Goal: Ask a question: Seek information or help from site administrators or community

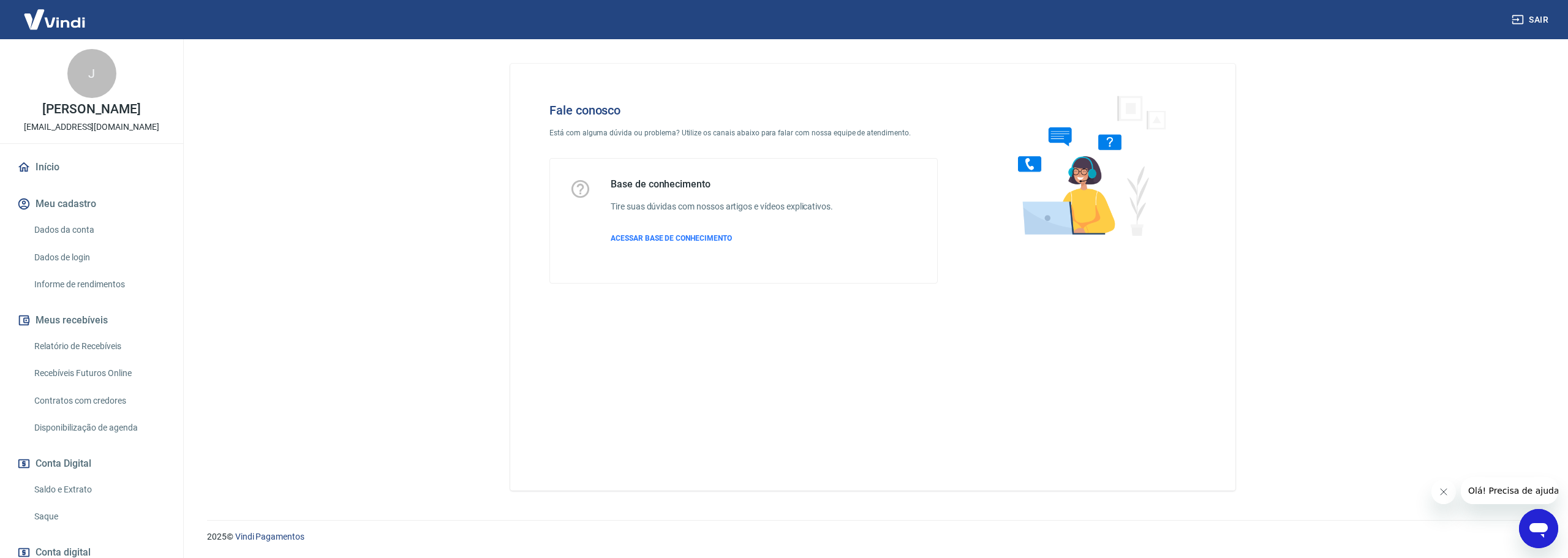
click at [1545, 527] on icon "Abrir janela de mensagens" at bounding box center [1538, 531] width 18 height 15
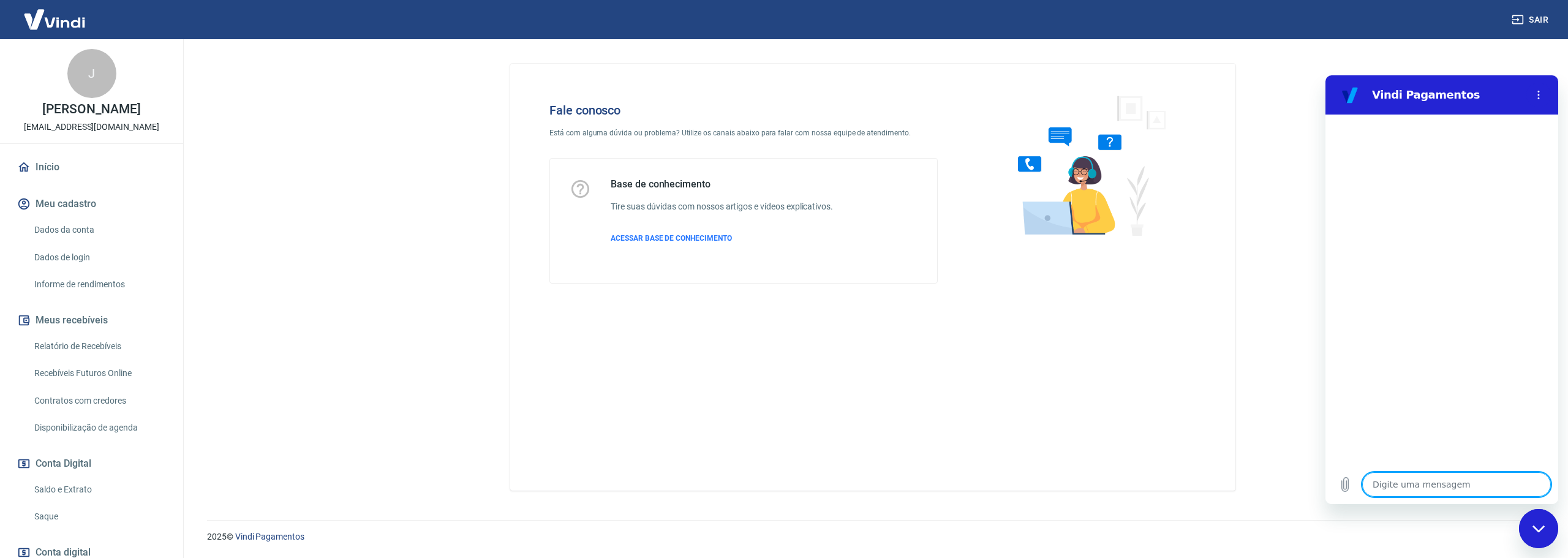
click at [1463, 477] on textarea at bounding box center [1456, 484] width 189 height 24
type textarea "f"
type textarea "x"
type textarea "fo"
type textarea "x"
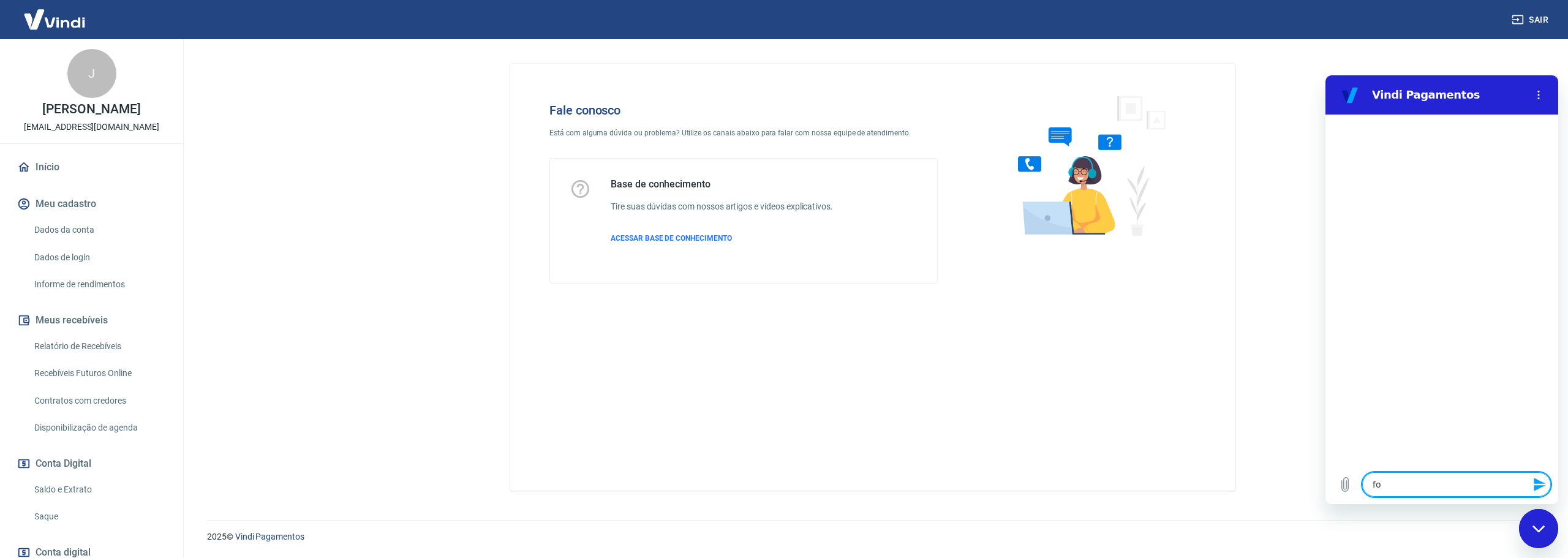
type textarea "foi"
type textarea "x"
type textarea "foi"
type textarea "x"
type textarea "foi f"
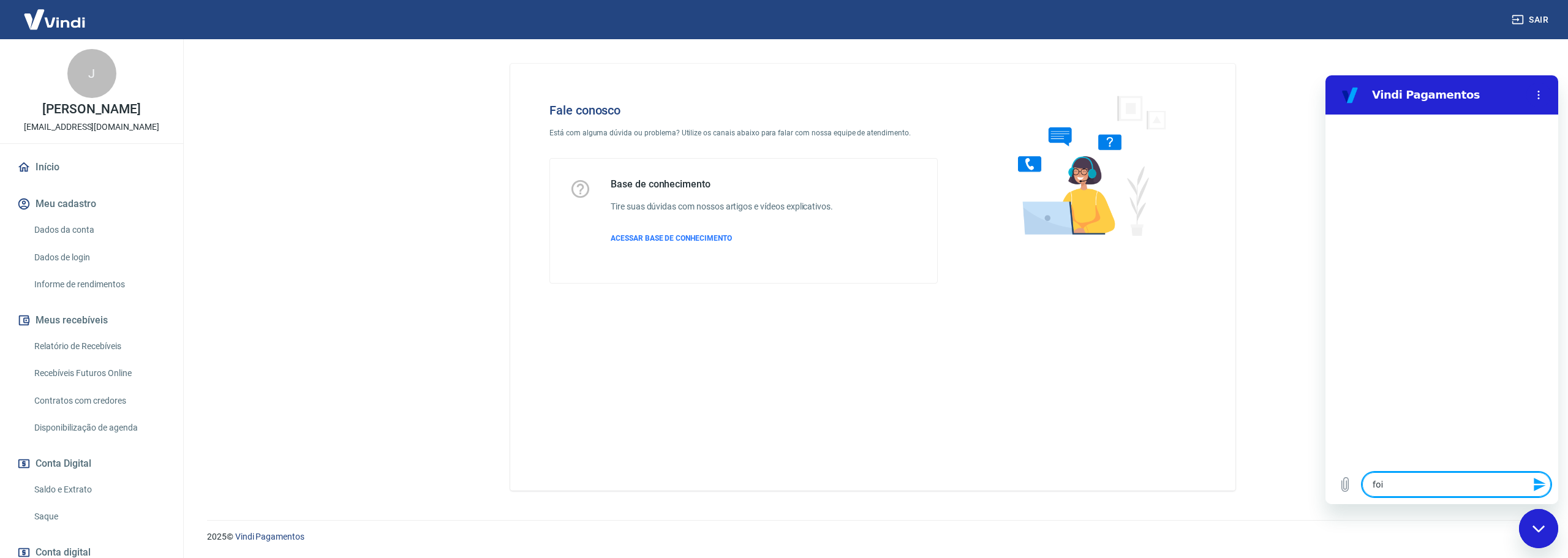
type textarea "x"
type textarea "foi [DEMOGRAPHIC_DATA]"
type textarea "x"
type textarea "foi fei"
type textarea "x"
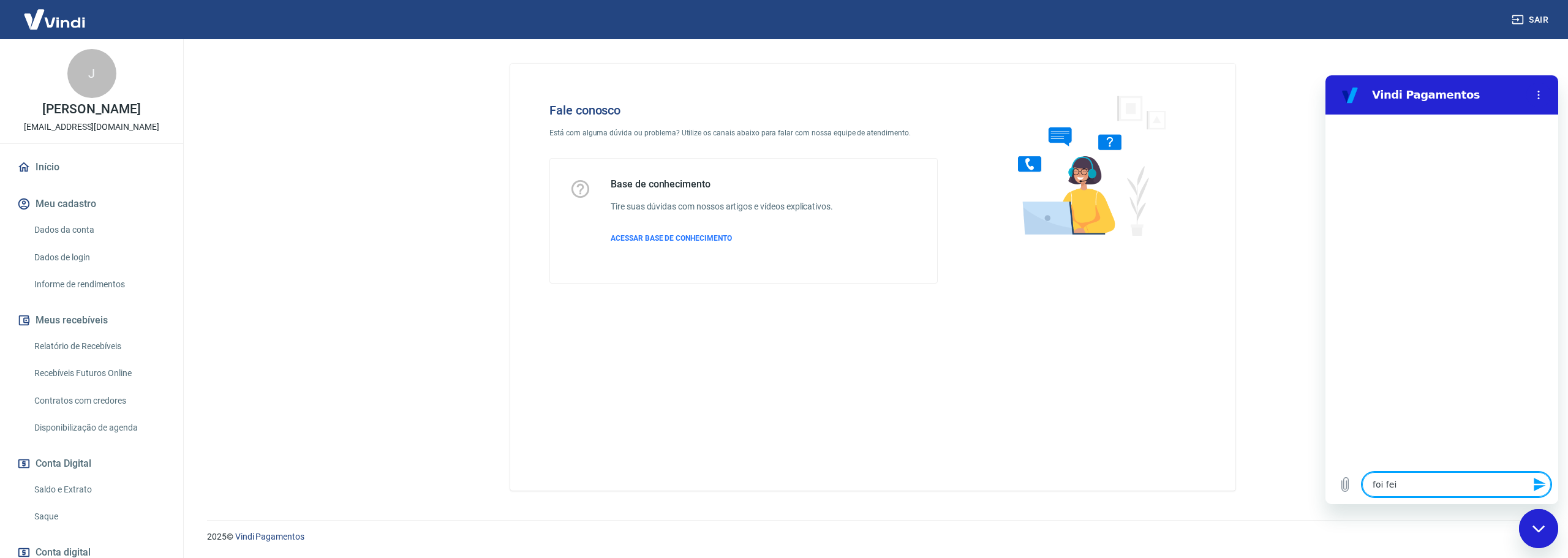
type textarea "foi feit"
type textarea "x"
type textarea "foi feito"
type textarea "x"
type textarea "foi feito"
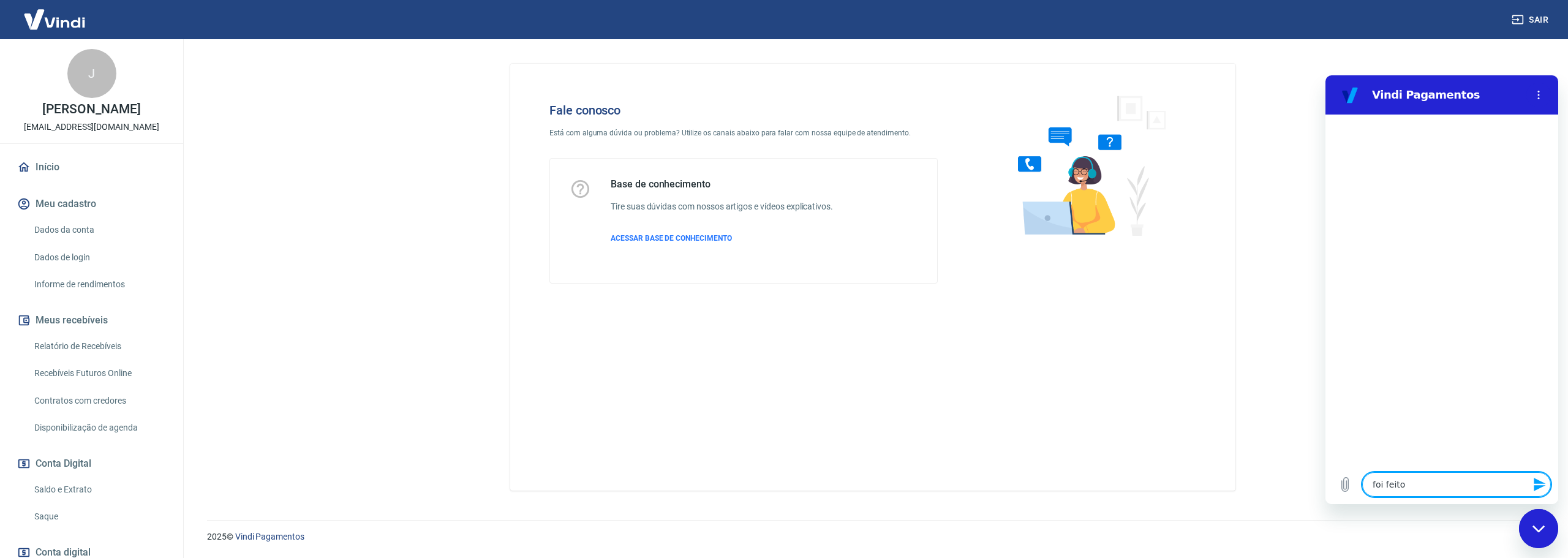
type textarea "x"
type textarea "foi feito u"
type textarea "x"
type textarea "foi feito um"
type textarea "x"
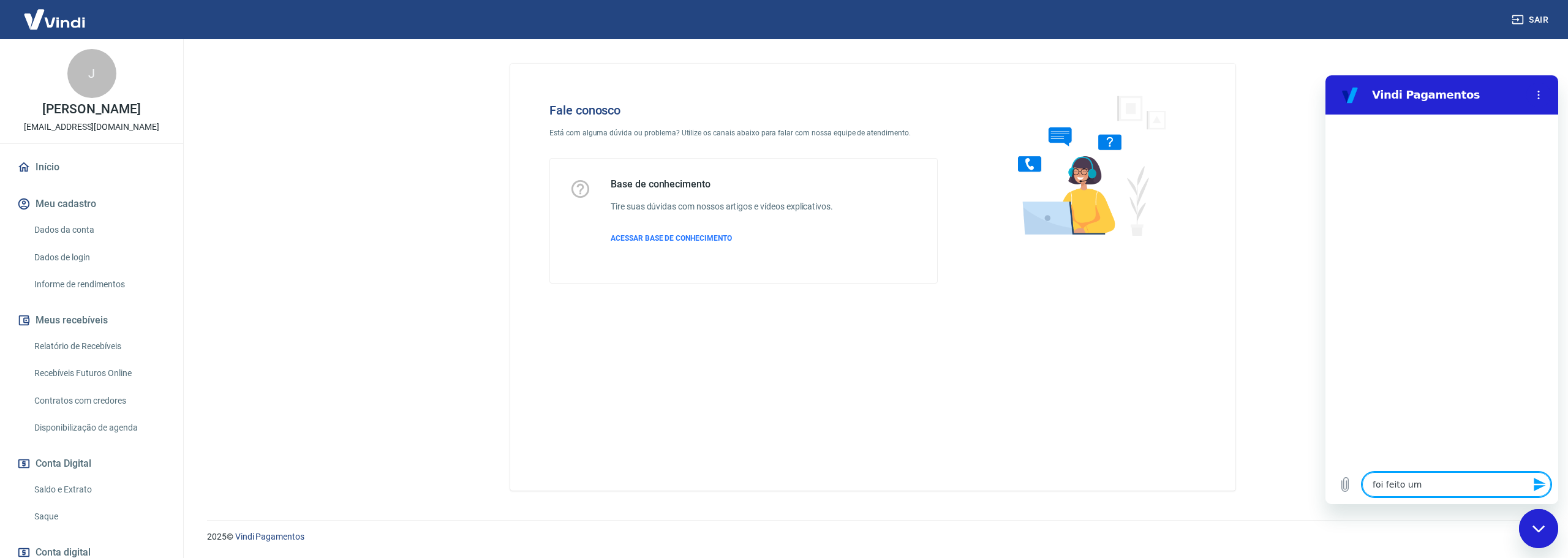
type textarea "foi feito um"
type textarea "x"
type textarea "foi feito um r"
type textarea "x"
type textarea "foi feito um re"
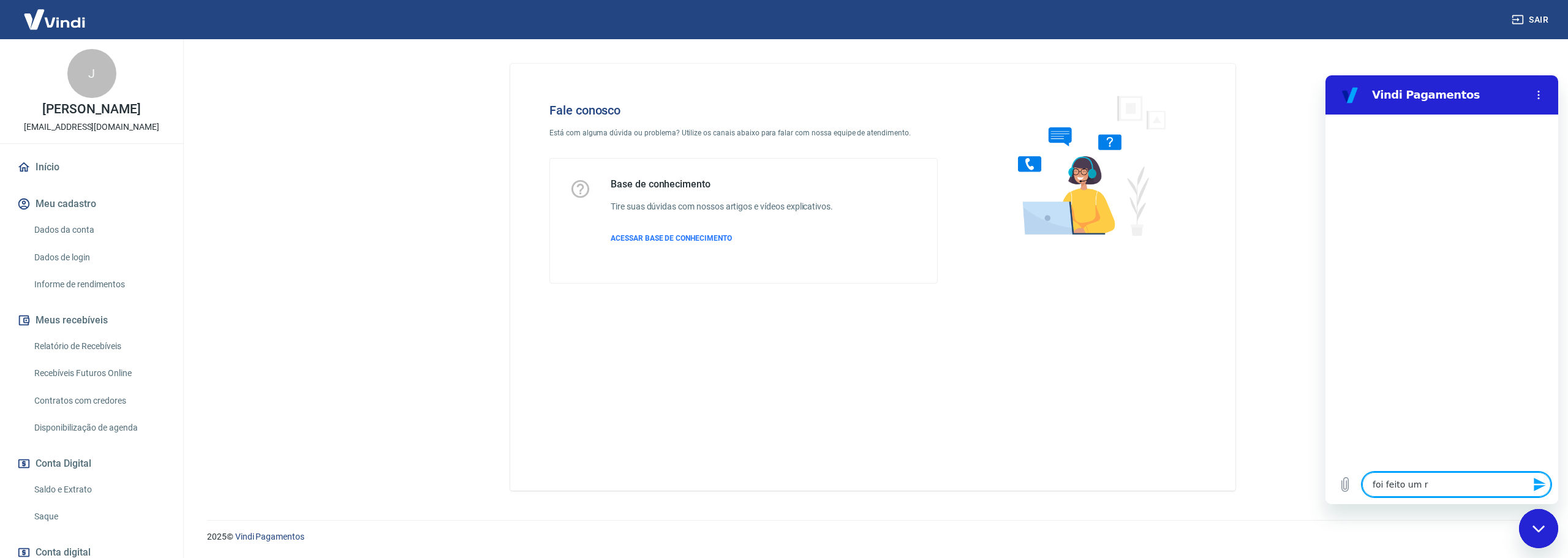
type textarea "x"
type textarea "foi feito um ree"
type textarea "x"
type textarea "foi feito um reel"
type textarea "x"
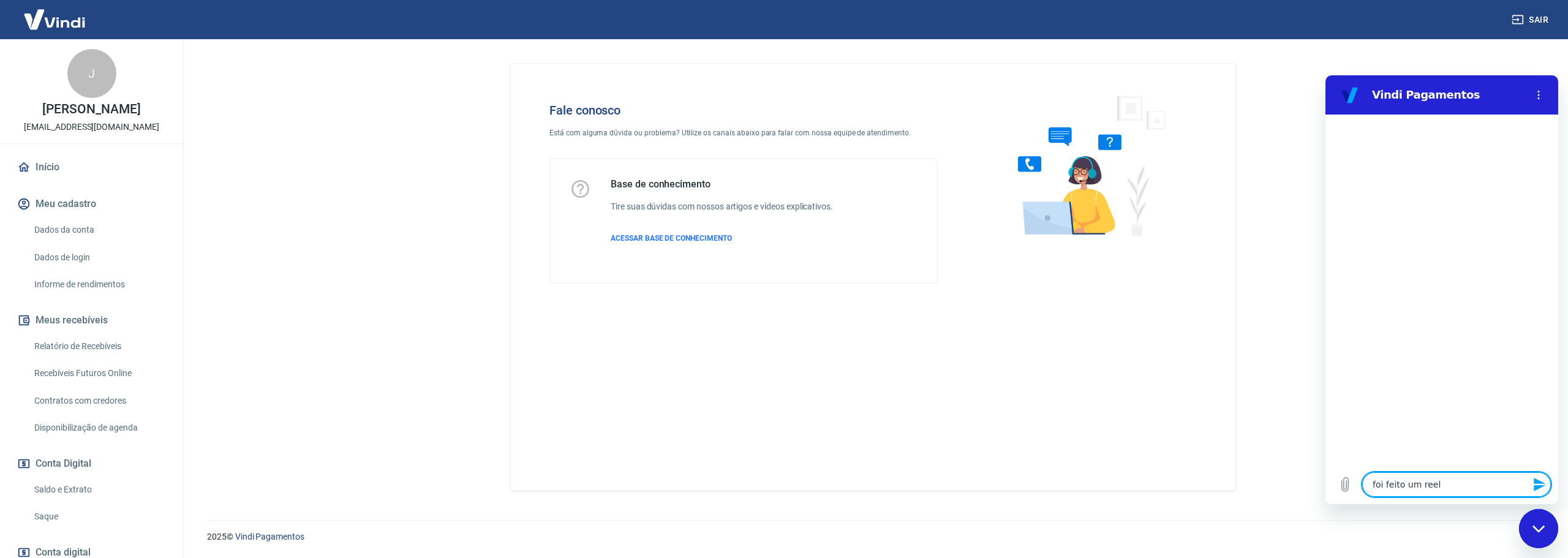
type textarea "foi feito um ree"
type textarea "x"
type textarea "foi feito um re"
type textarea "x"
type textarea "foi feito um r"
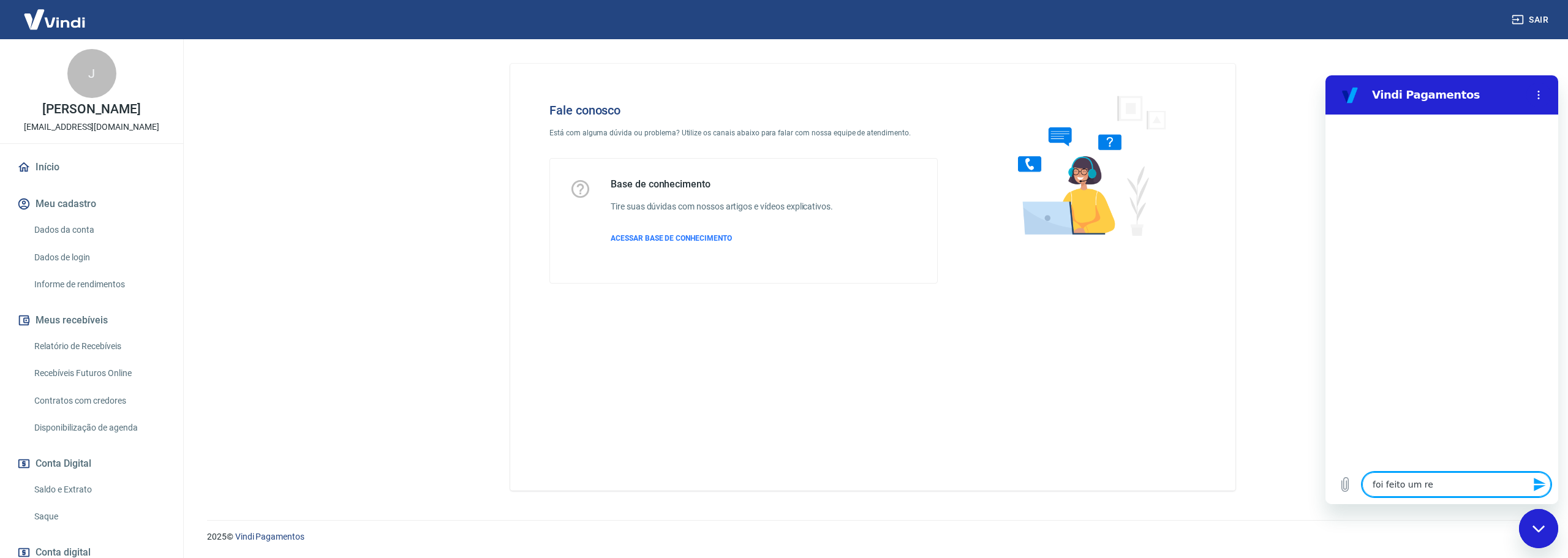
type textarea "x"
type textarea "foi feito um"
type textarea "x"
type textarea "foi feito um e"
type textarea "x"
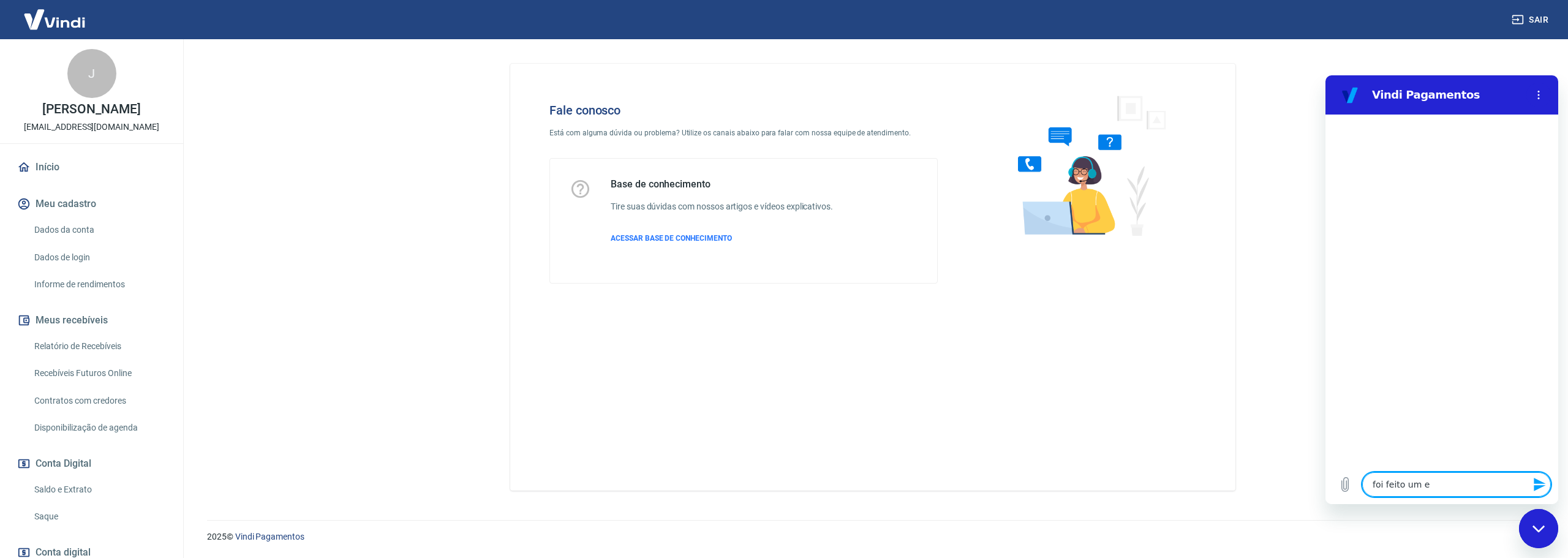
type textarea "foi feito um es"
type textarea "x"
type textarea "foi feito um est"
type textarea "x"
type textarea "foi feito um esto"
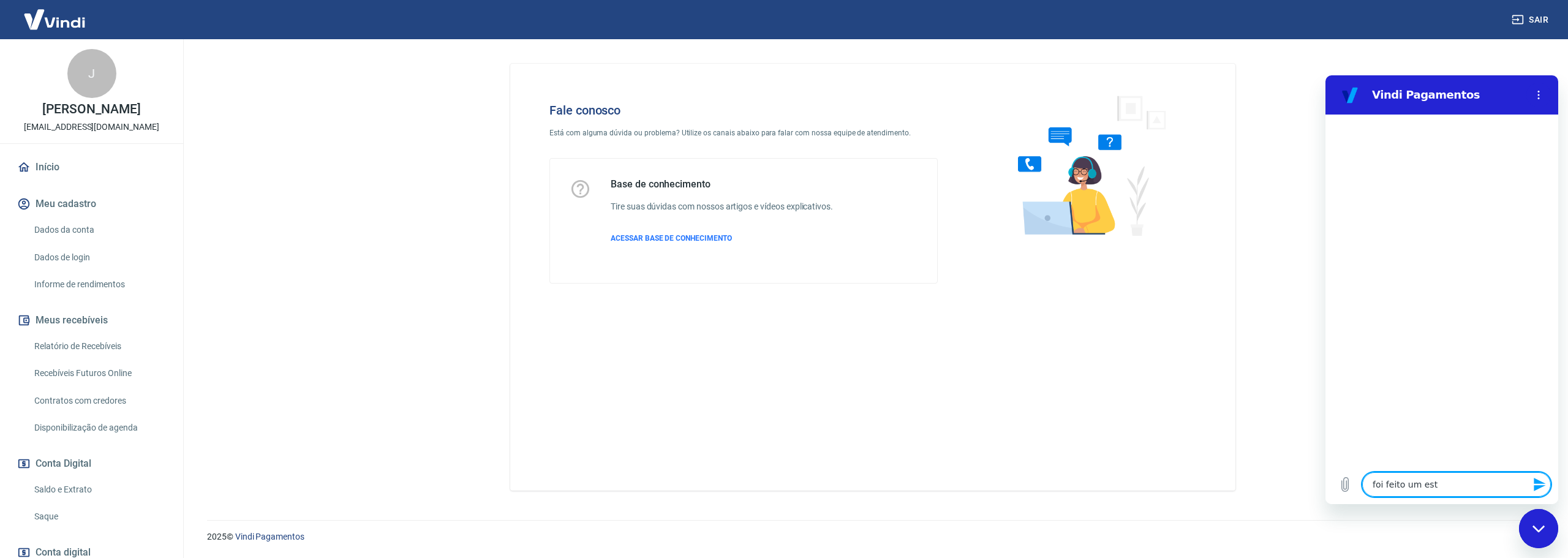
type textarea "x"
type textarea "foi feito um estor"
type textarea "x"
type textarea "foi feito um estorn"
type textarea "x"
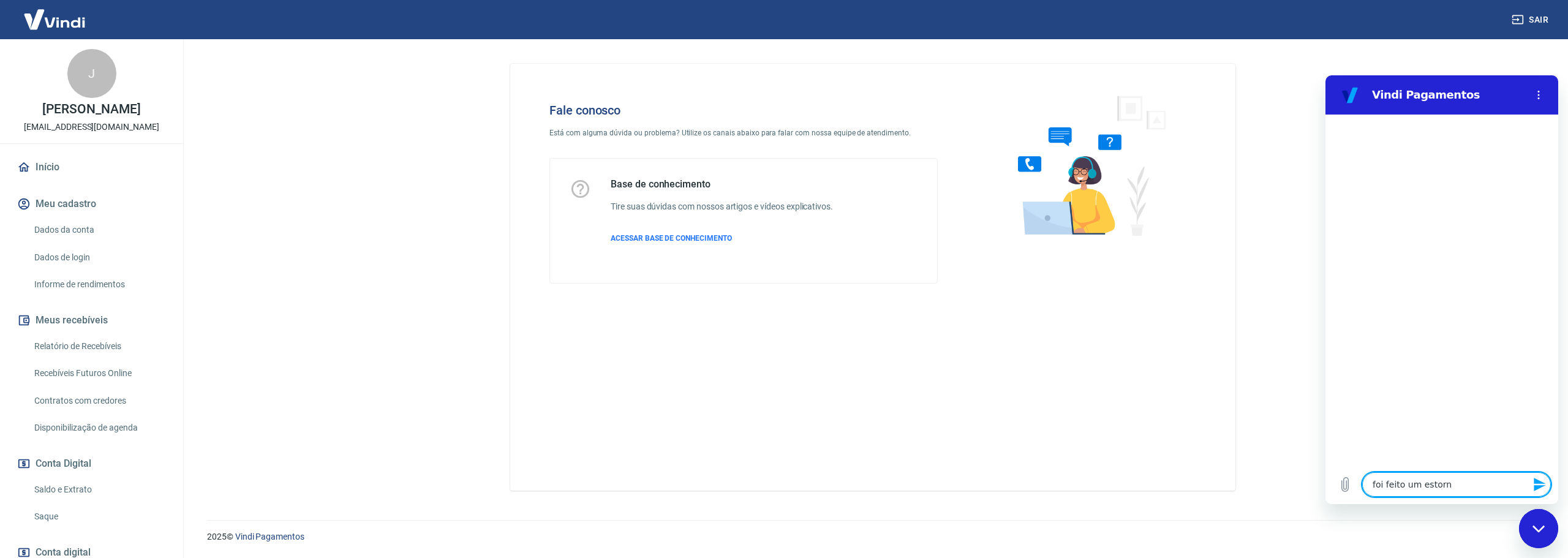
type textarea "foi feito um estorno"
type textarea "x"
type textarea "foi feito um estorno"
type textarea "x"
type textarea "foi feito um estorno p"
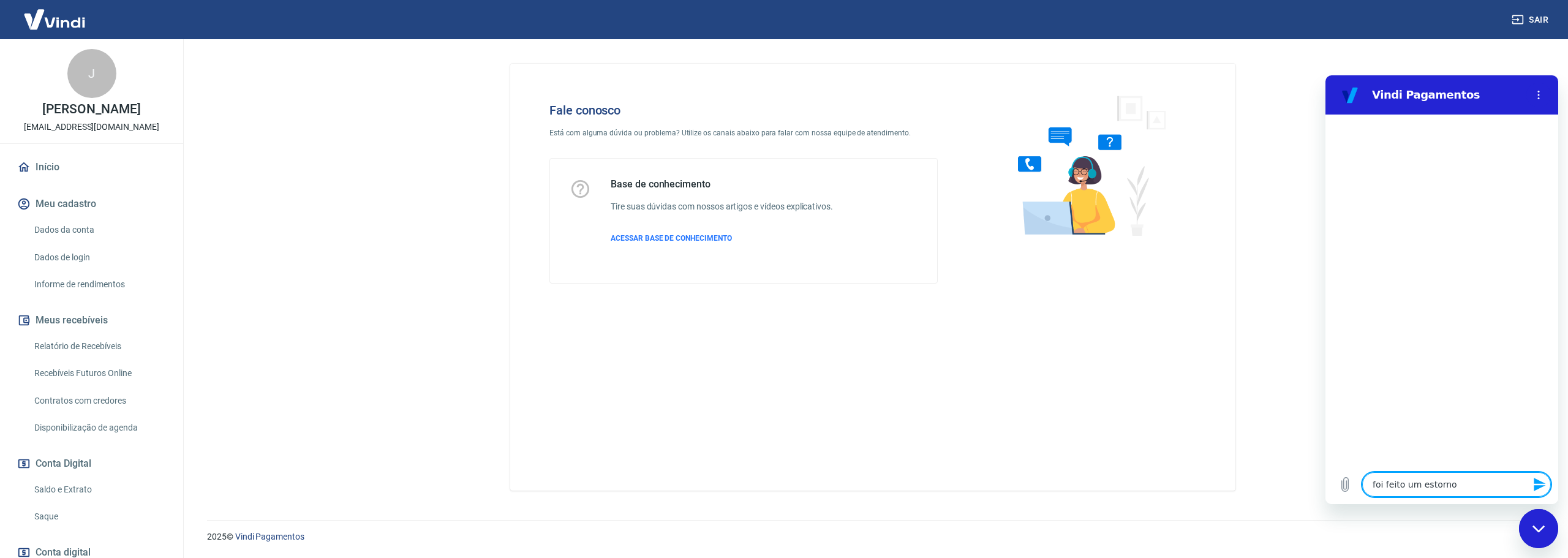
type textarea "x"
type textarea "foi feito um estorno pa"
type textarea "x"
type textarea "foi feito um estorno par"
type textarea "x"
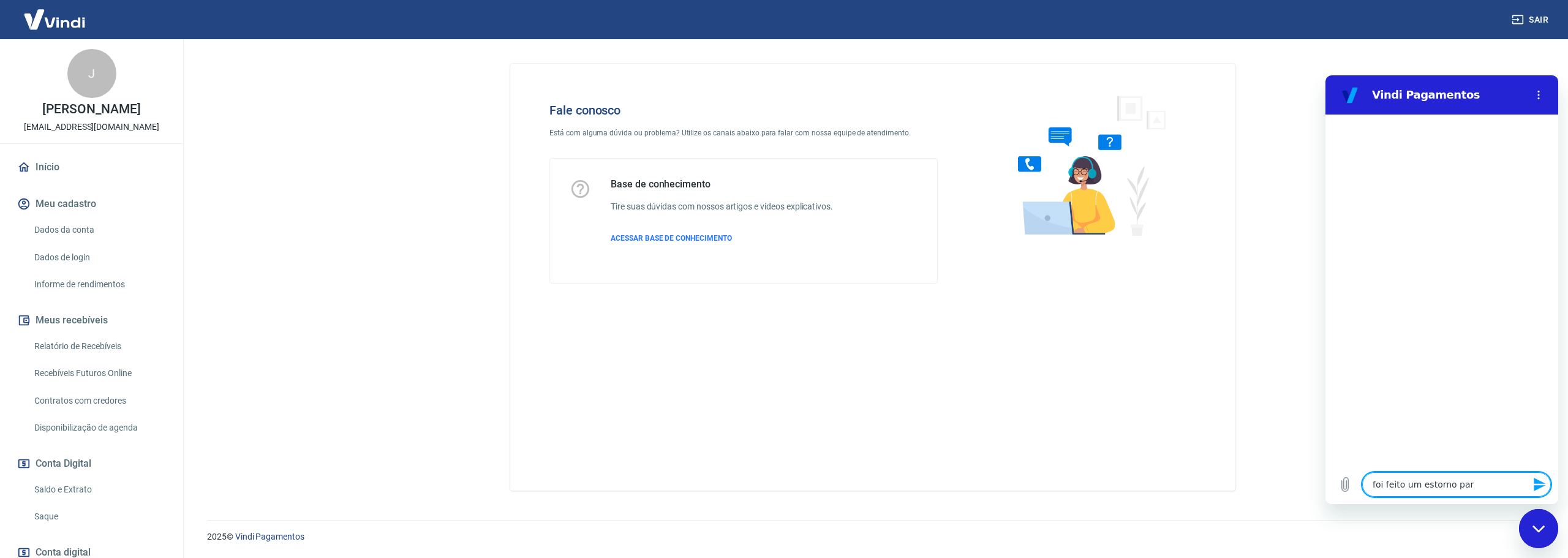
type textarea "foi feito um estorno para"
type textarea "x"
type textarea "foi feito um estorno para"
type textarea "x"
type textarea "foi feito um estorno para u"
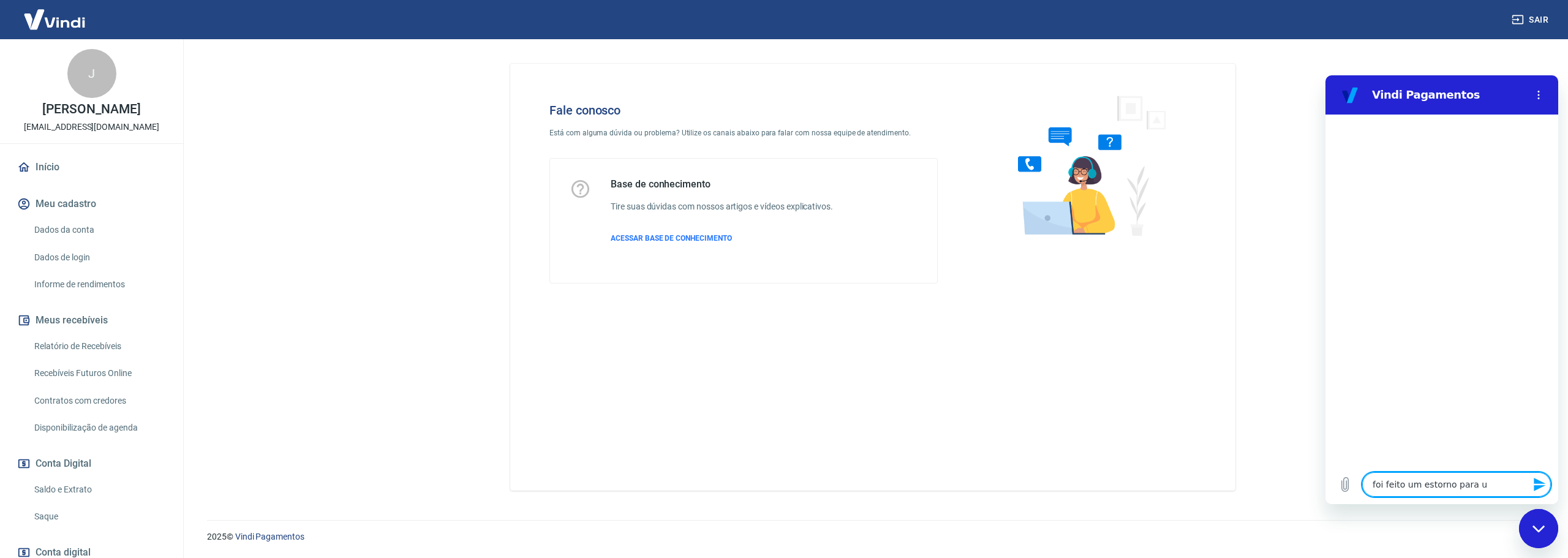
type textarea "x"
type textarea "foi feito um estorno para um"
type textarea "x"
type textarea "foi feito um estorno para uma"
type textarea "x"
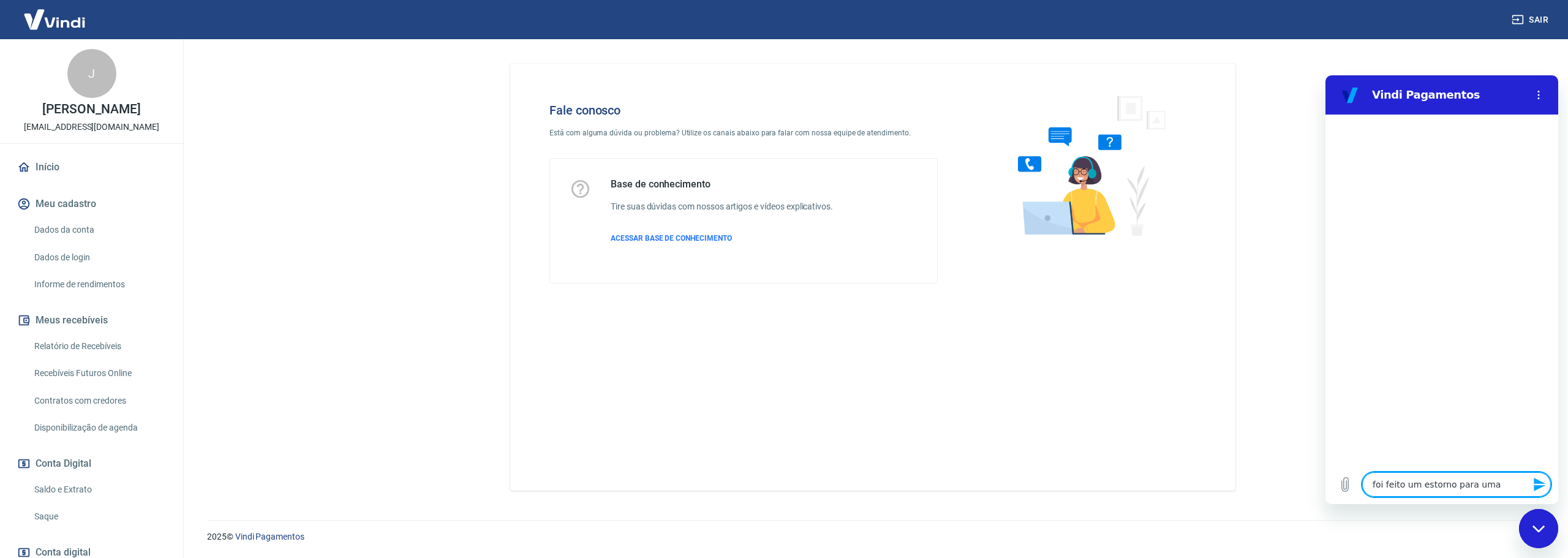
type textarea "foi feito um estorno para uma"
type textarea "x"
type textarea "foi feito um estorno para uma c"
type textarea "x"
type textarea "foi feito um estorno para uma cl"
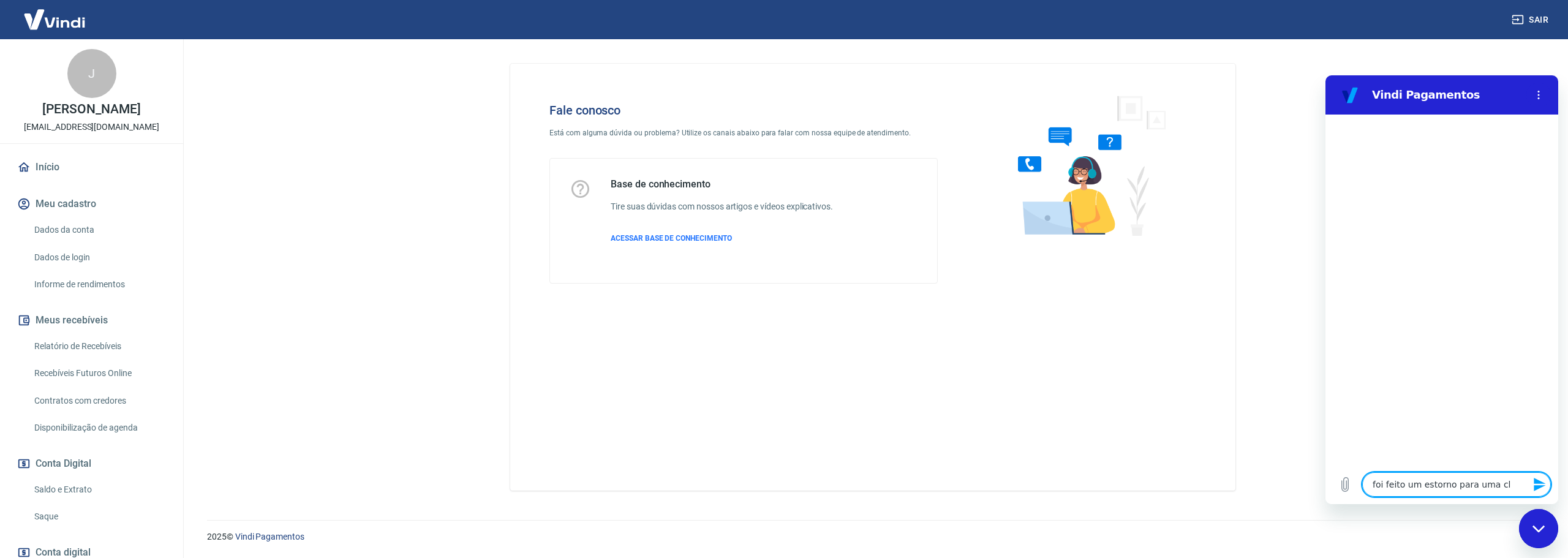
type textarea "x"
type textarea "foi feito um estorno para uma cli"
type textarea "x"
type textarea "foi feito um estorno para uma clie"
type textarea "x"
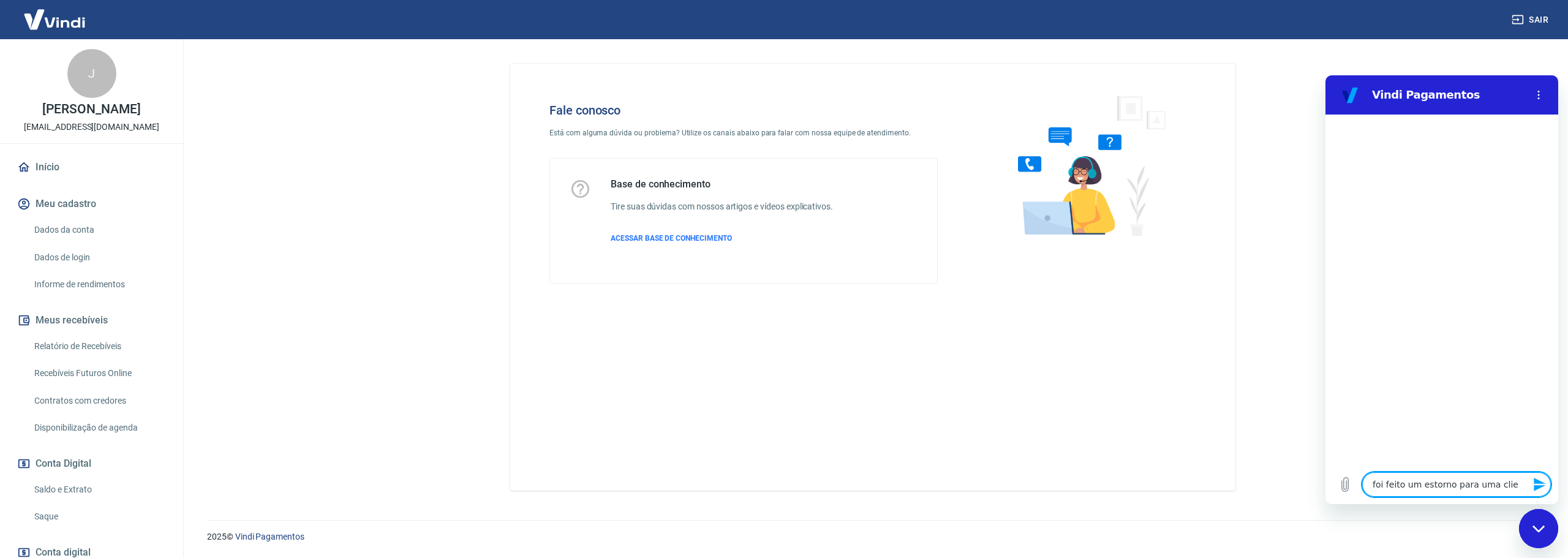
type textarea "foi feito um estorno para uma clien"
type textarea "x"
type textarea "foi feito um estorno para uma client"
type textarea "x"
type textarea "foi feito um estorno para uma cliente"
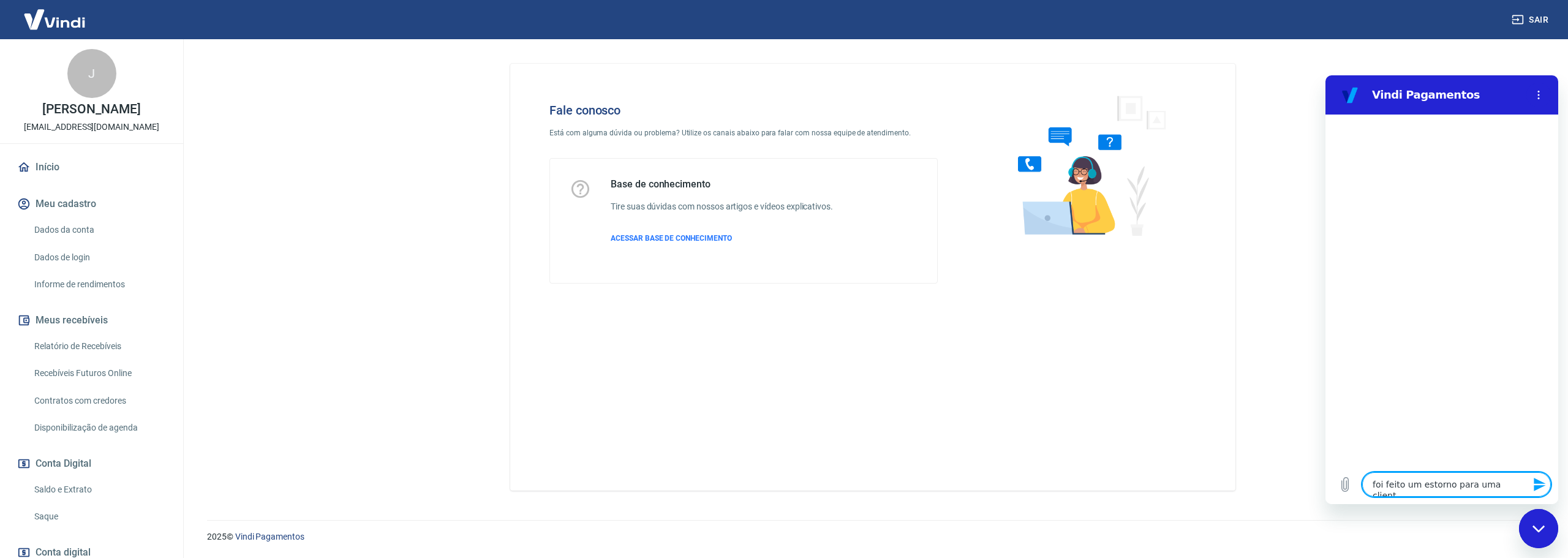
type textarea "x"
type textarea "foi feito um estorno para uma cliente"
type textarea "x"
type textarea "foi feito um estorno para uma cliente e"
type textarea "x"
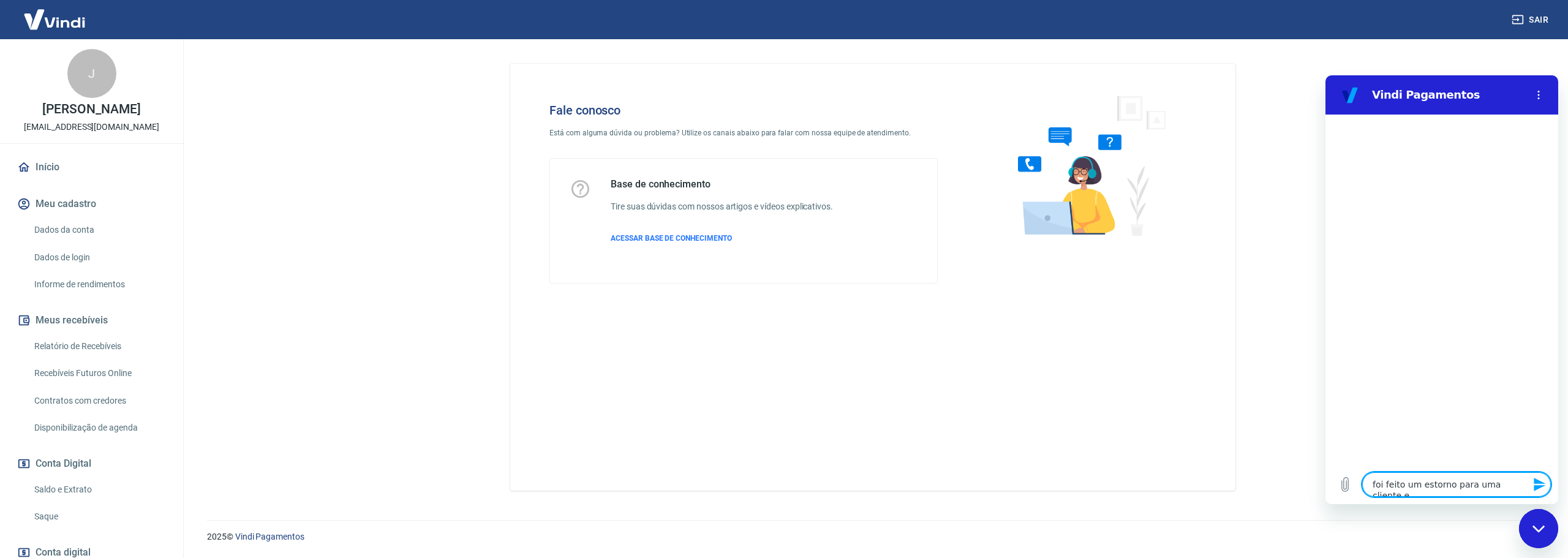
type textarea "foi feito um estorno para uma cliente e"
type textarea "x"
type textarea "foi feito um estorno para uma cliente e c"
type textarea "x"
type textarea "foi feito um estorno para uma cliente e co"
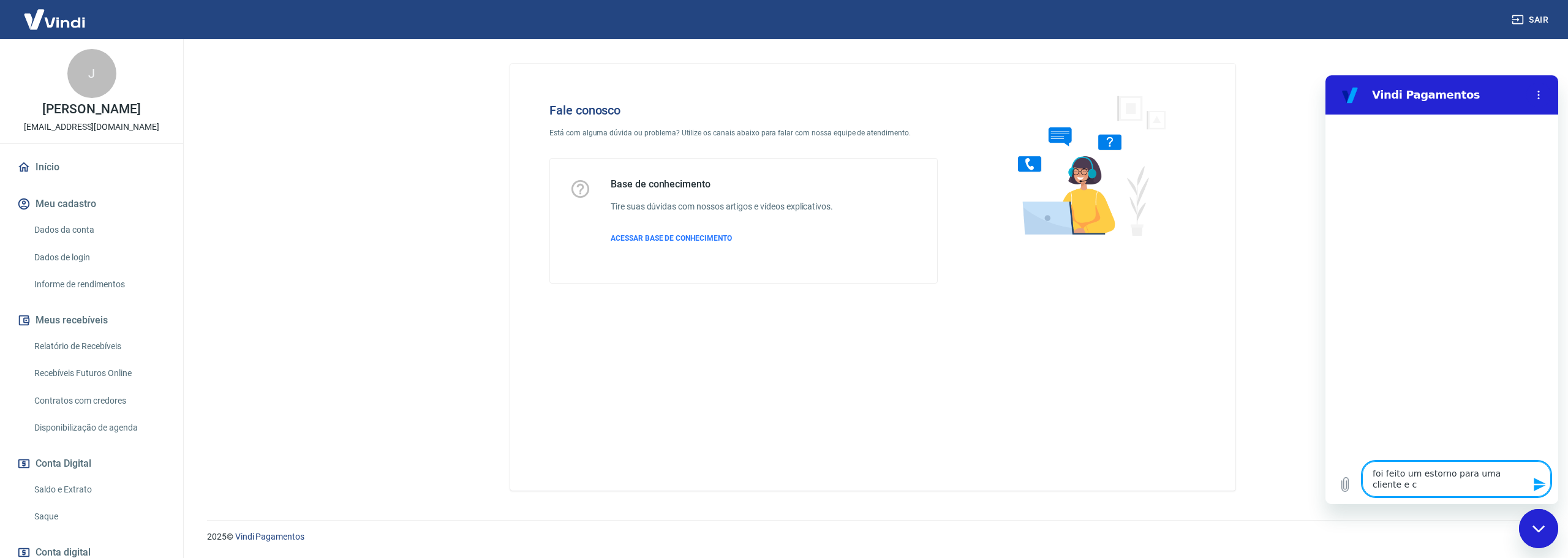
type textarea "x"
type textarea "foi feito um estorno para uma cliente e con"
type textarea "x"
type textarea "foi feito um estorno para uma cliente e cons"
type textarea "x"
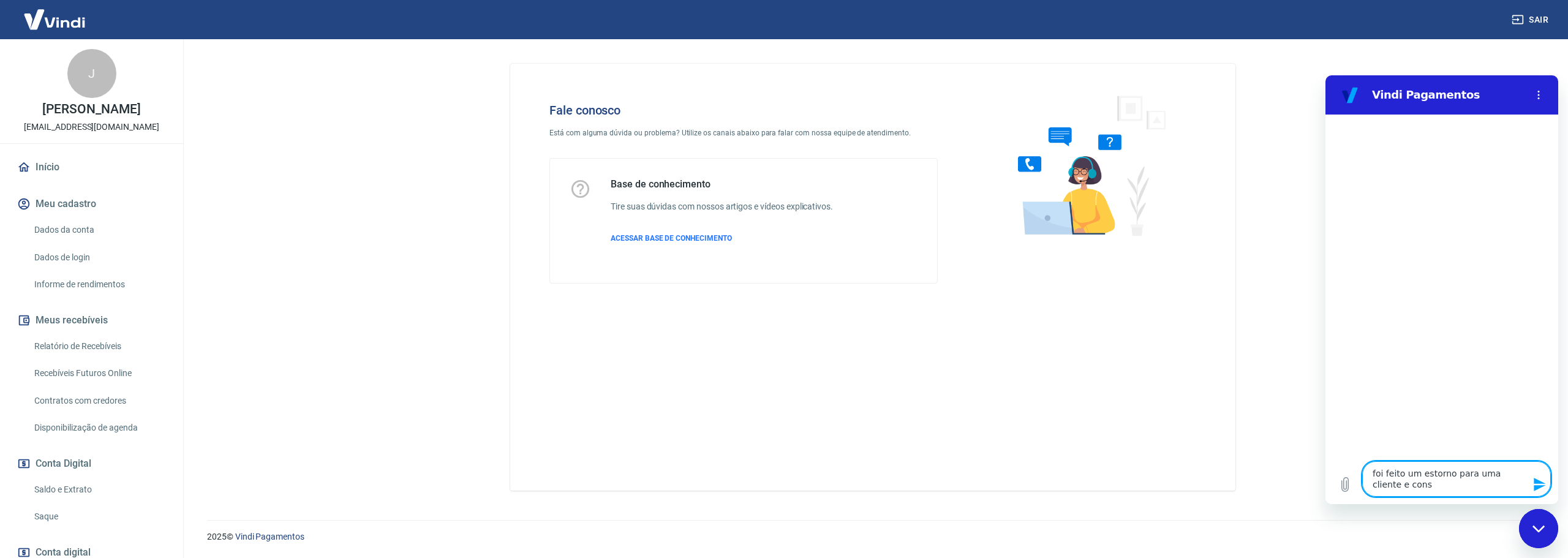
type textarea "foi feito um estorno para uma cliente e const"
type textarea "x"
type textarea "foi feito um estorno para uma cliente e consta"
type textarea "x"
type textarea "foi feito um estorno para uma cliente e consta"
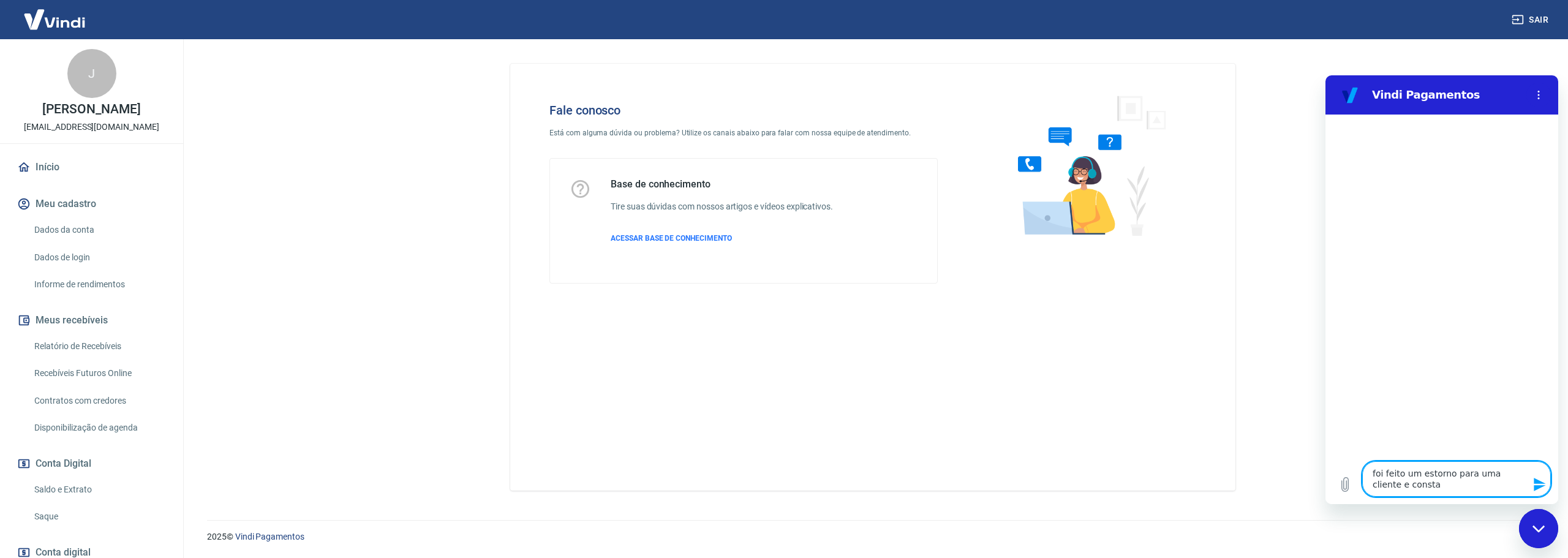
type textarea "x"
type textarea "foi feito um estorno para uma cliente e consta q"
type textarea "x"
type textarea "foi feito um estorno para uma cliente e consta qu"
type textarea "x"
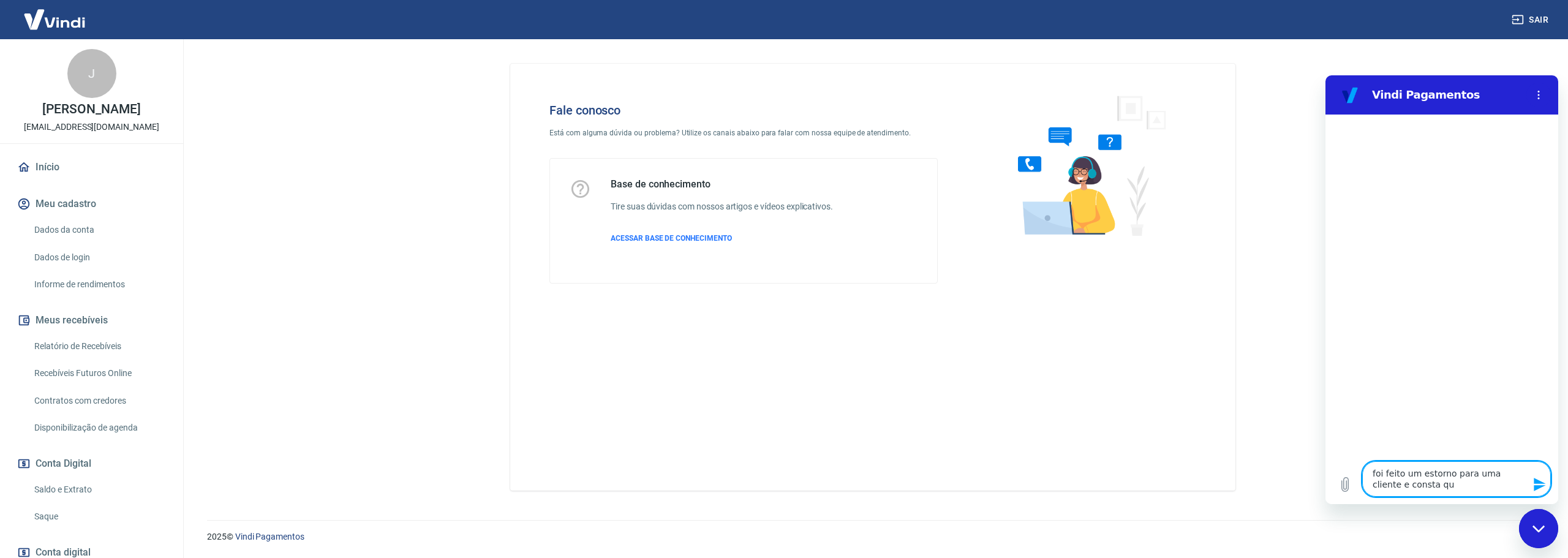
type textarea "foi feito um estorno para uma cliente e consta que"
type textarea "x"
type textarea "foi feito um estorno para uma cliente e consta que"
type textarea "x"
type textarea "foi feito um estorno para uma cliente e consta que f"
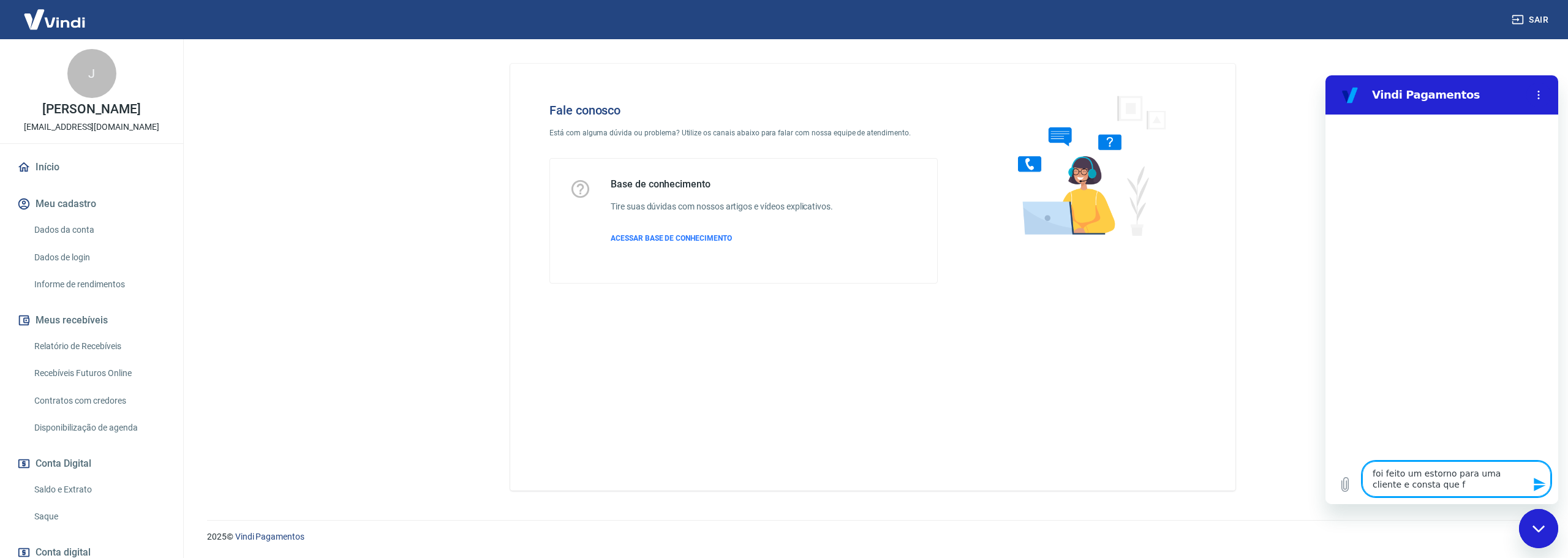
type textarea "x"
type textarea "foi feito um estorno para uma cliente e consta que fo"
type textarea "x"
type textarea "foi feito um estorno para uma cliente e consta que foi"
type textarea "x"
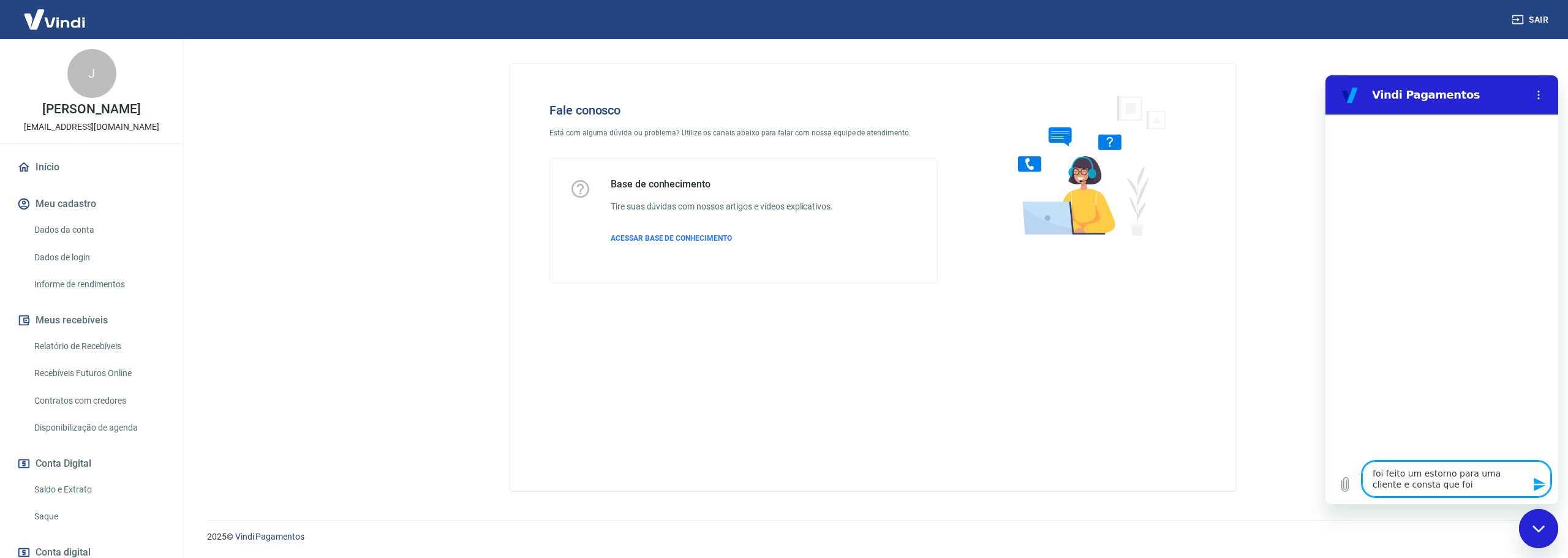
type textarea "foi feito um estorno para uma cliente e consta que foi"
type textarea "x"
type textarea "foi feito um estorno para uma cliente e consta que foi c"
type textarea "x"
type textarea "foi feito um estorno para uma cliente e consta que foi ca"
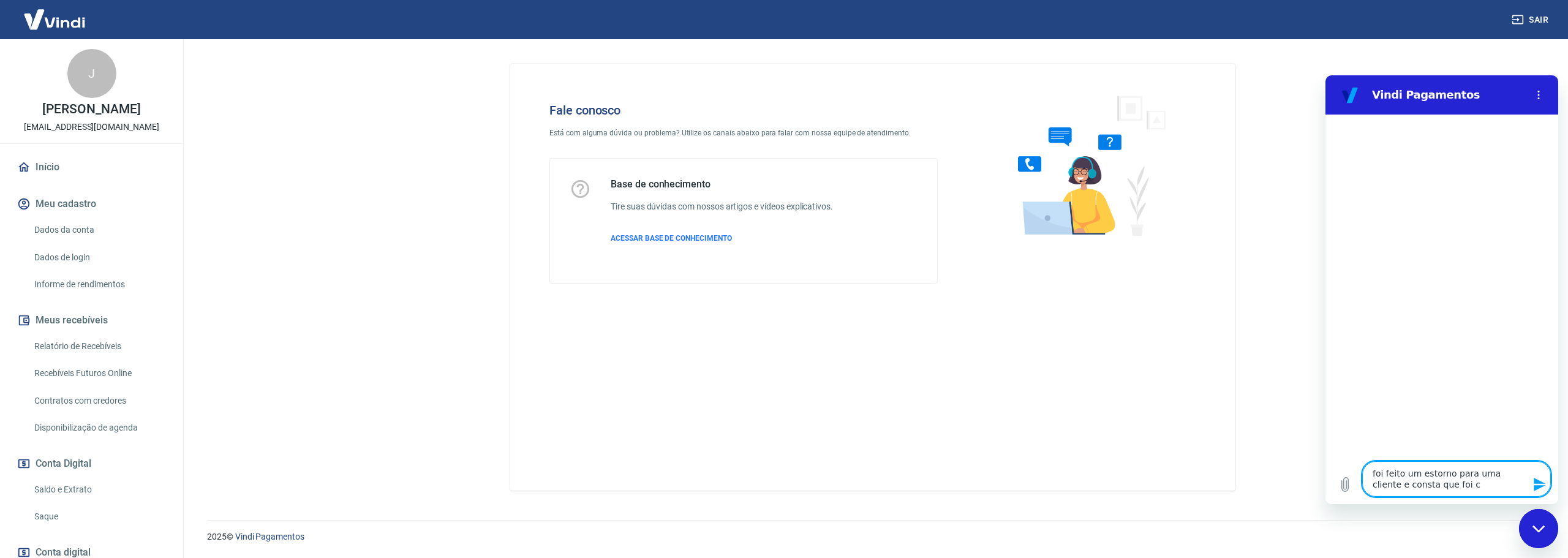
type textarea "x"
type textarea "foi feito um estorno para uma cliente e consta que foi can"
type textarea "x"
type textarea "foi feito um estorno para uma cliente e consta que foi canc"
type textarea "x"
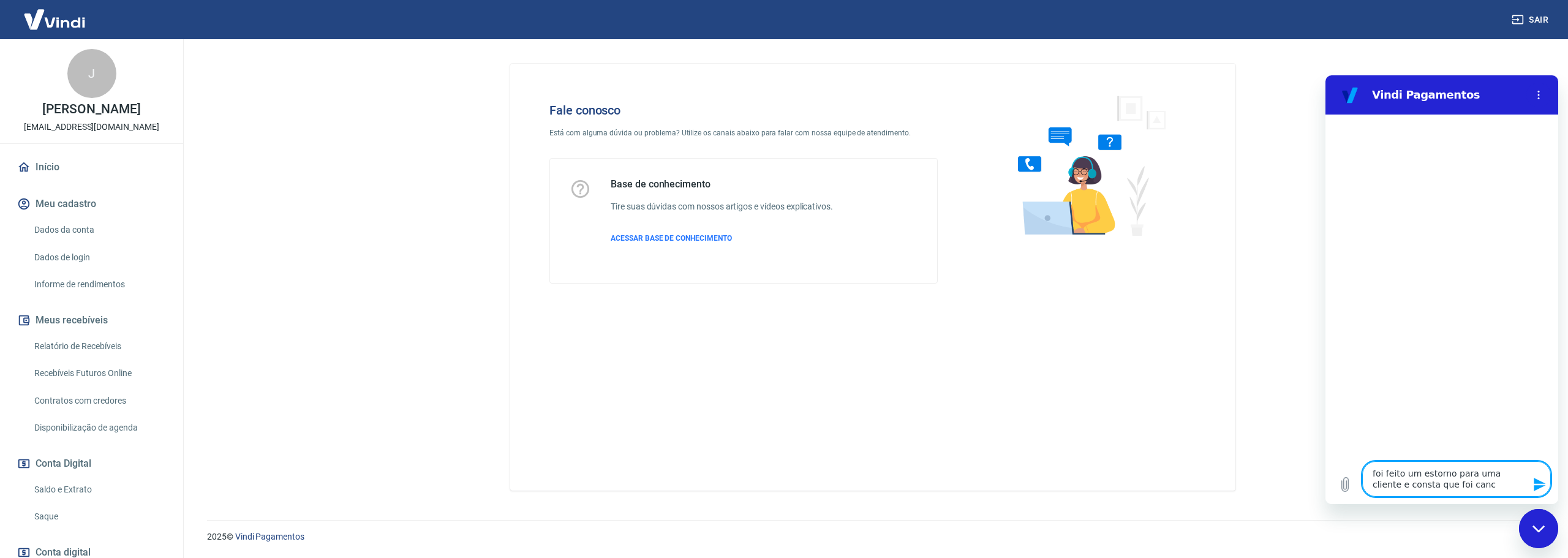
type textarea "foi feito um estorno para uma cliente e consta que foi cance"
type textarea "x"
type textarea "foi feito um estorno para uma cliente e consta que foi cancel"
type textarea "x"
type textarea "foi feito um estorno para uma cliente e consta que foi cancela"
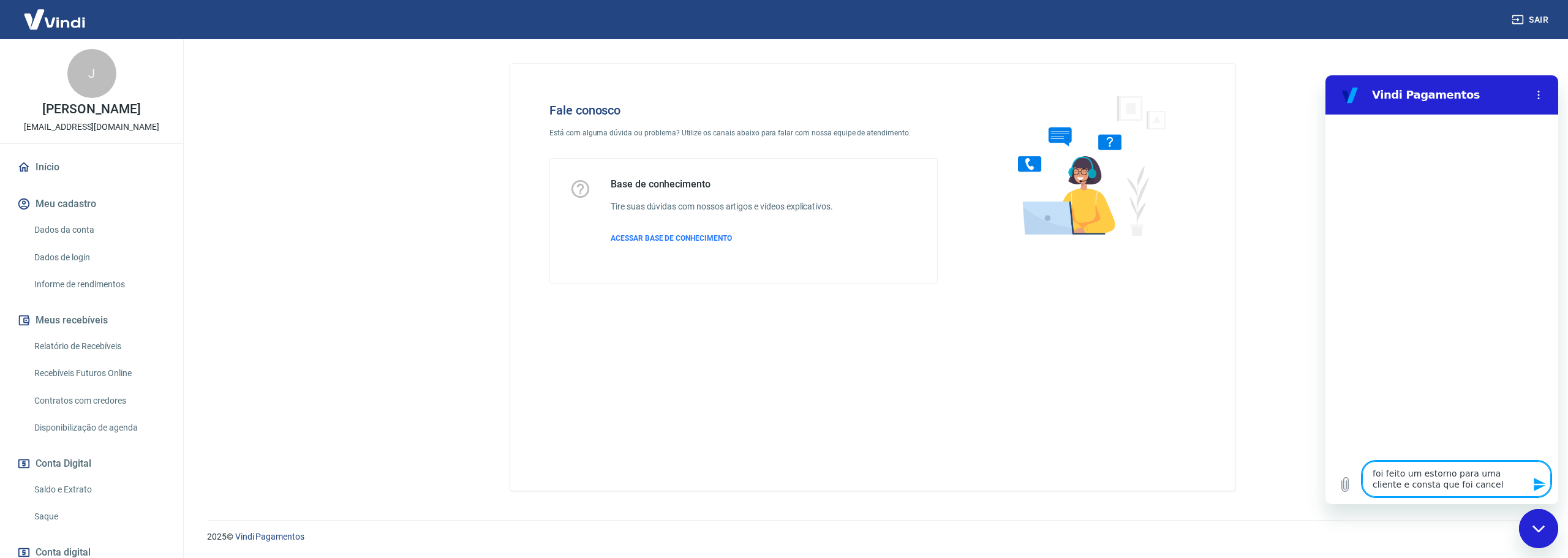
type textarea "x"
type textarea "foi feito um estorno para uma cliente e consta que foi cancelad"
type textarea "x"
type textarea "foi feito um estorno para uma cliente e consta que foi cancelado"
type textarea "x"
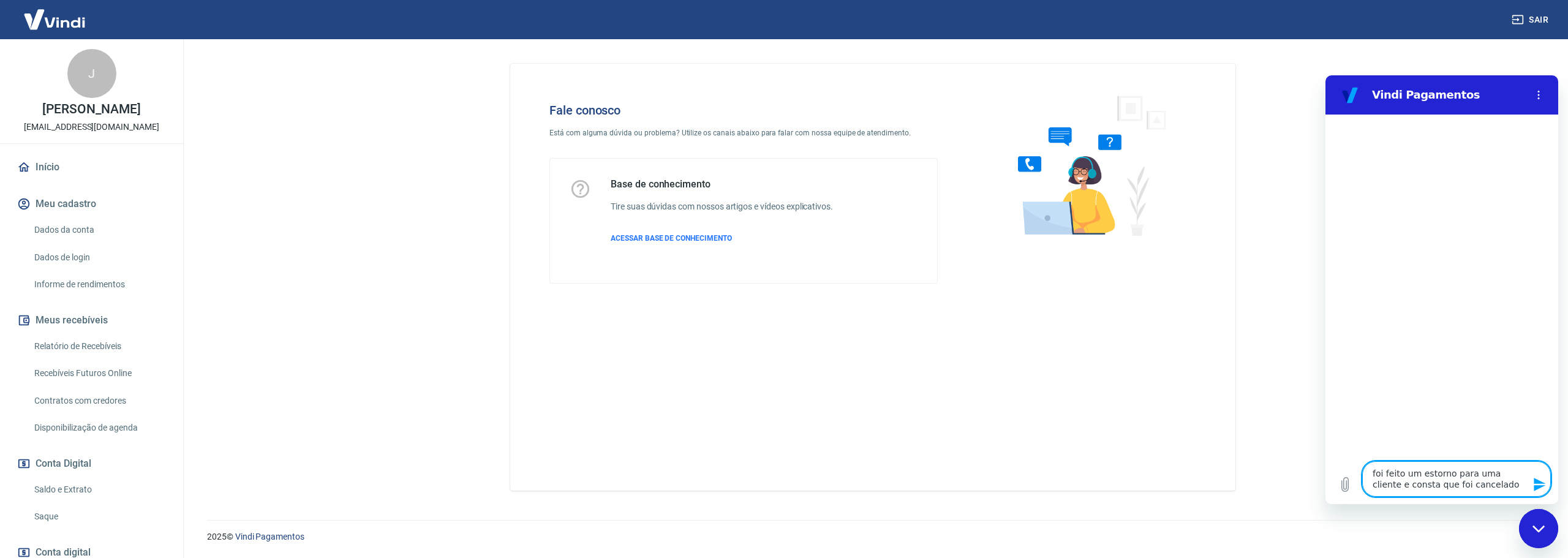
type textarea "foi feito um estorno para uma cliente e consta que foi cancelado"
type textarea "x"
type textarea "foi feito um estorno para uma cliente e consta que foi cancelado o"
type textarea "x"
type textarea "foi feito um estorno para uma cliente e consta que foi cancelado o"
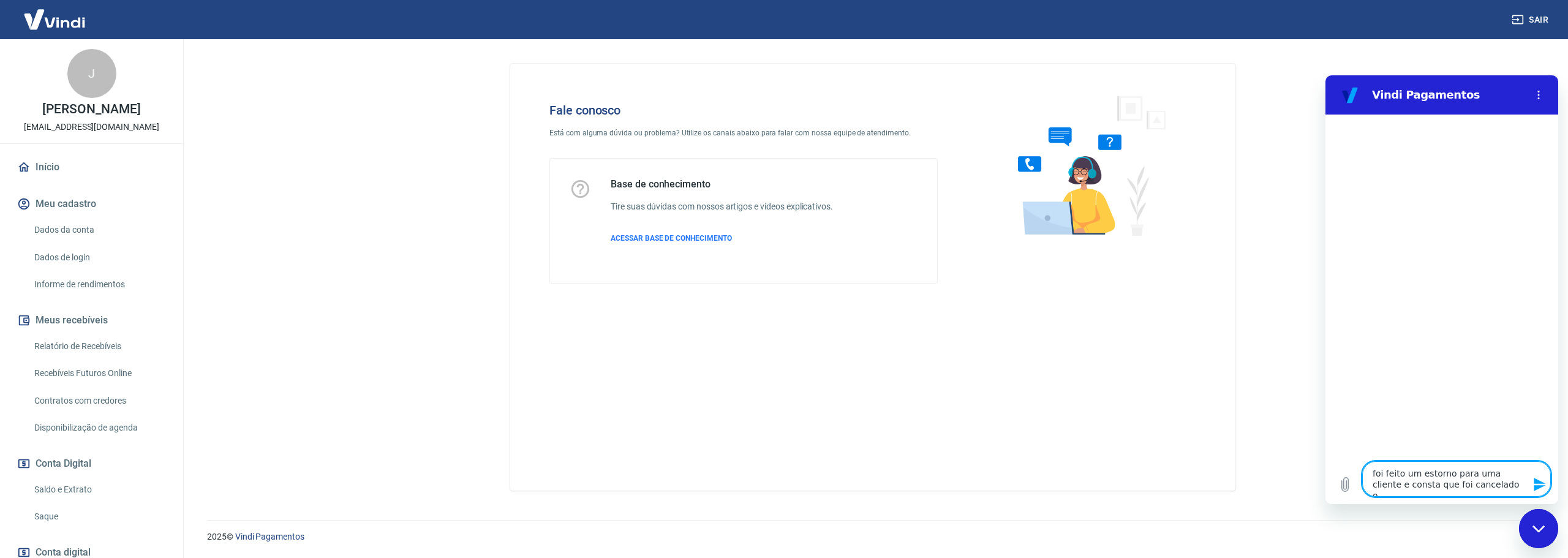
type textarea "x"
type textarea "foi feito um estorno para uma cliente e consta que foi cancelado o q"
type textarea "x"
type textarea "foi feito um estorno para uma cliente e consta que foi cancelado o qu"
type textarea "x"
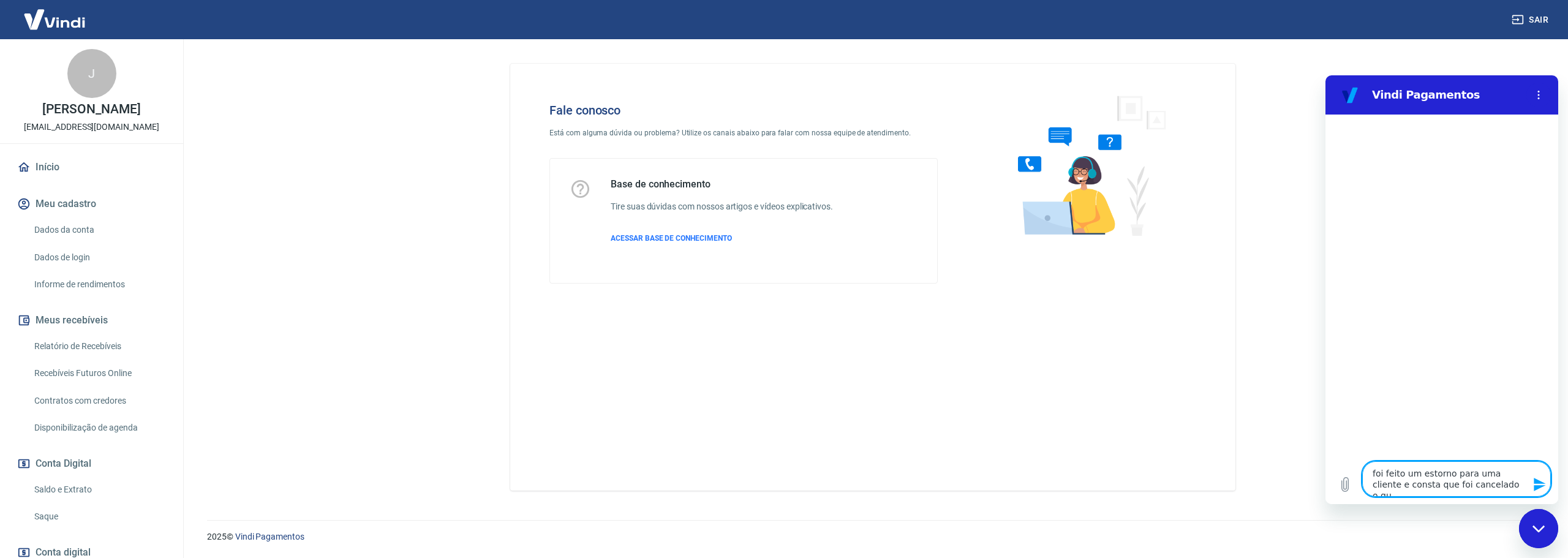
type textarea "foi feito um estorno para uma cliente e consta que foi cancelado o que"
type textarea "x"
type textarea "foi feito um estorno para uma cliente e consta que foi cancelado o que"
type textarea "x"
type textarea "foi feito um estorno para uma cliente e consta que foi cancelado o que f"
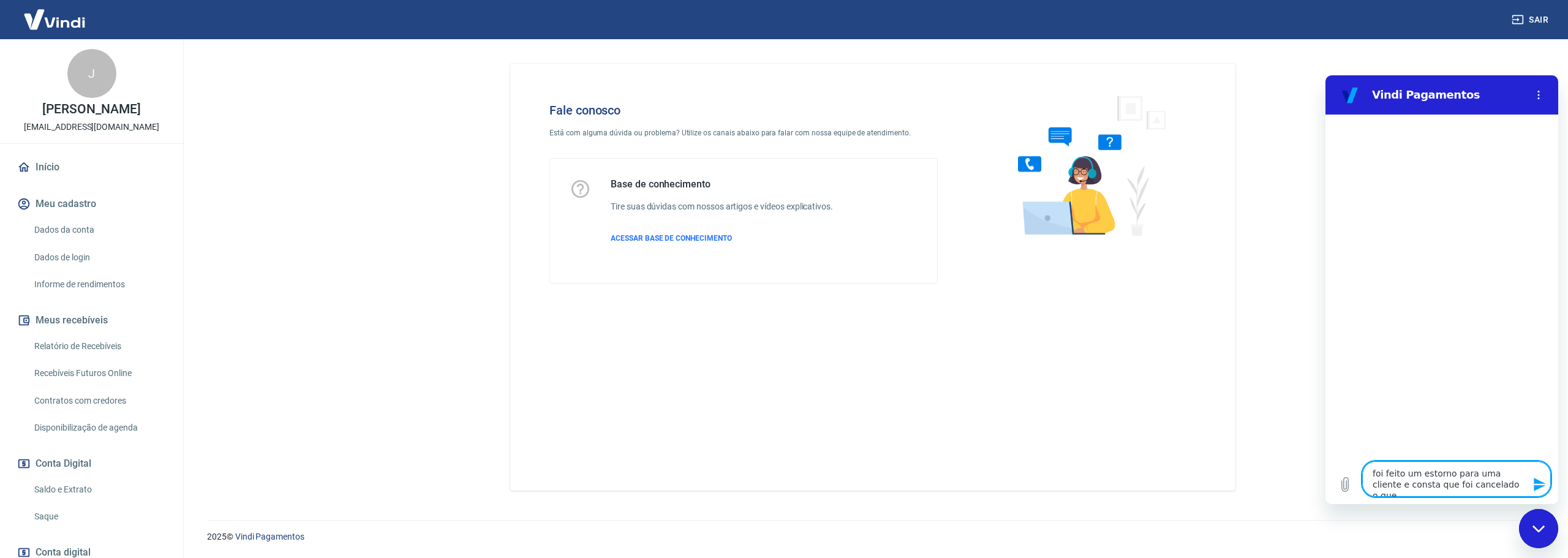
type textarea "x"
type textarea "foi feito um estorno para uma cliente e consta que foi cancelado o que fa"
type textarea "x"
type textarea "foi feito um estorno para uma cliente e consta que foi cancelado o que faz"
type textarea "x"
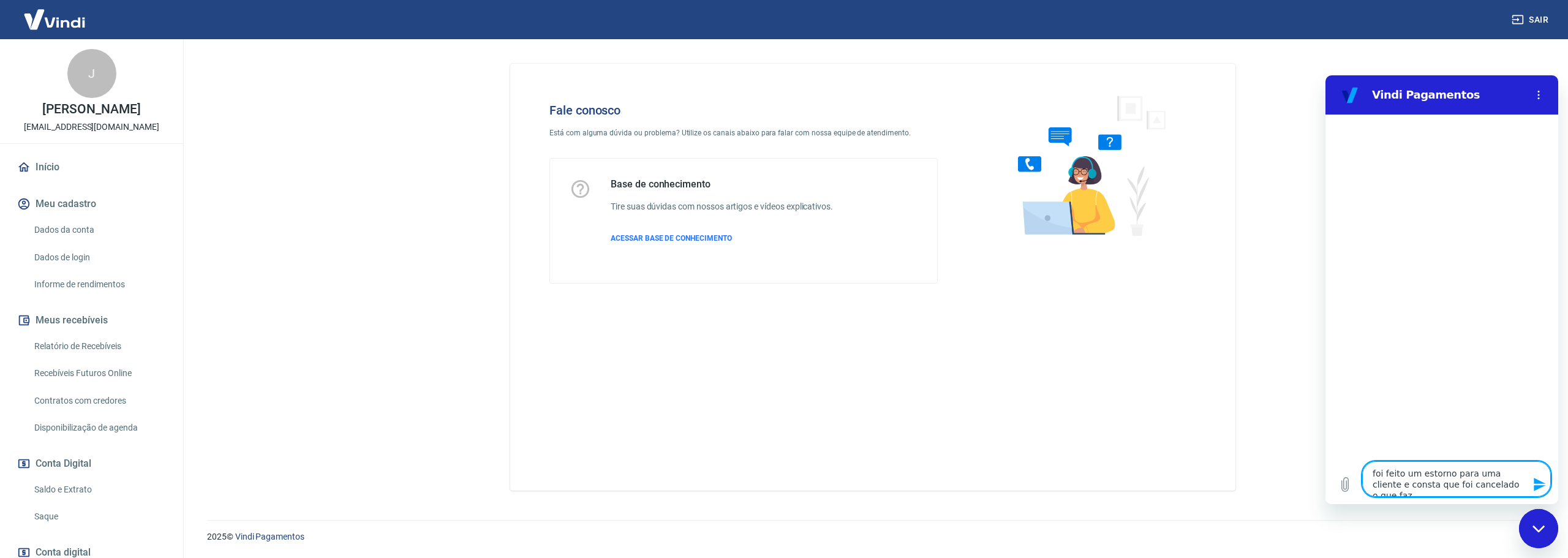
type textarea "foi feito um estorno para uma cliente e consta que foi cancelado o que faze"
type textarea "x"
type textarea "foi feito um estorno para uma cliente e consta que foi cancelado o que fazer"
type textarea "x"
type textarea "foi feito um estorno para uma cliente e consta que foi cancelado o que fazer?"
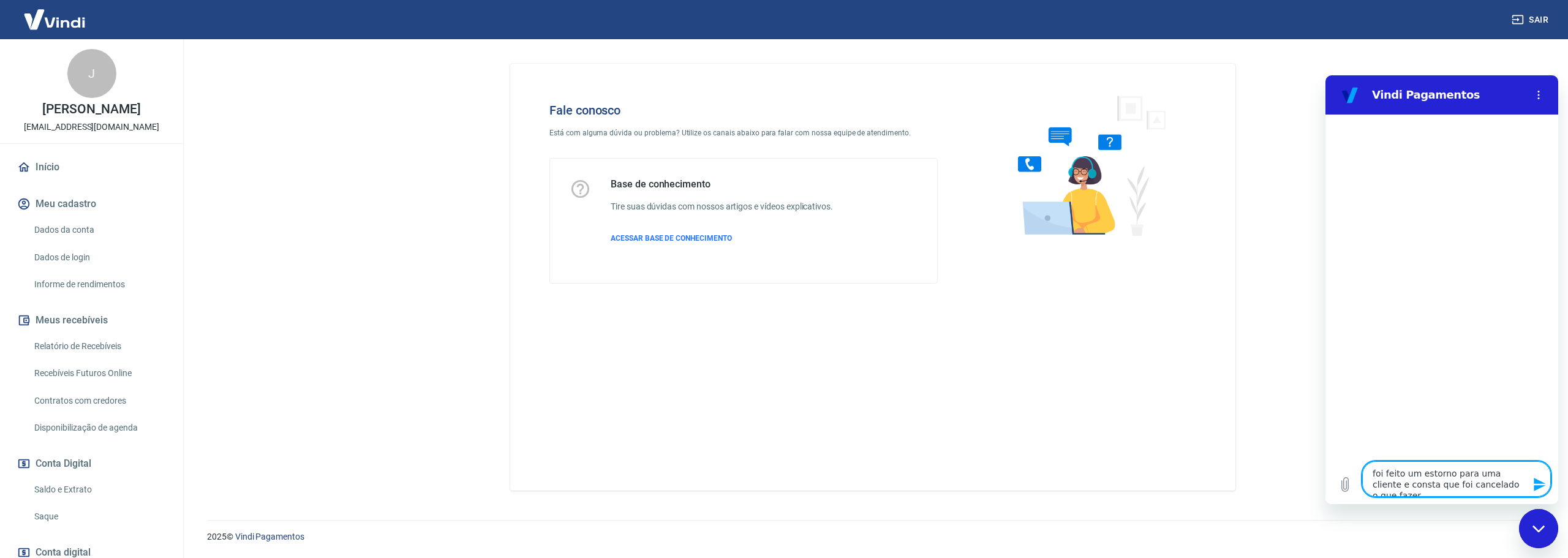
type textarea "x"
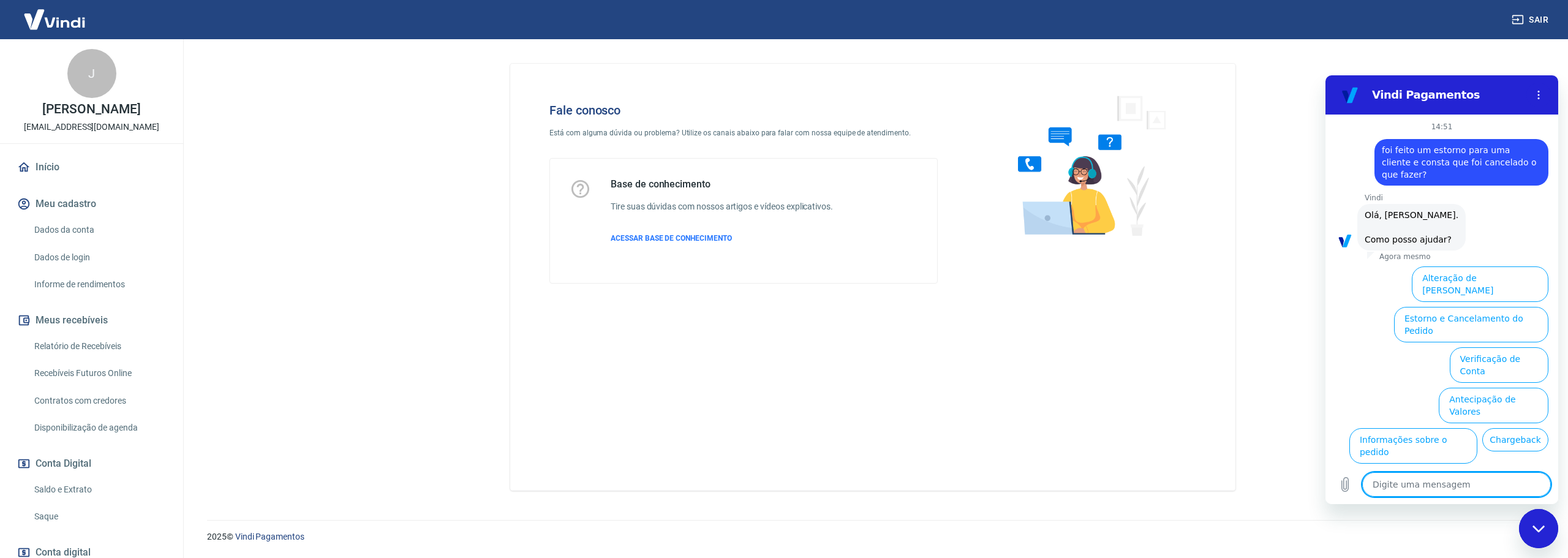
scroll to position [41, 0]
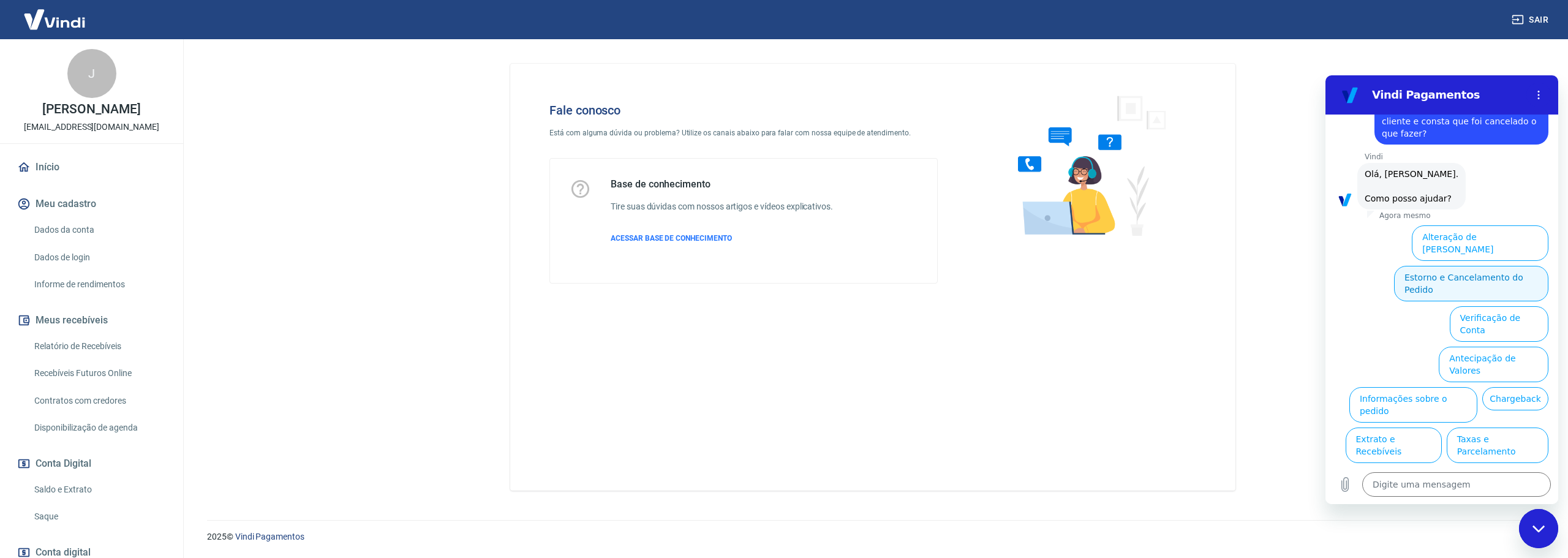
click at [1469, 266] on button "Estorno e Cancelamento do Pedido" at bounding box center [1471, 284] width 155 height 36
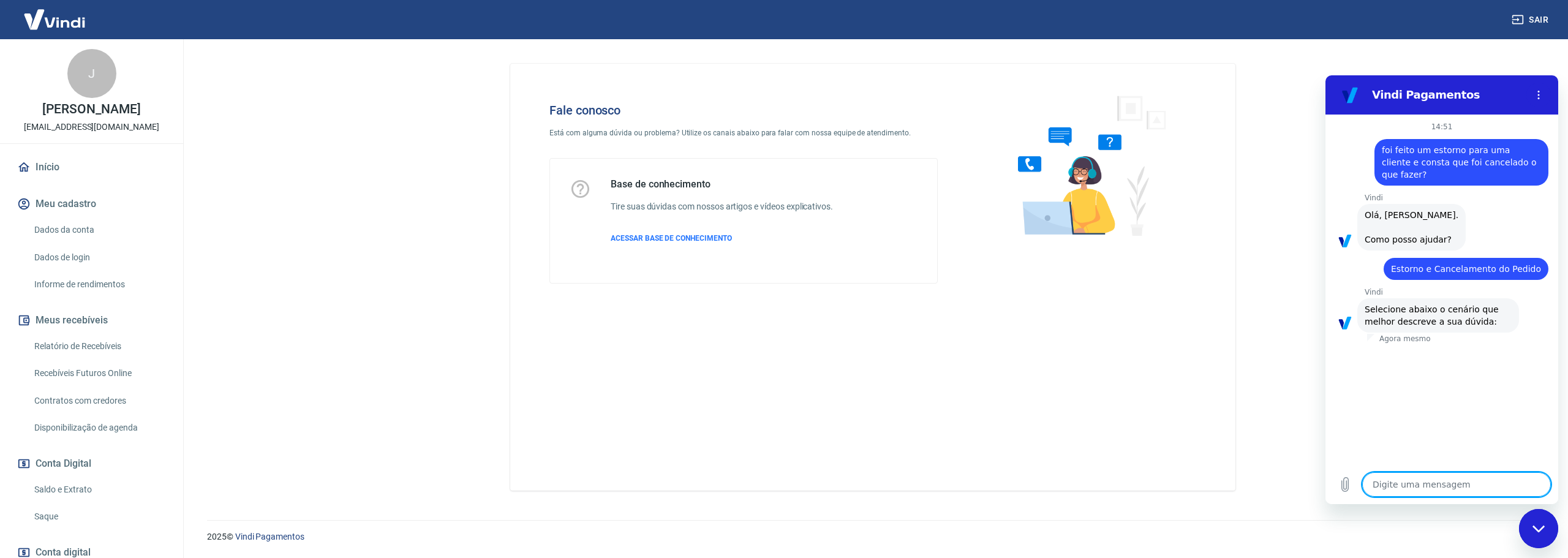
scroll to position [75, 0]
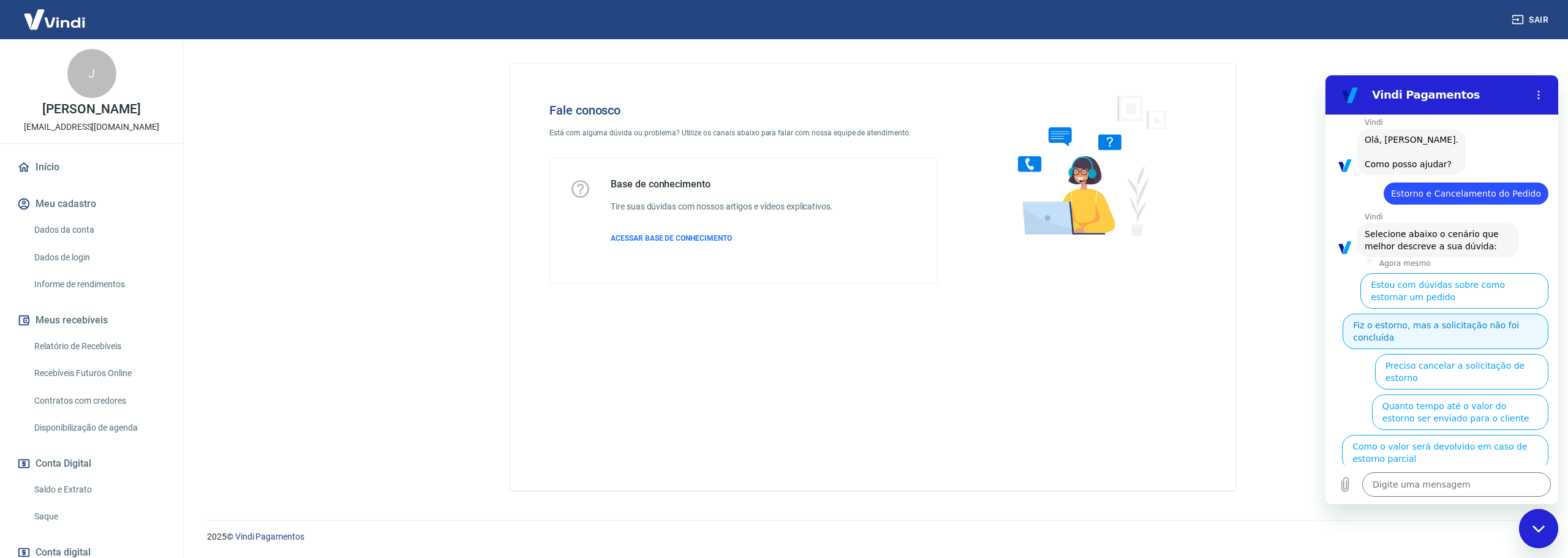
click at [1425, 314] on button "Fiz o estorno, mas a solicitação não foi concluída" at bounding box center [1446, 331] width 206 height 36
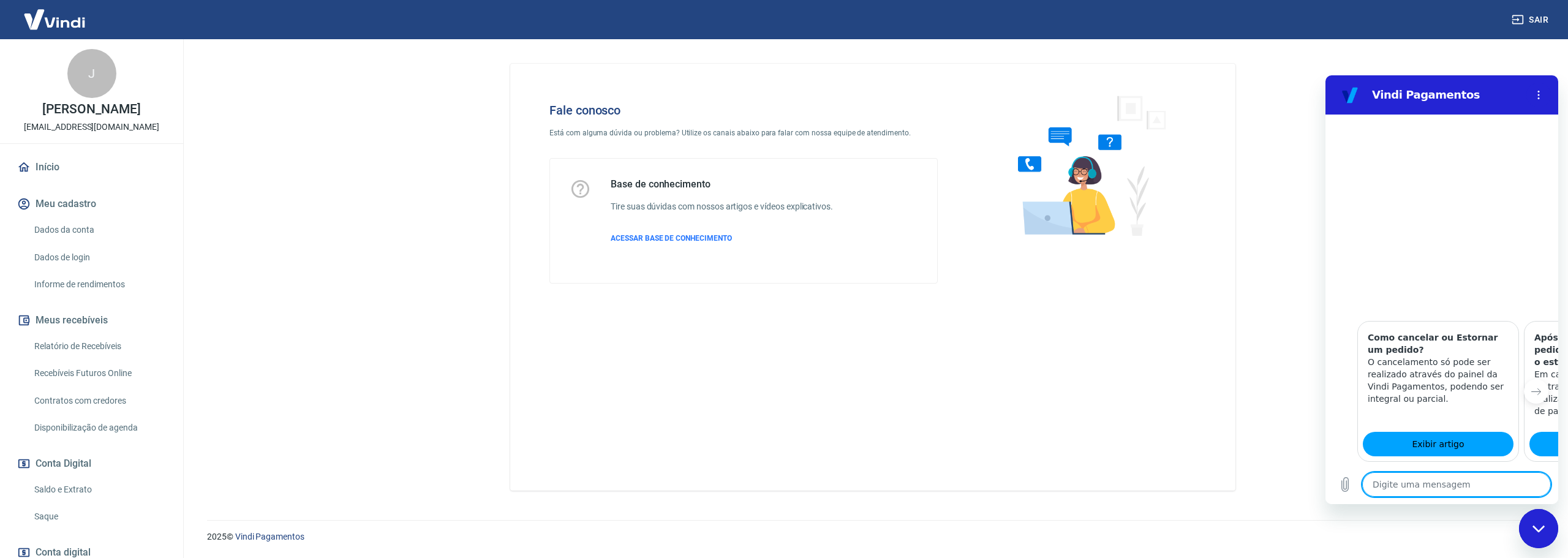
scroll to position [481, 0]
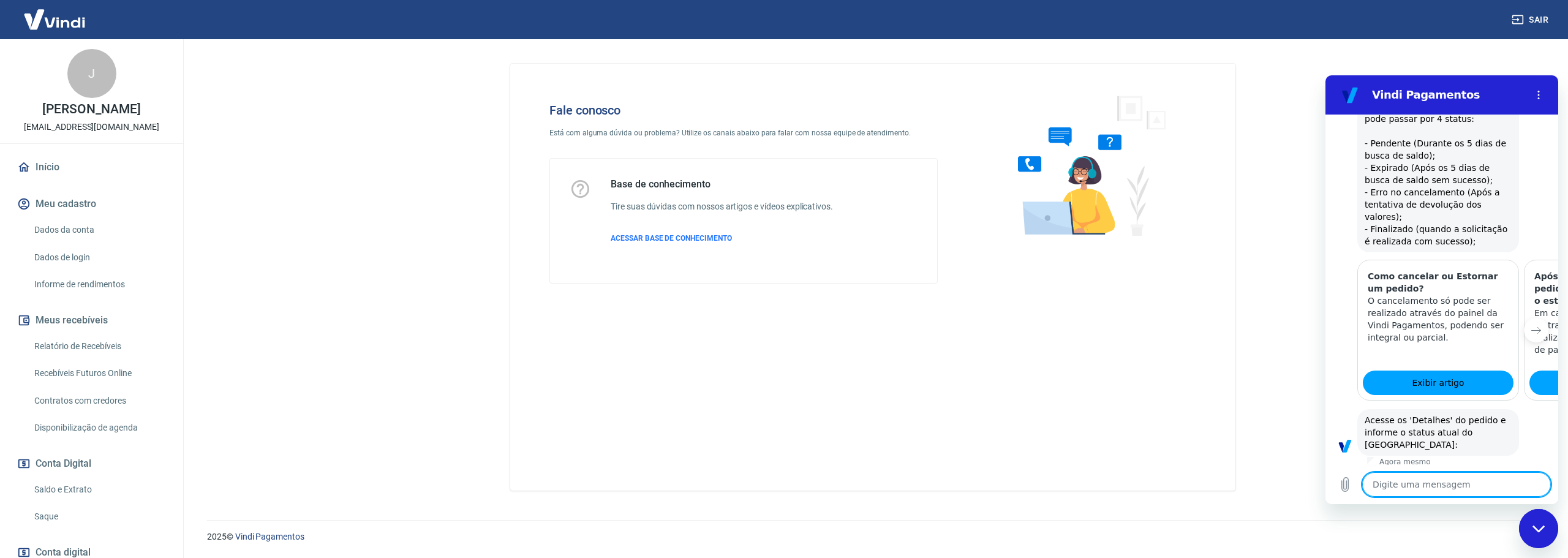
click at [1508, 472] on button "Status Erro no cancelamento" at bounding box center [1483, 489] width 129 height 36
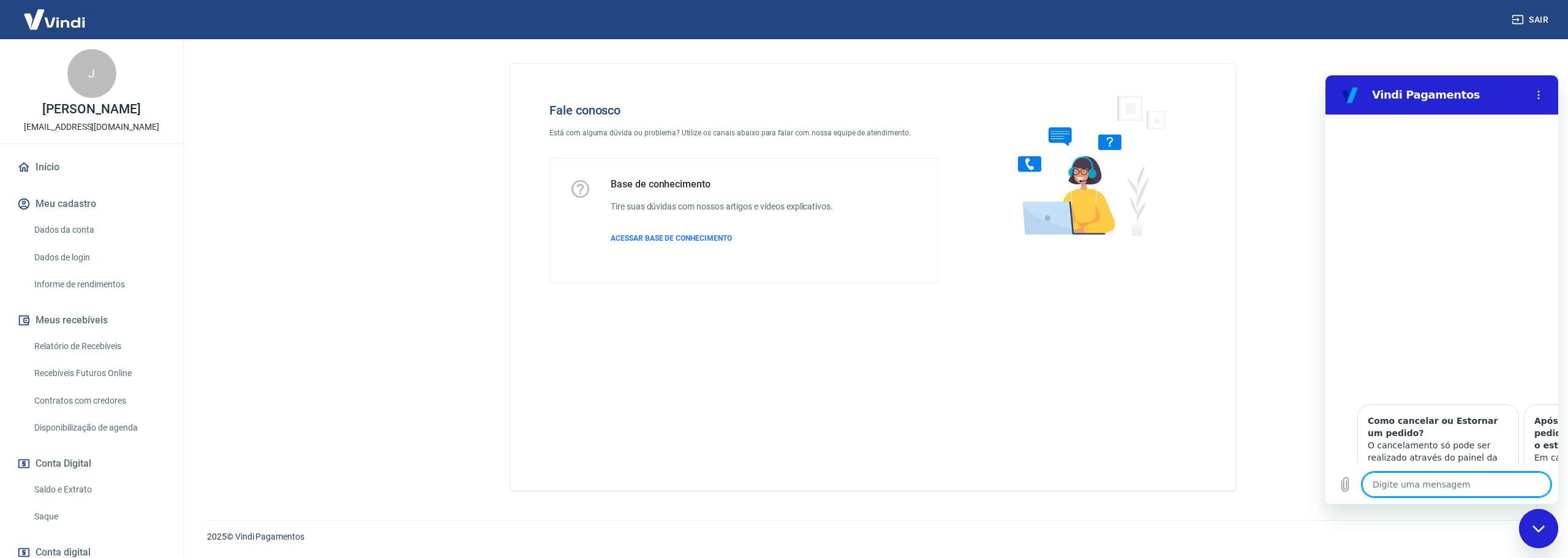
scroll to position [996, 0]
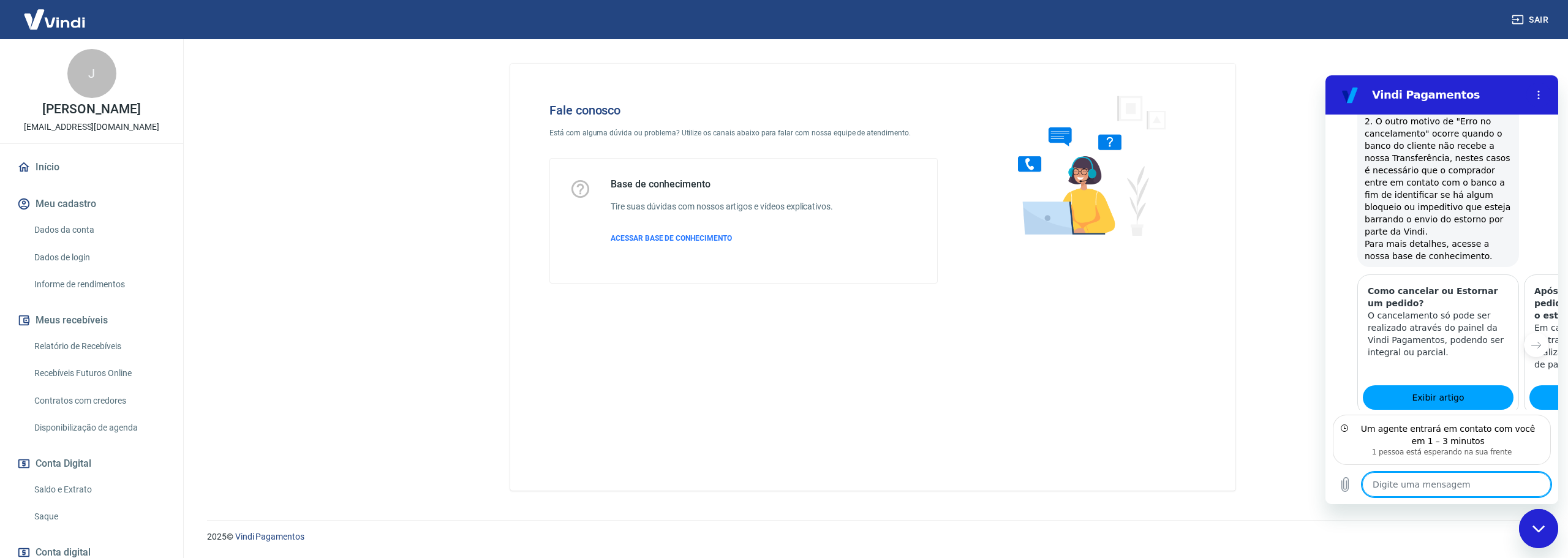
scroll to position [1083, 0]
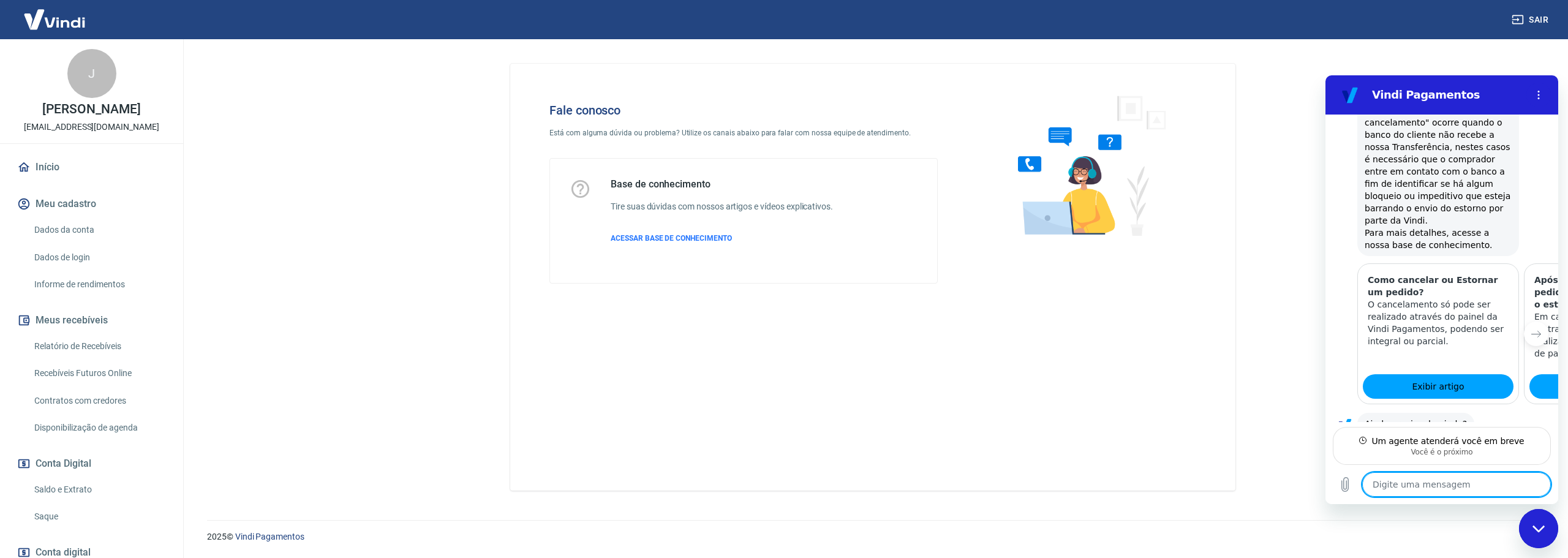
type textarea "x"
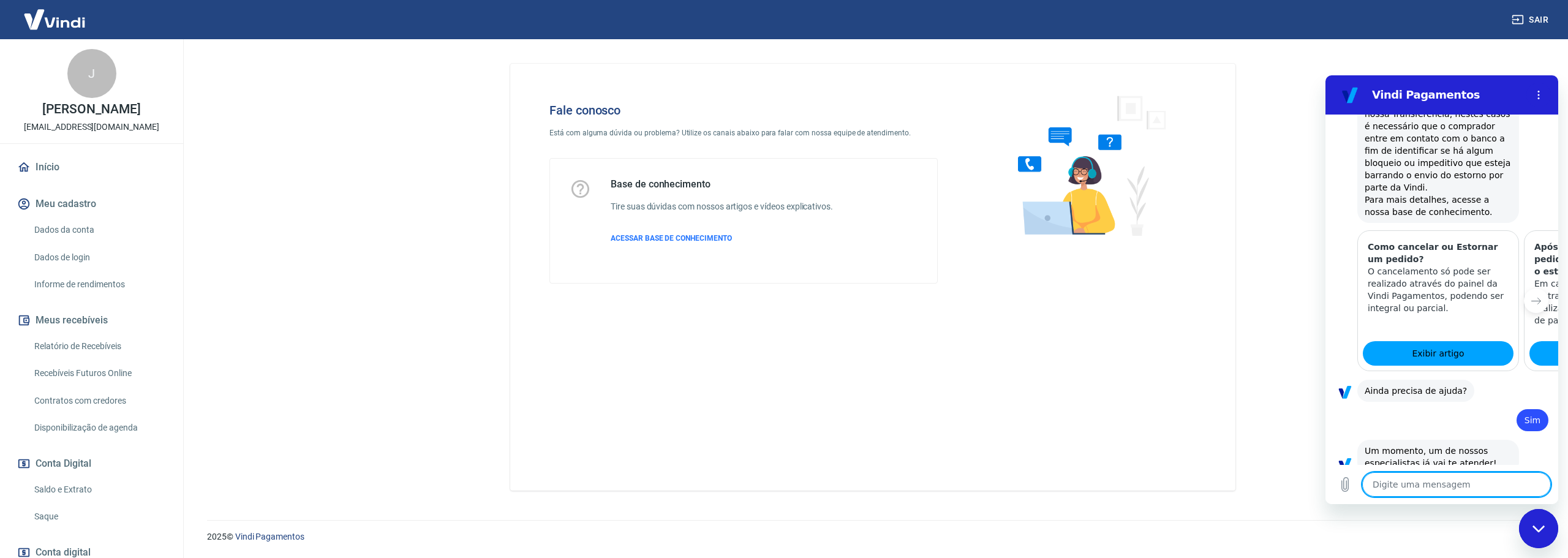
scroll to position [1142, 0]
click at [1427, 490] on textarea at bounding box center [1456, 484] width 189 height 24
type textarea "O"
type textarea "x"
type textarea "Ol"
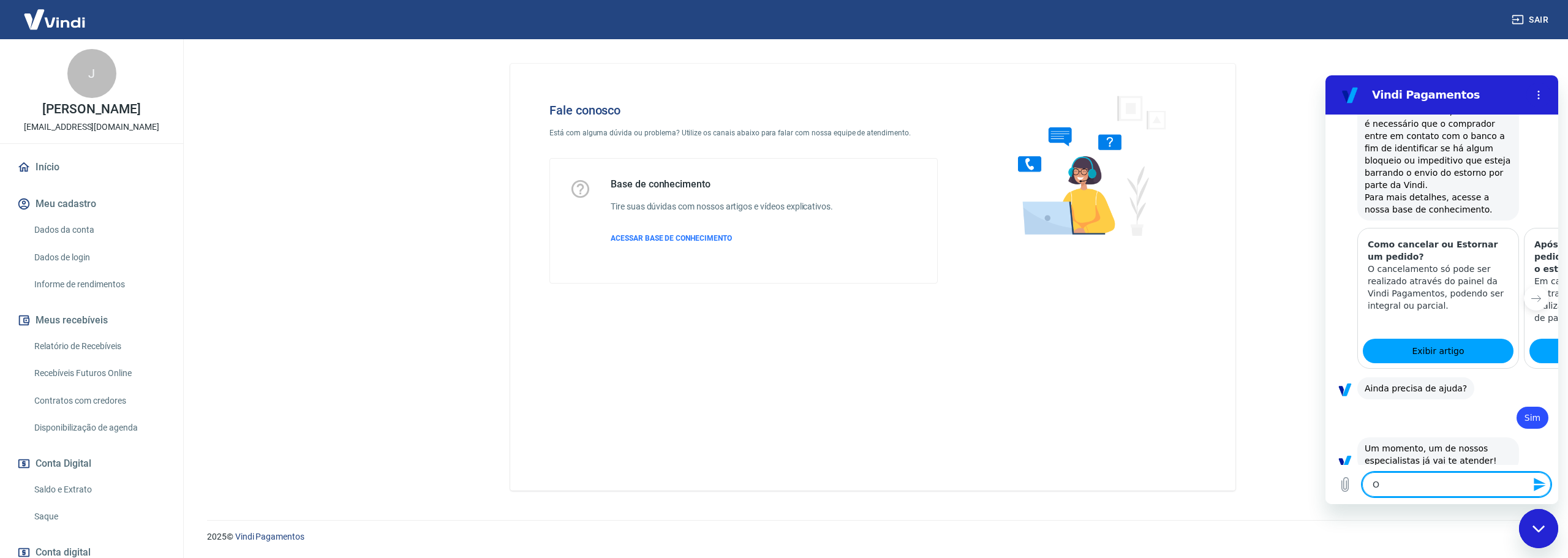
type textarea "x"
type textarea "[PERSON_NAME]"
type textarea "x"
type textarea "[PERSON_NAME]"
type textarea "x"
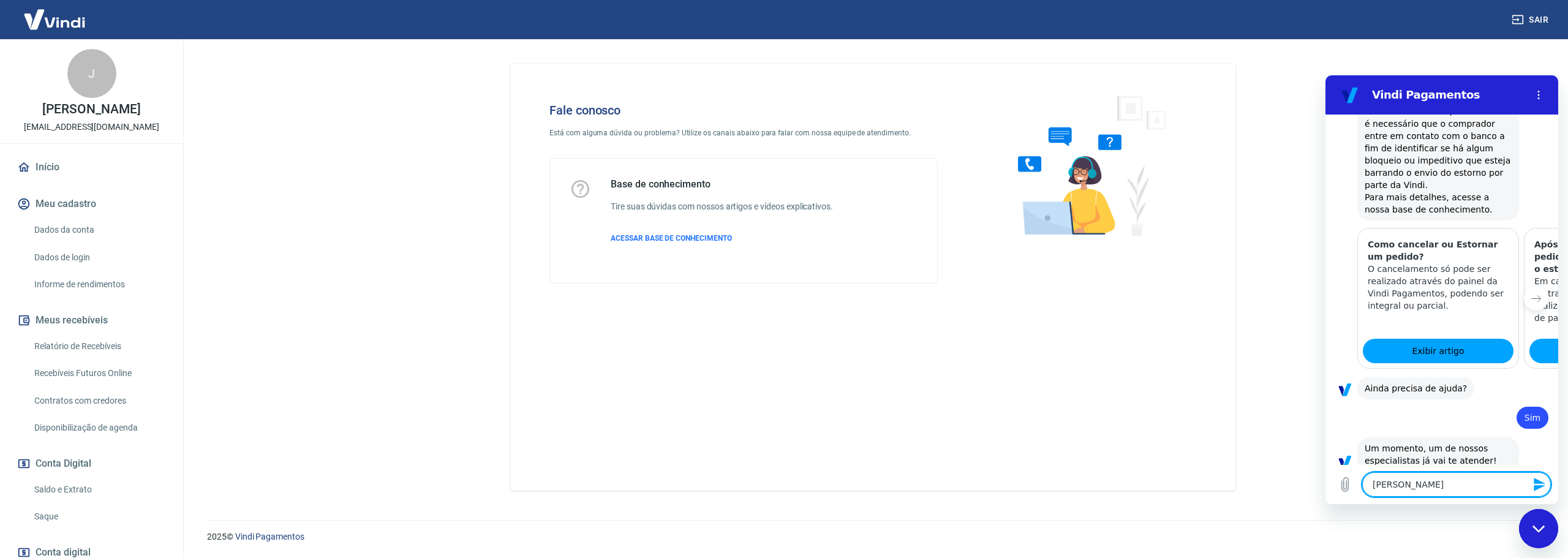
type textarea "[PERSON_NAME]"
type textarea "x"
type textarea "Ol"
type textarea "x"
type textarea "O"
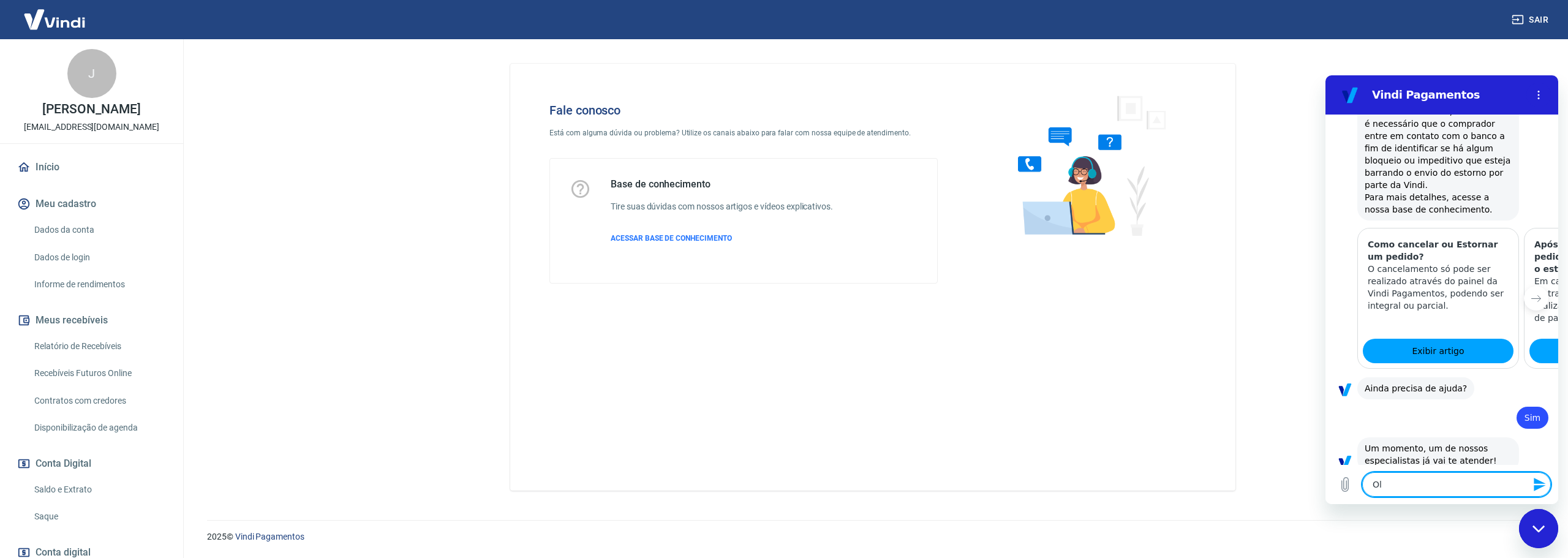
type textarea "x"
type textarea "j"
type textarea "x"
type textarea "jo"
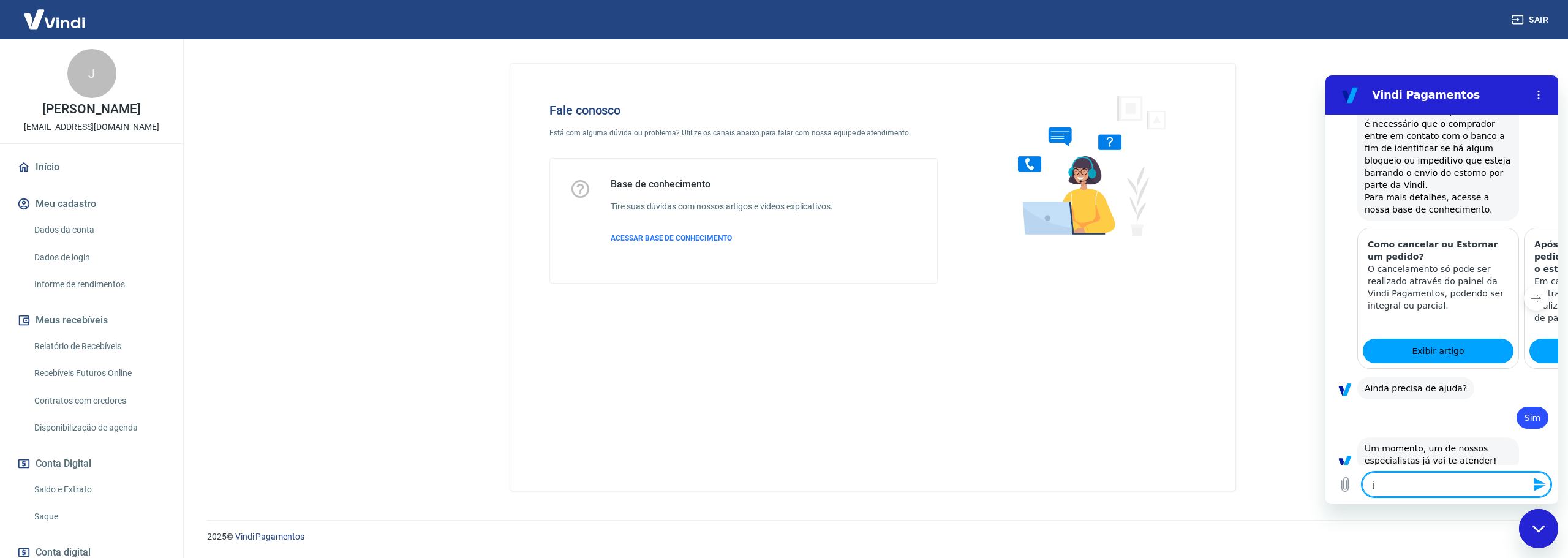
type textarea "x"
type textarea "[PERSON_NAME]"
type textarea "x"
type textarea "josr"
type textarea "x"
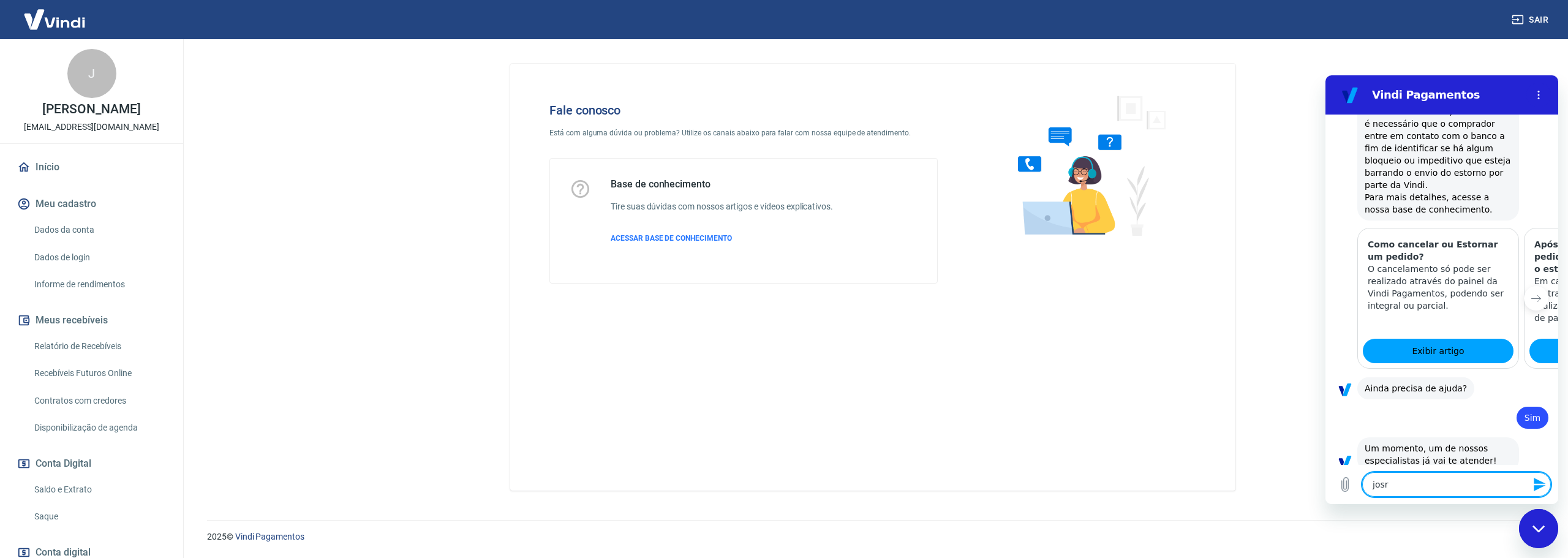
type textarea "[PERSON_NAME]"
type textarea "x"
type textarea "[PERSON_NAME]"
type textarea "x"
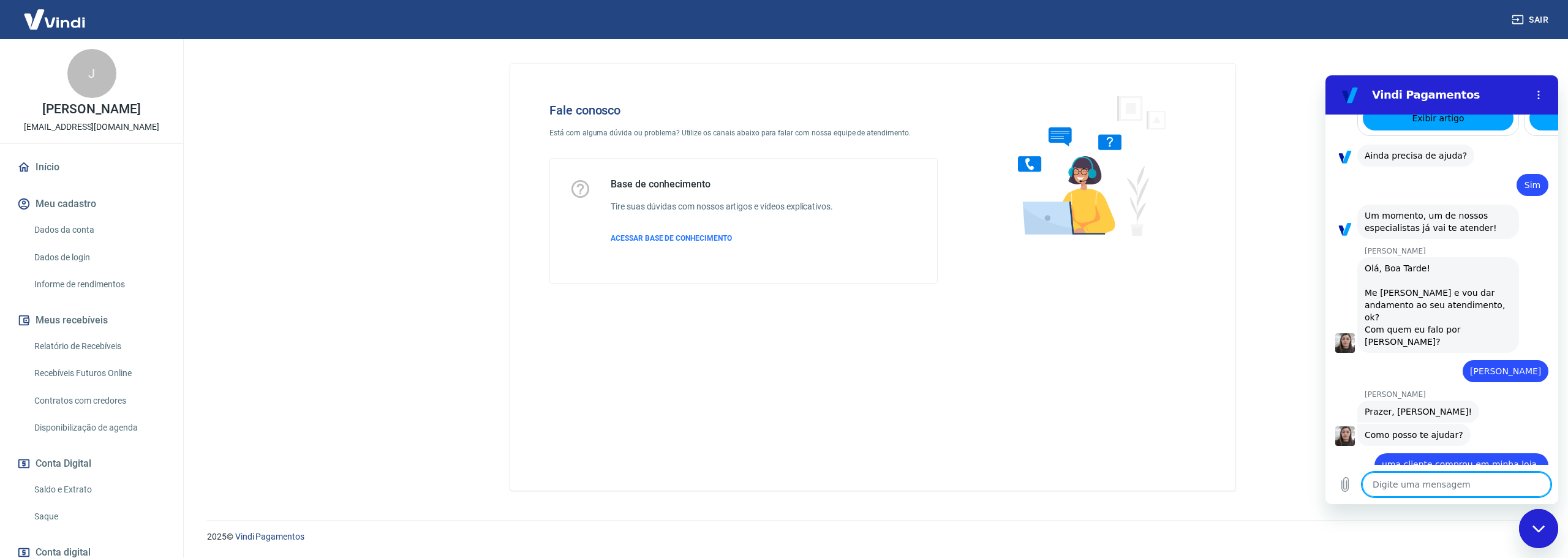
scroll to position [1377, 0]
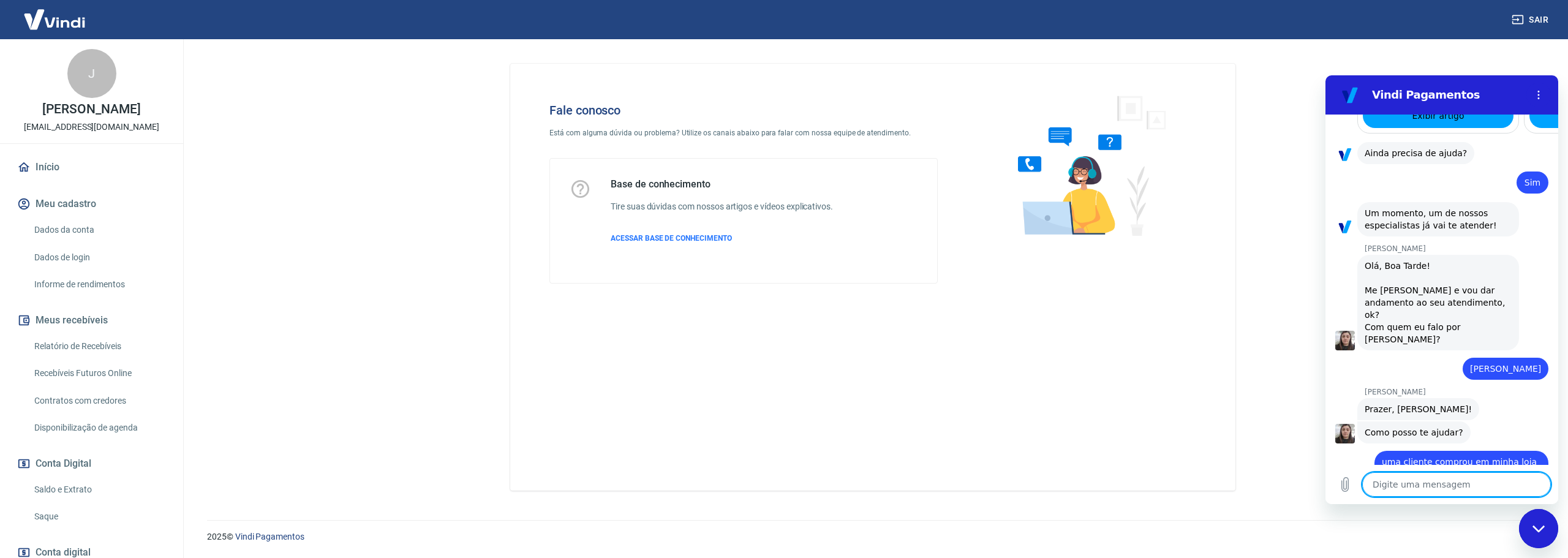
click at [1455, 487] on textarea at bounding box center [1456, 484] width 189 height 24
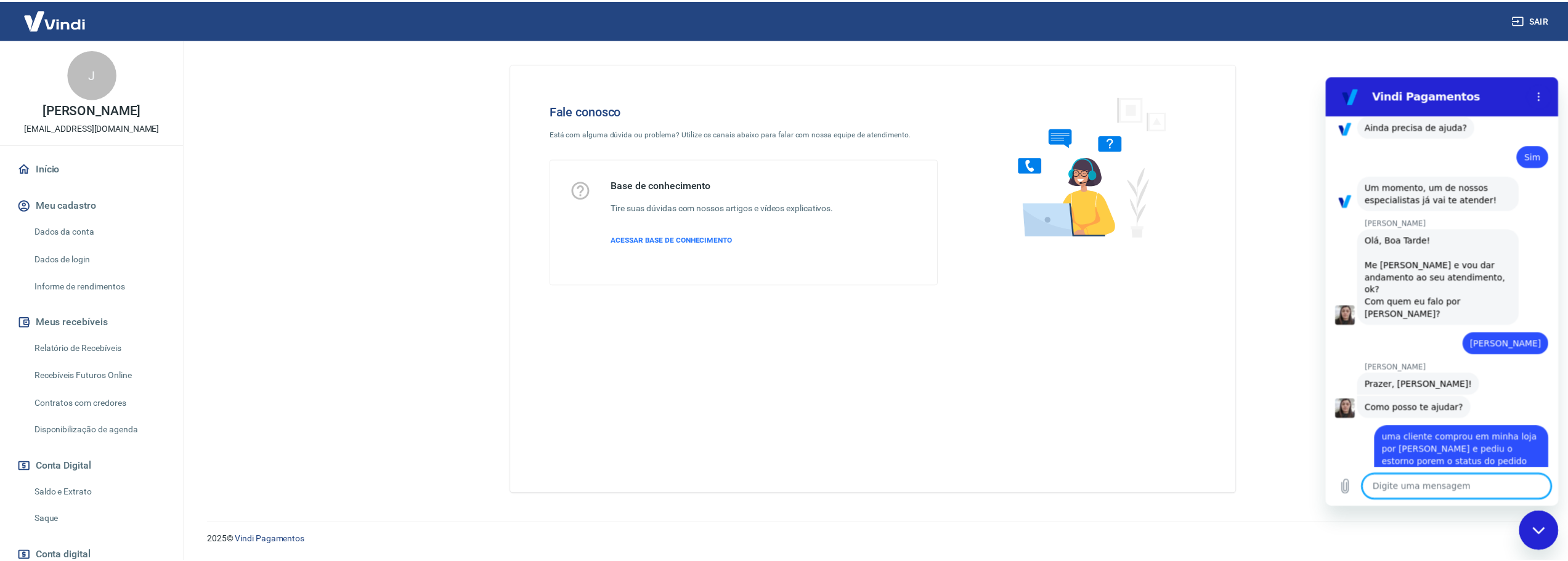
scroll to position [1414, 0]
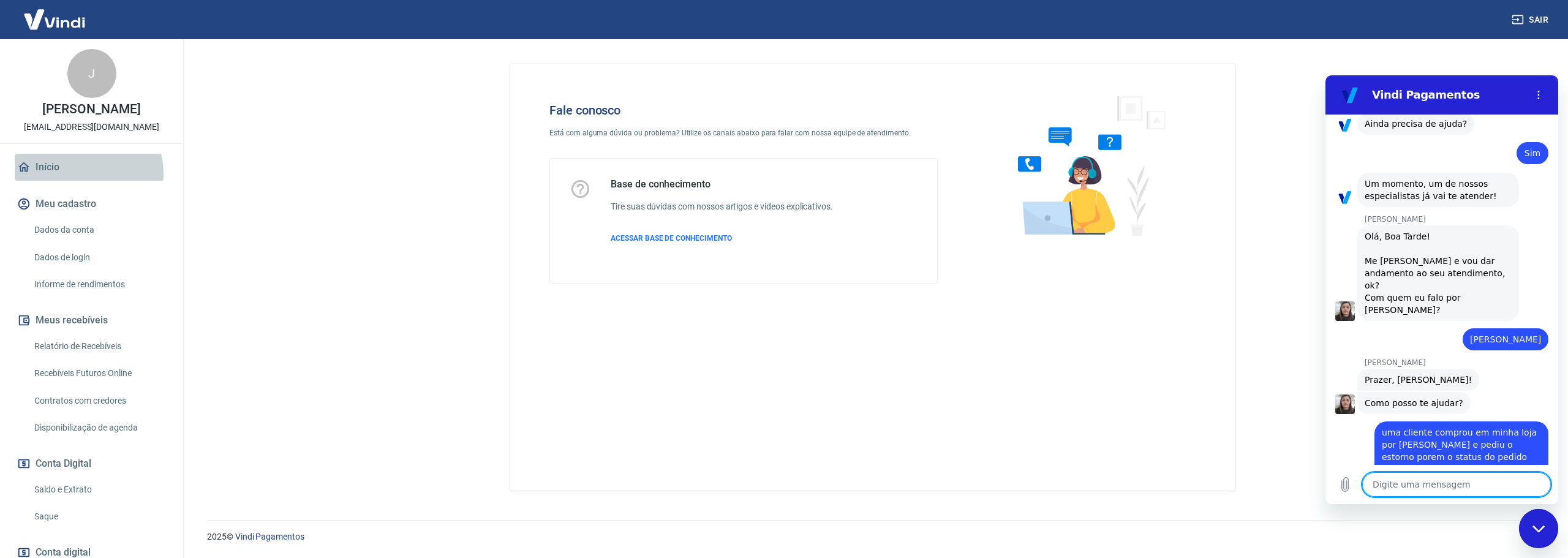
click at [88, 181] on link "Início" at bounding box center [92, 167] width 154 height 27
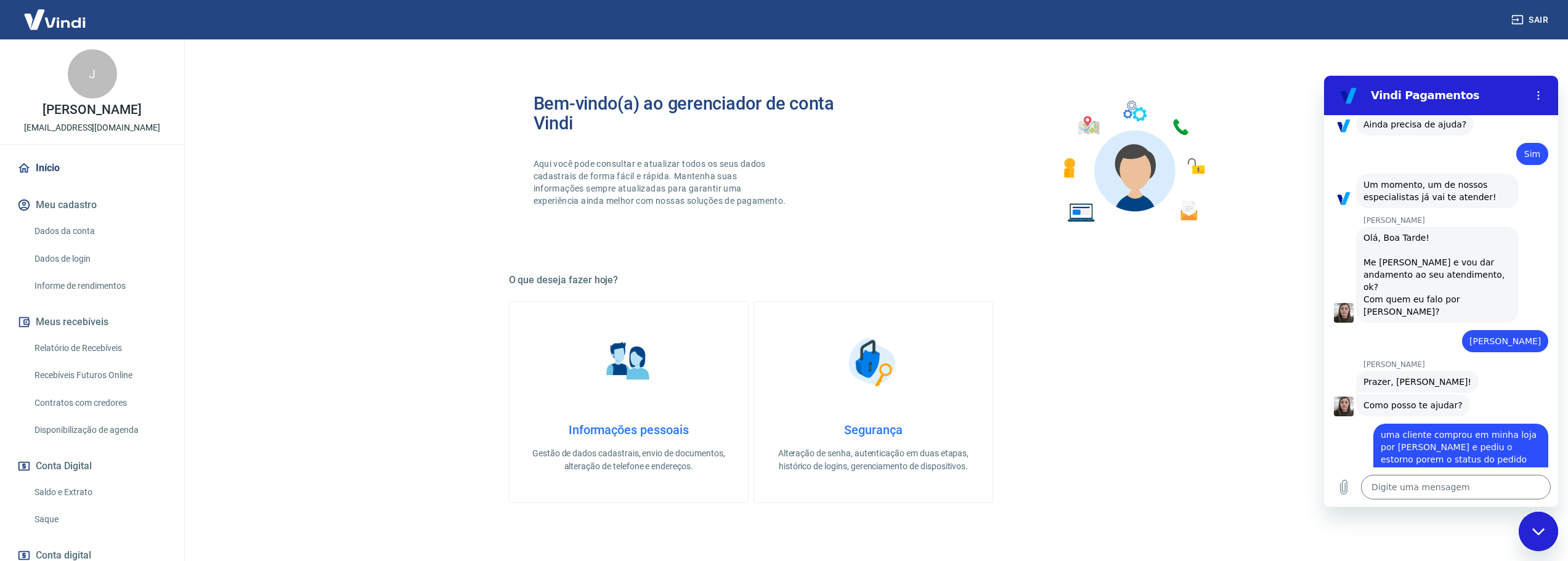
scroll to position [123, 0]
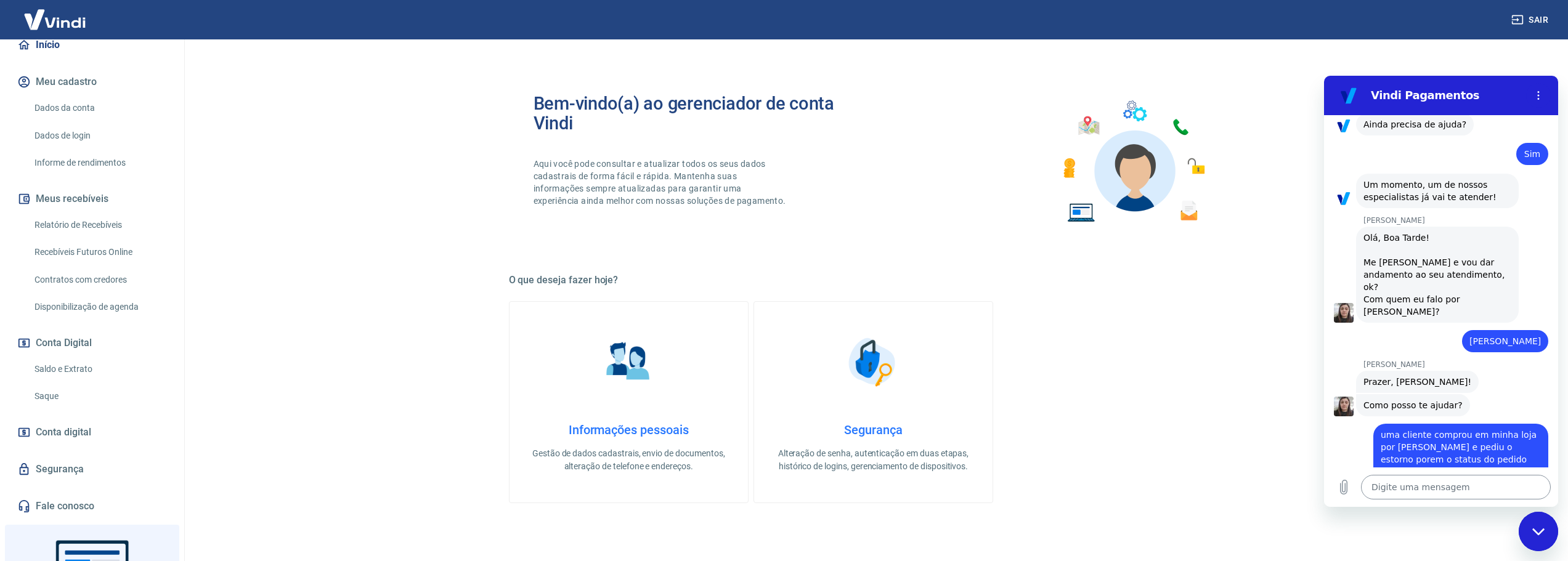
click at [1450, 489] on textarea at bounding box center [1456, 487] width 190 height 24
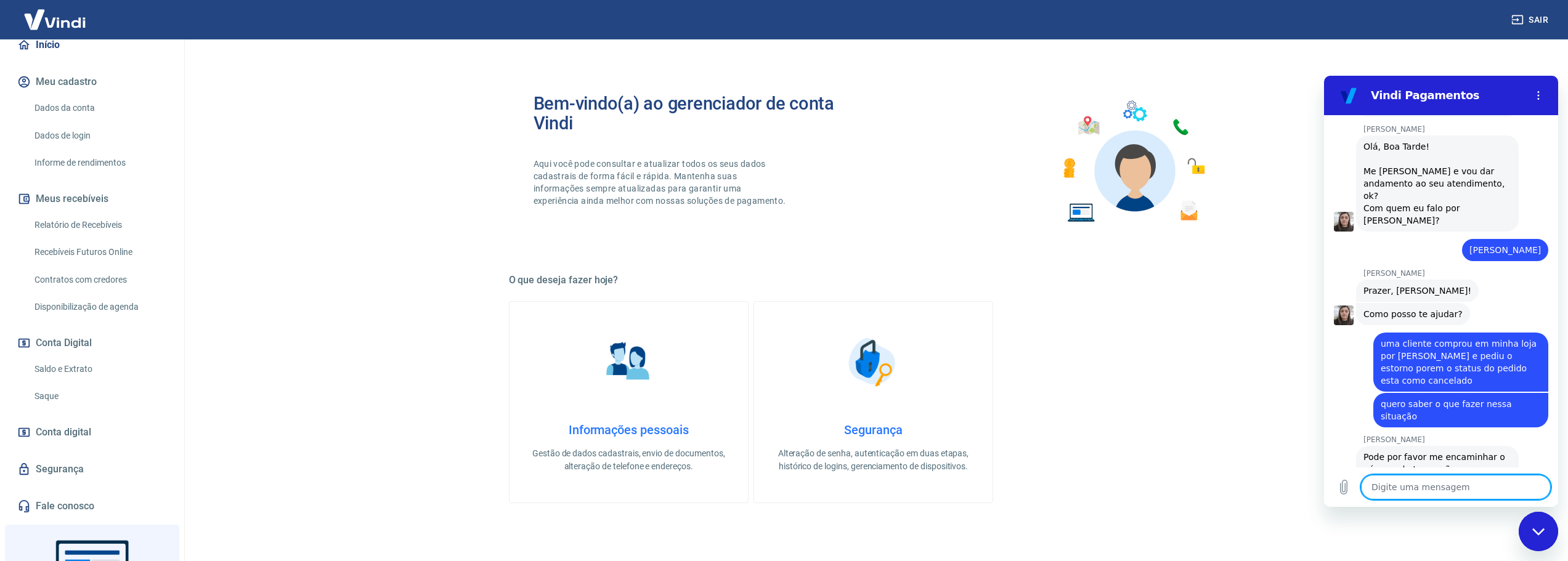
scroll to position [1507, 0]
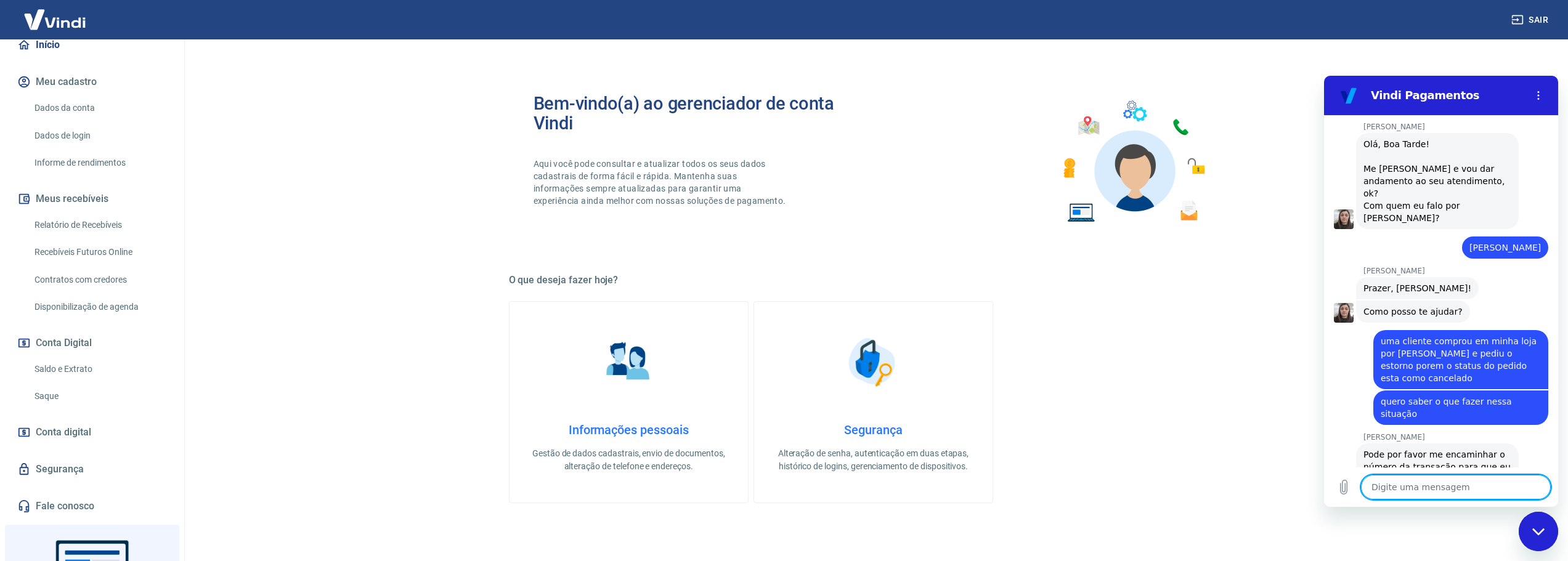
click at [1468, 488] on textarea at bounding box center [1456, 487] width 190 height 24
click at [1495, 474] on div "Digite uma mensagem x" at bounding box center [1441, 487] width 234 height 39
click at [1495, 480] on textarea at bounding box center [1456, 487] width 190 height 24
click at [1352, 489] on button "Carregar arquivo" at bounding box center [1344, 487] width 24 height 24
click at [1344, 486] on icon "Carregar arquivo" at bounding box center [1344, 488] width 15 height 15
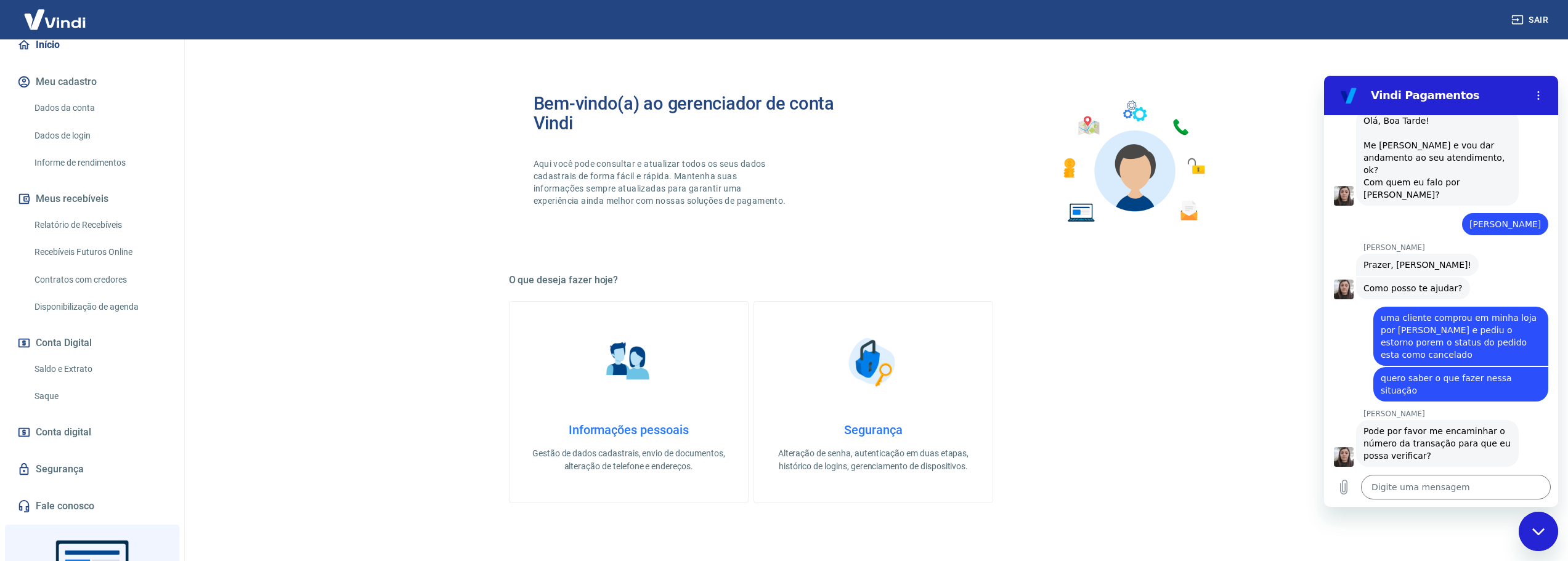
scroll to position [0, 0]
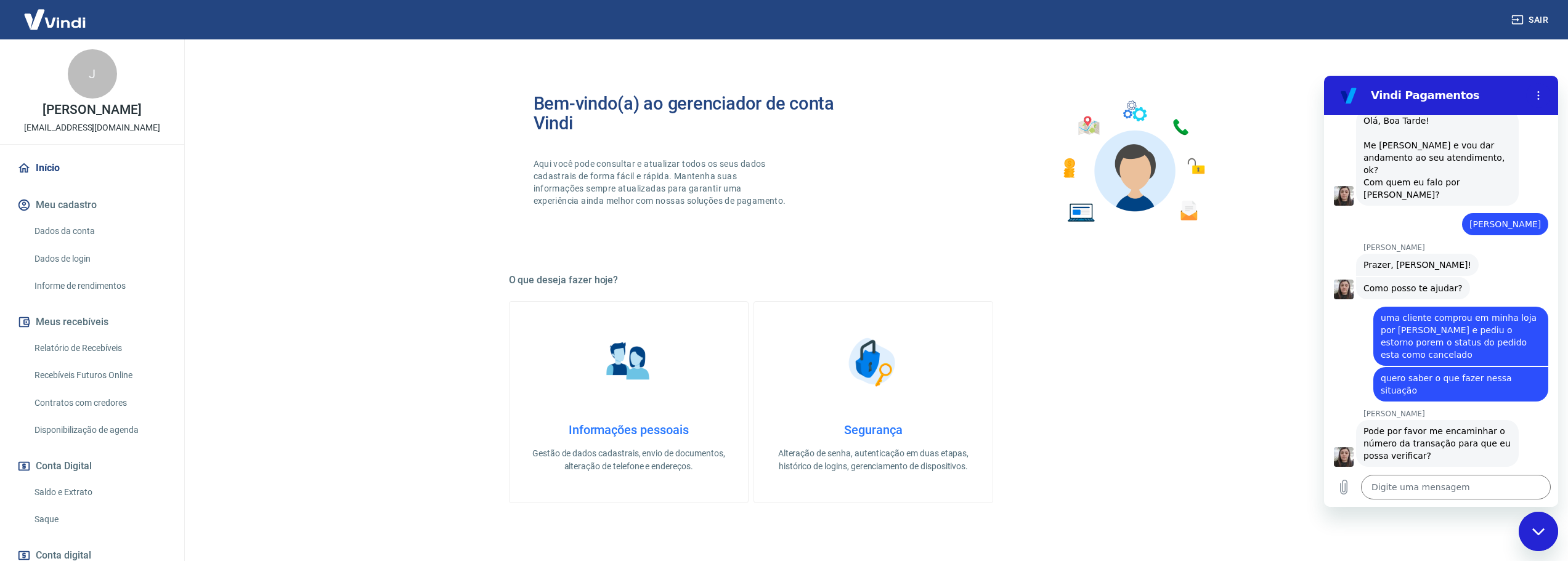
click at [80, 244] on link "Dados da conta" at bounding box center [99, 231] width 140 height 25
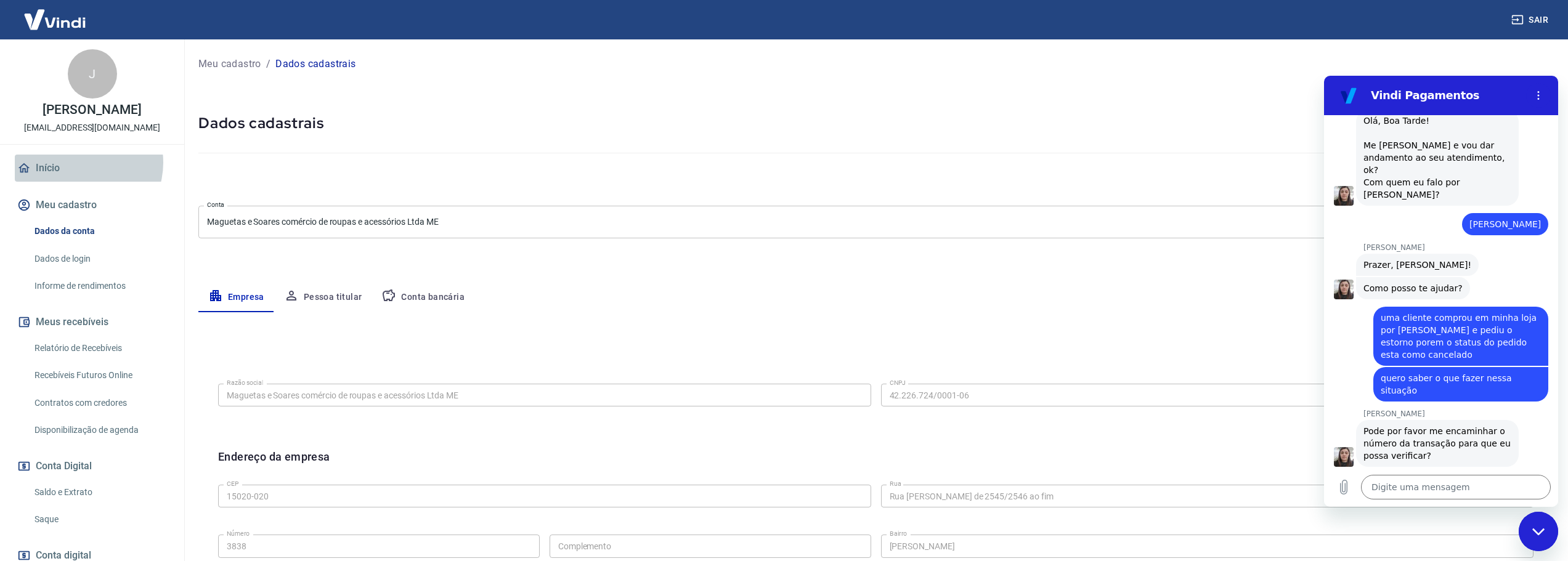
click at [80, 176] on link "Início" at bounding box center [92, 168] width 155 height 27
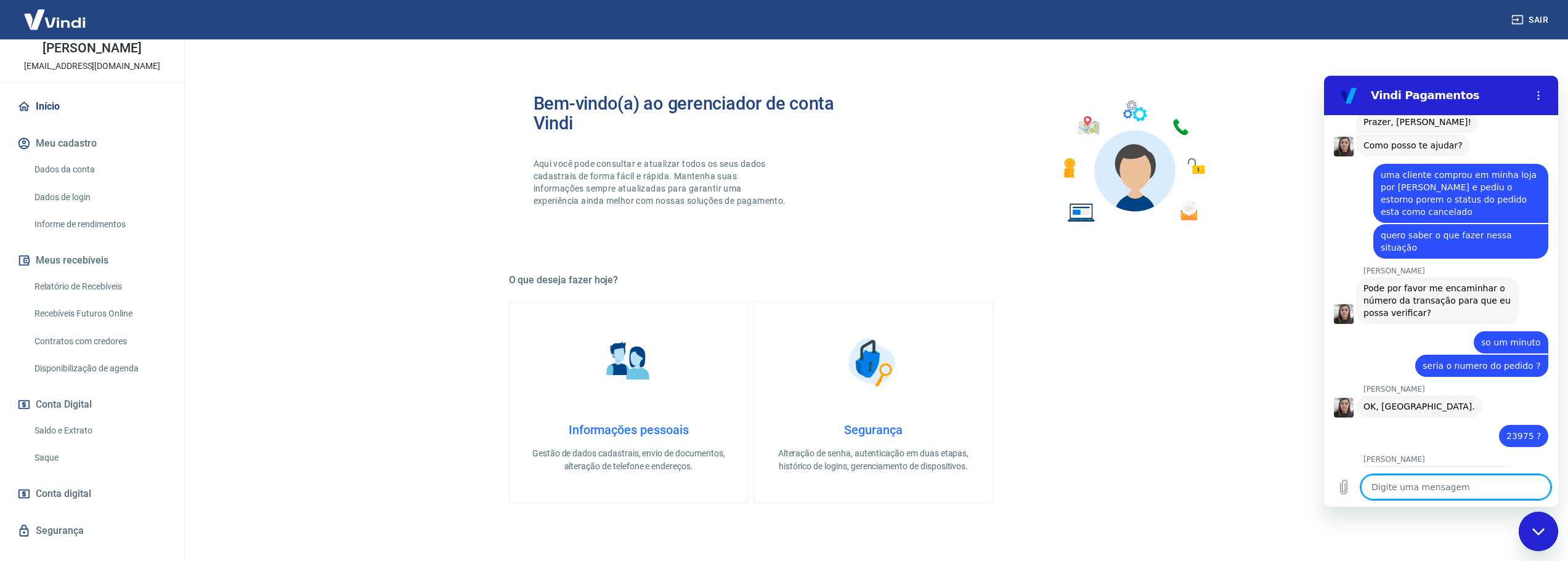
scroll to position [1704, 0]
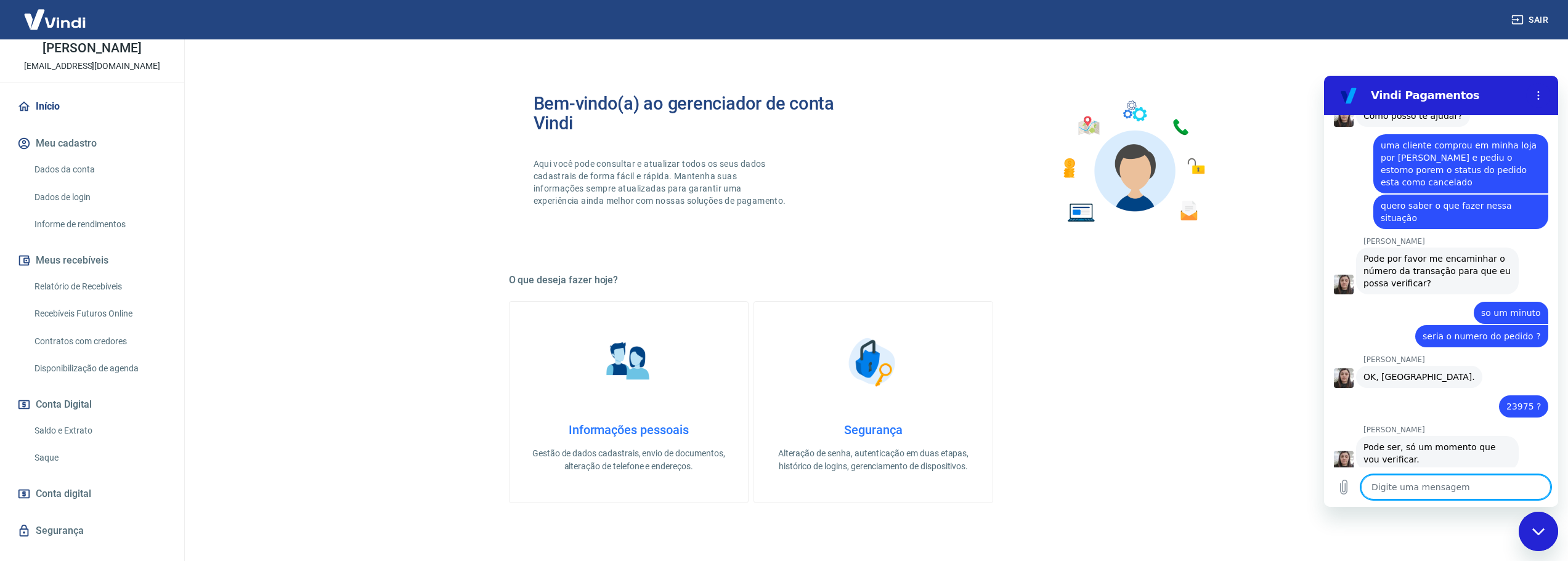
click at [1448, 491] on textarea at bounding box center [1456, 487] width 190 height 24
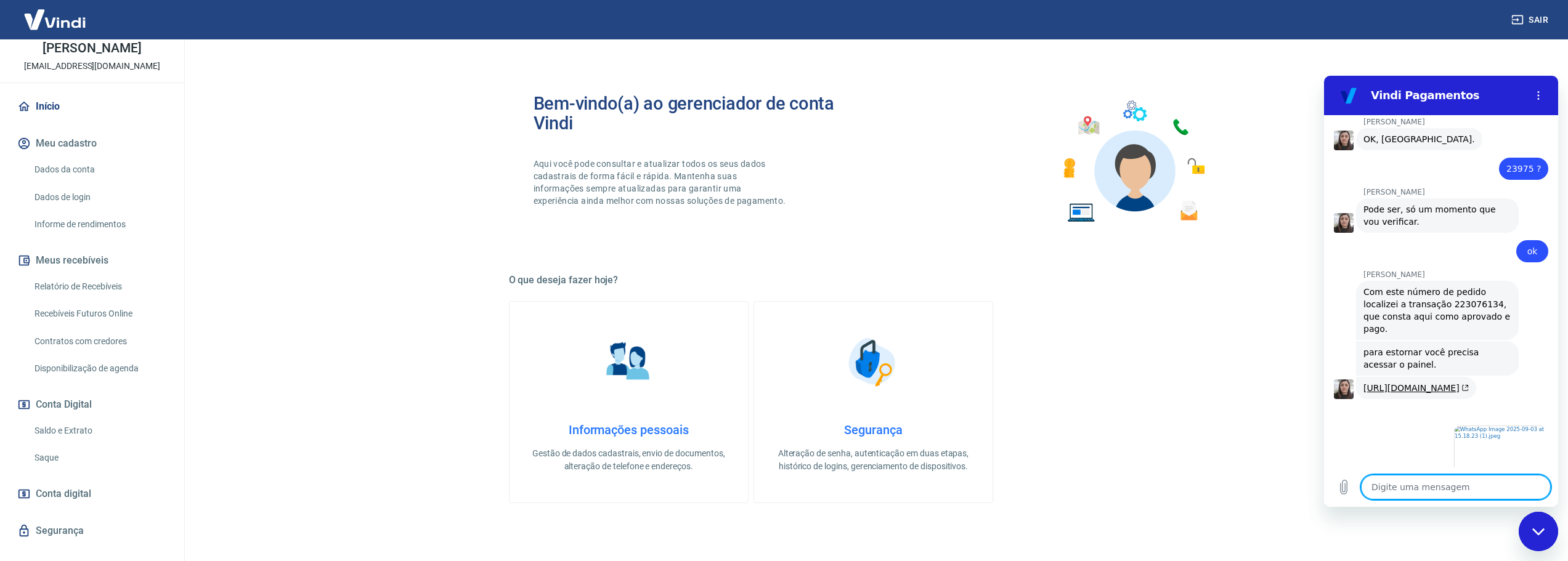
scroll to position [1944, 0]
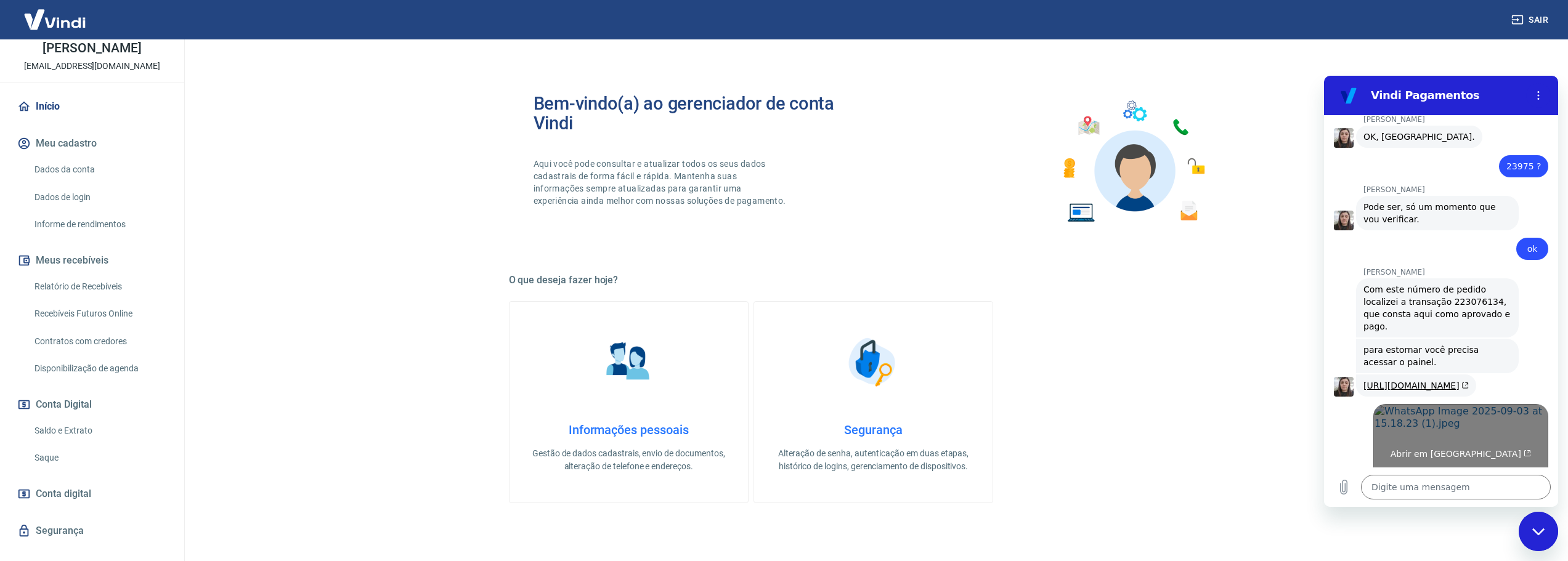
click at [1480, 449] on span "Abrir em [GEOGRAPHIC_DATA]" at bounding box center [1461, 454] width 141 height 10
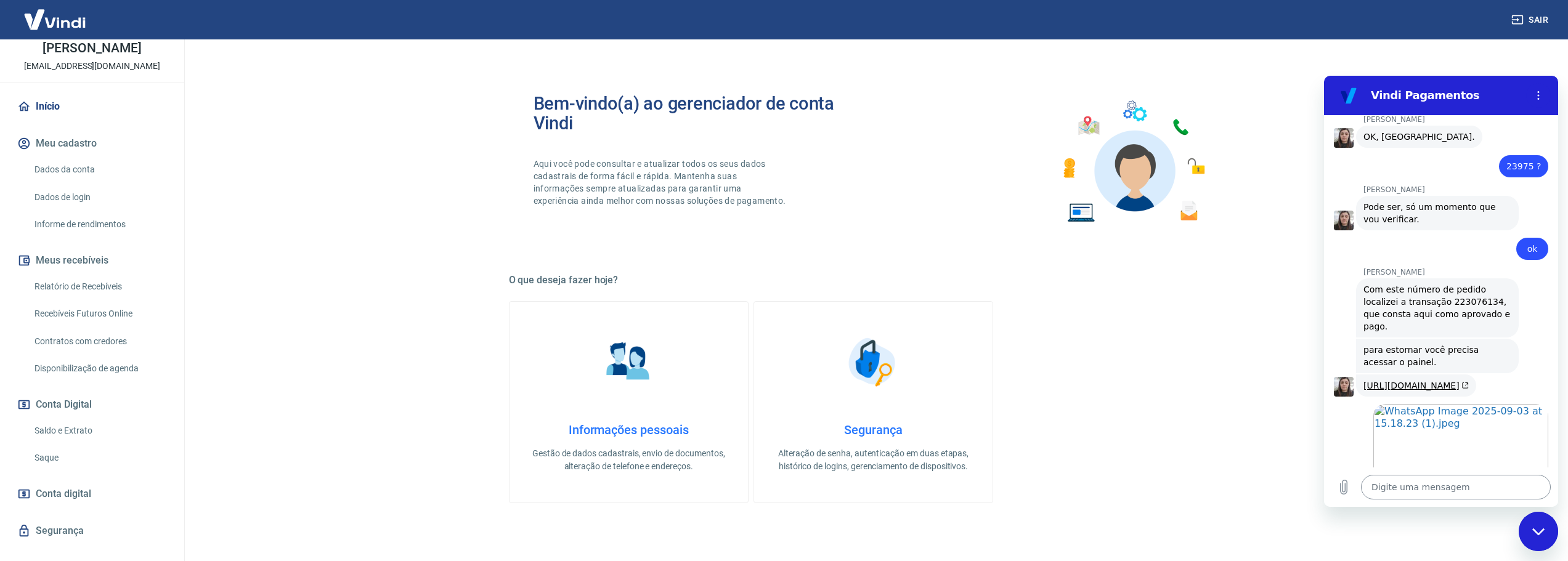
click at [1413, 480] on textarea at bounding box center [1456, 487] width 190 height 24
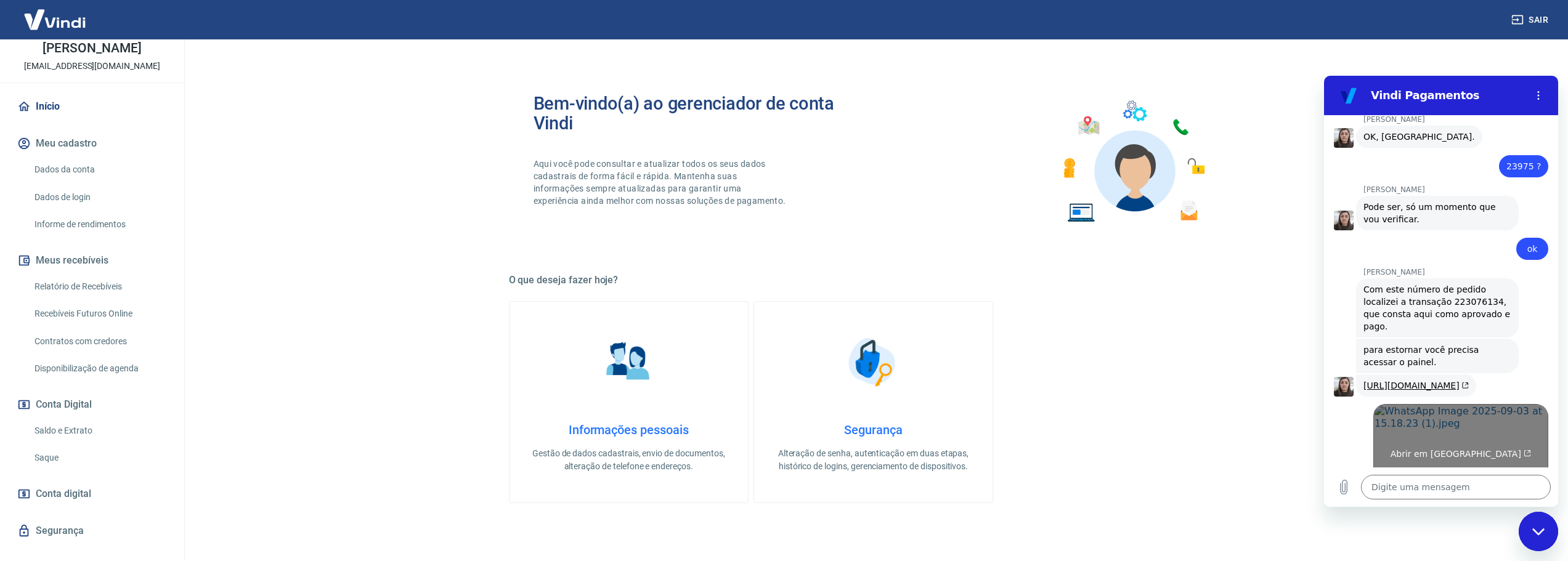
click at [1434, 404] on link "Abrir em [GEOGRAPHIC_DATA]" at bounding box center [1461, 449] width 175 height 90
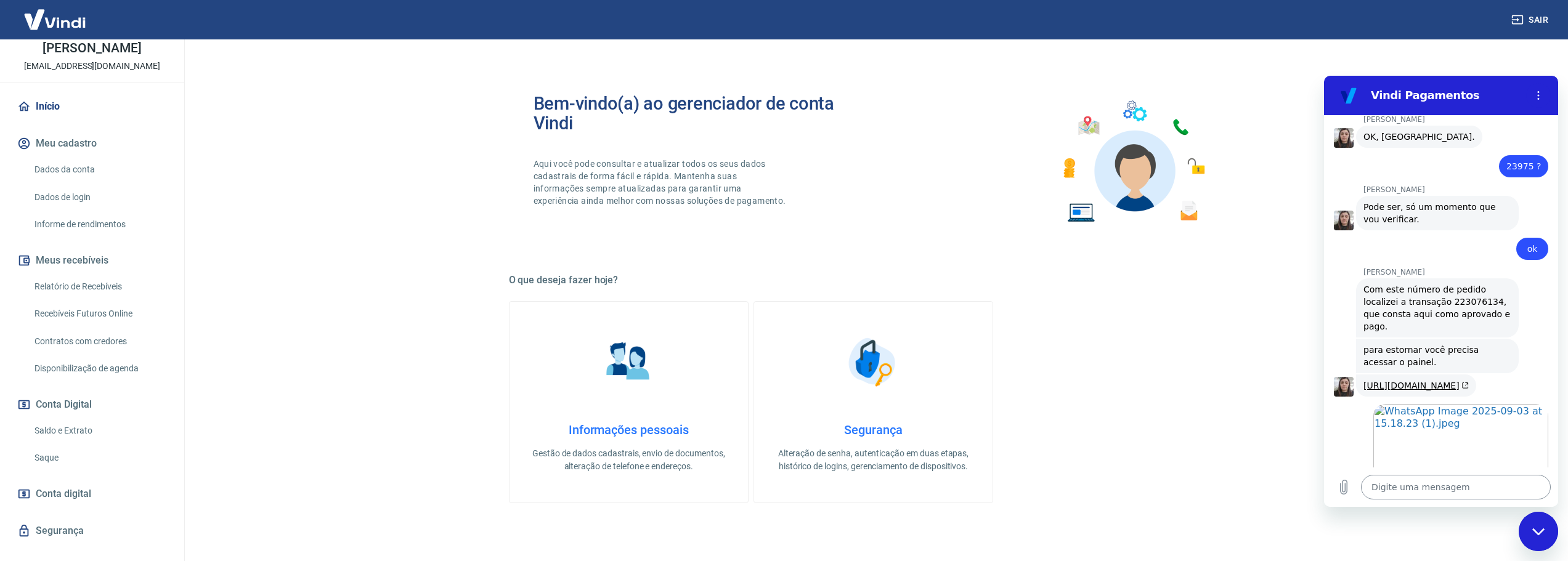
click at [1478, 486] on textarea at bounding box center [1456, 487] width 190 height 24
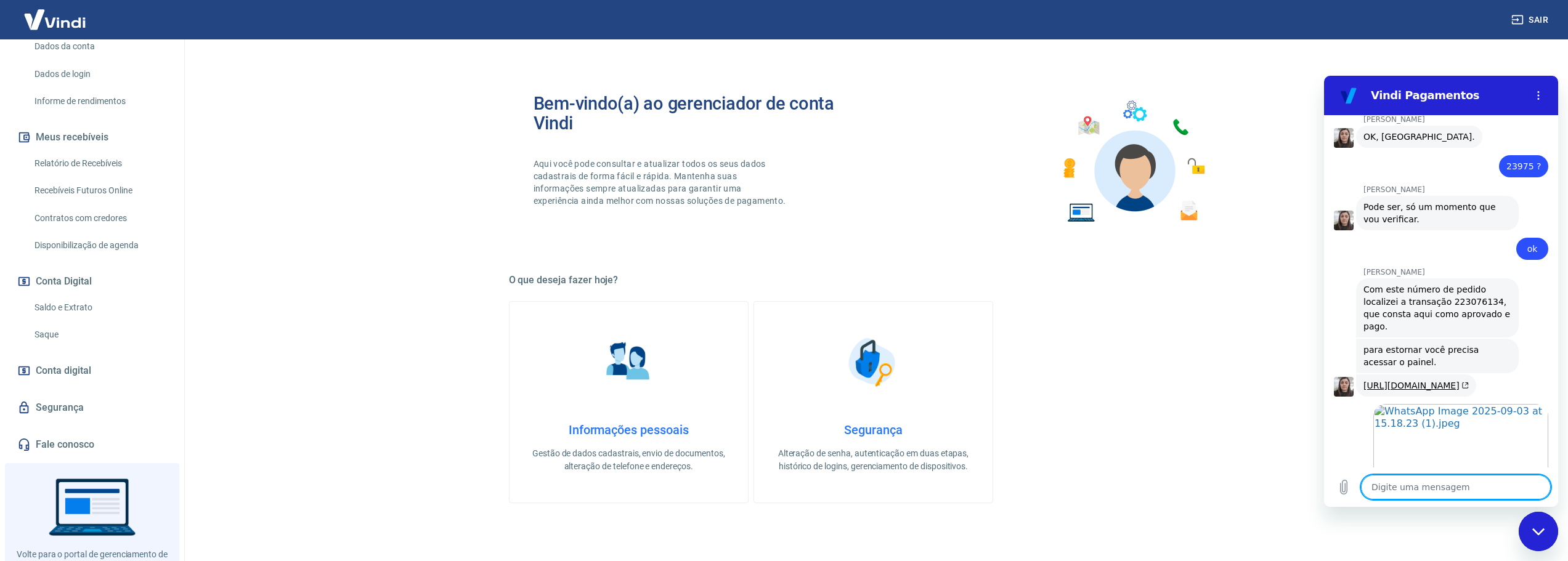
click at [94, 384] on link "Conta digital" at bounding box center [92, 370] width 155 height 27
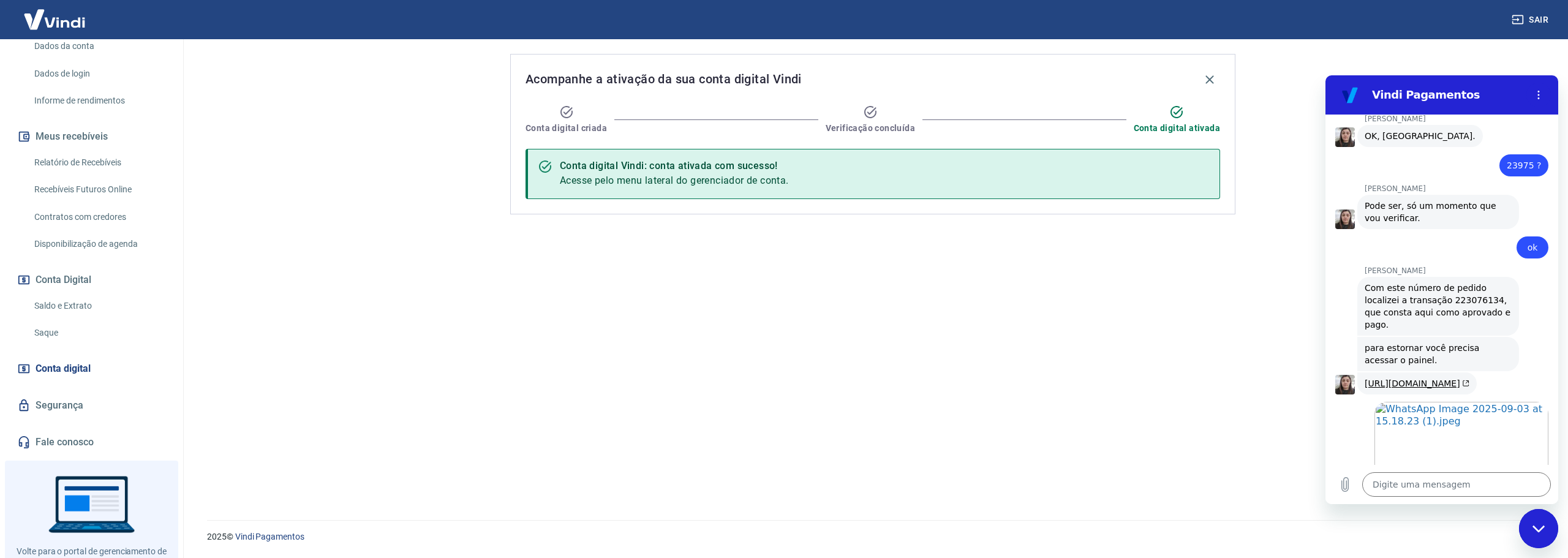
click at [73, 317] on link "Saldo e Extrato" at bounding box center [98, 306] width 139 height 25
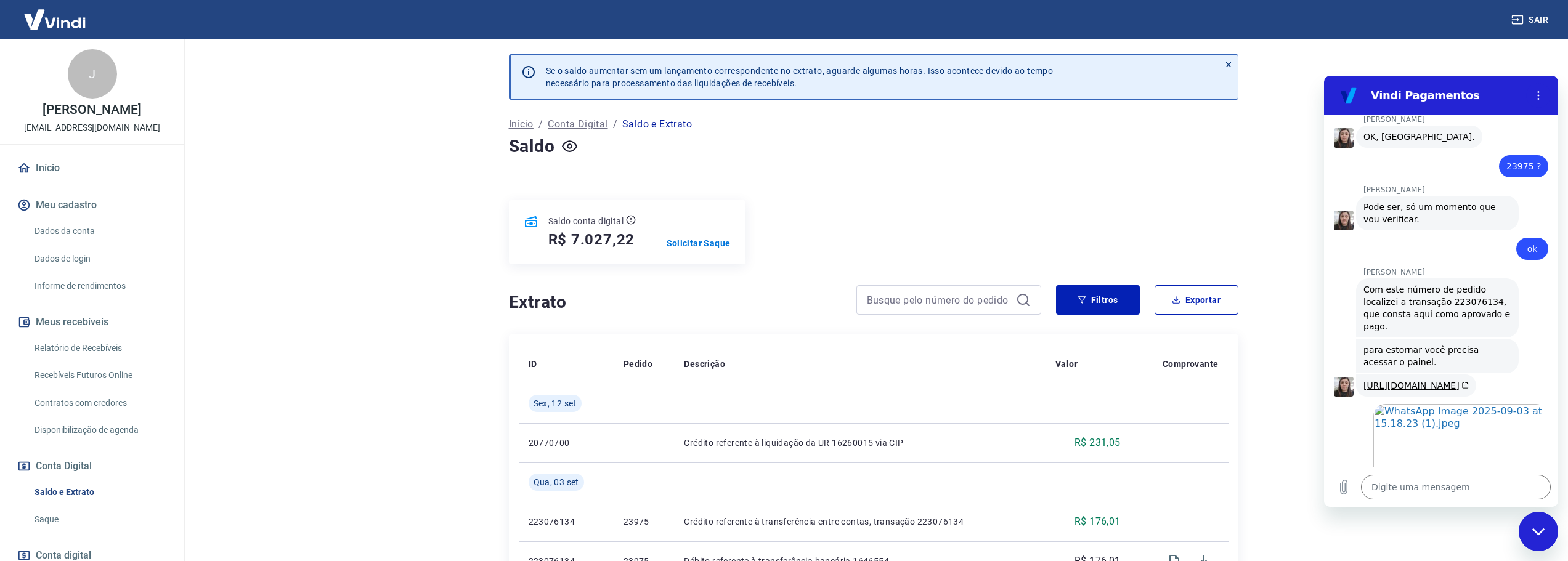
click at [530, 125] on p "Início" at bounding box center [521, 125] width 24 height 15
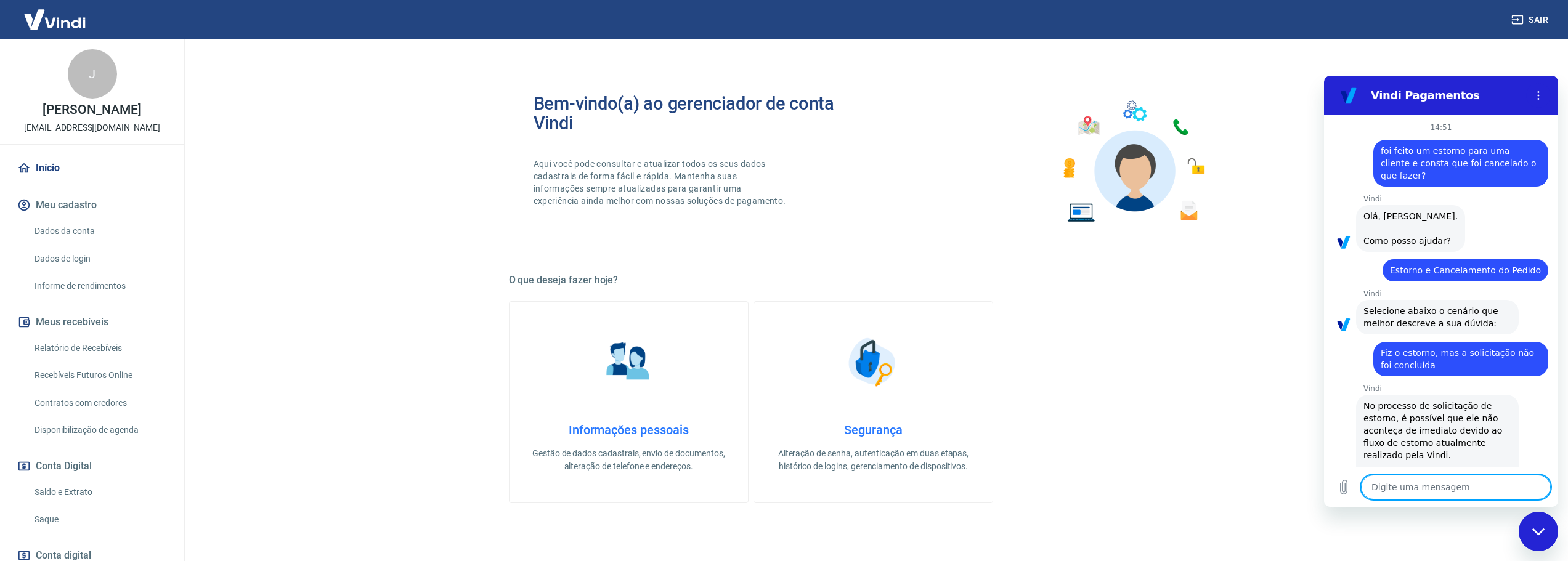
scroll to position [1944, 0]
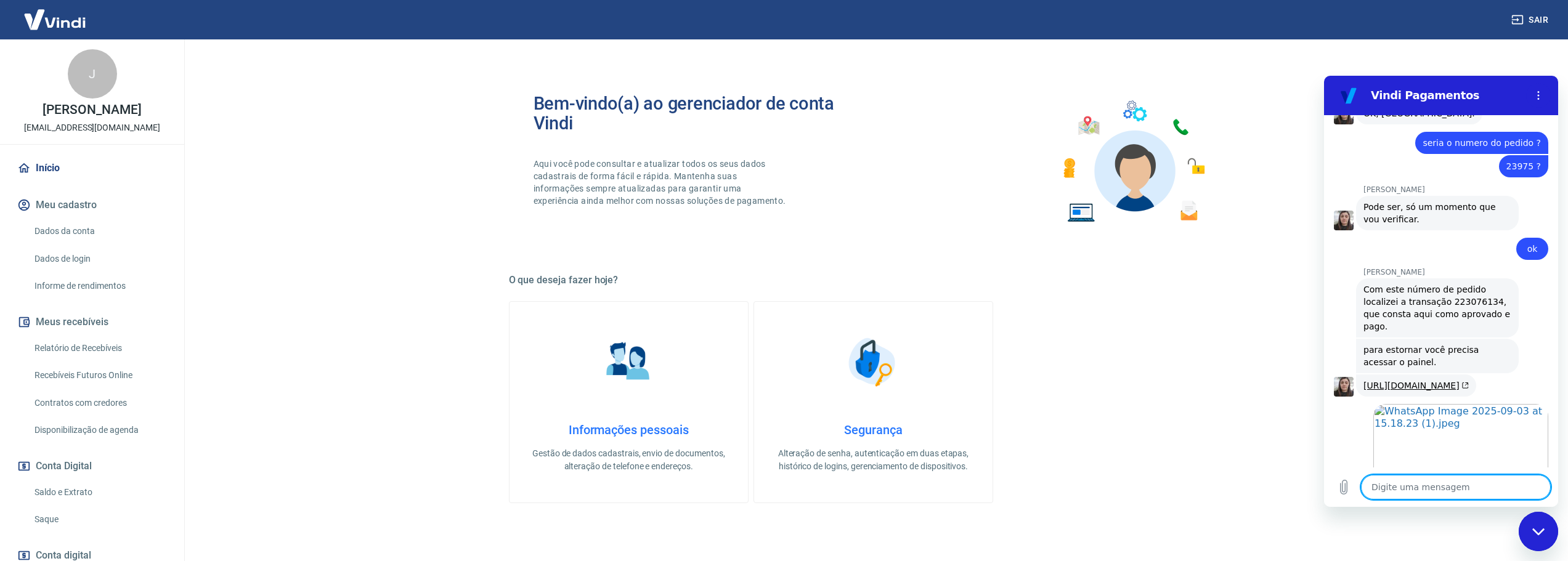
click at [85, 238] on link "Dados da conta" at bounding box center [99, 231] width 140 height 25
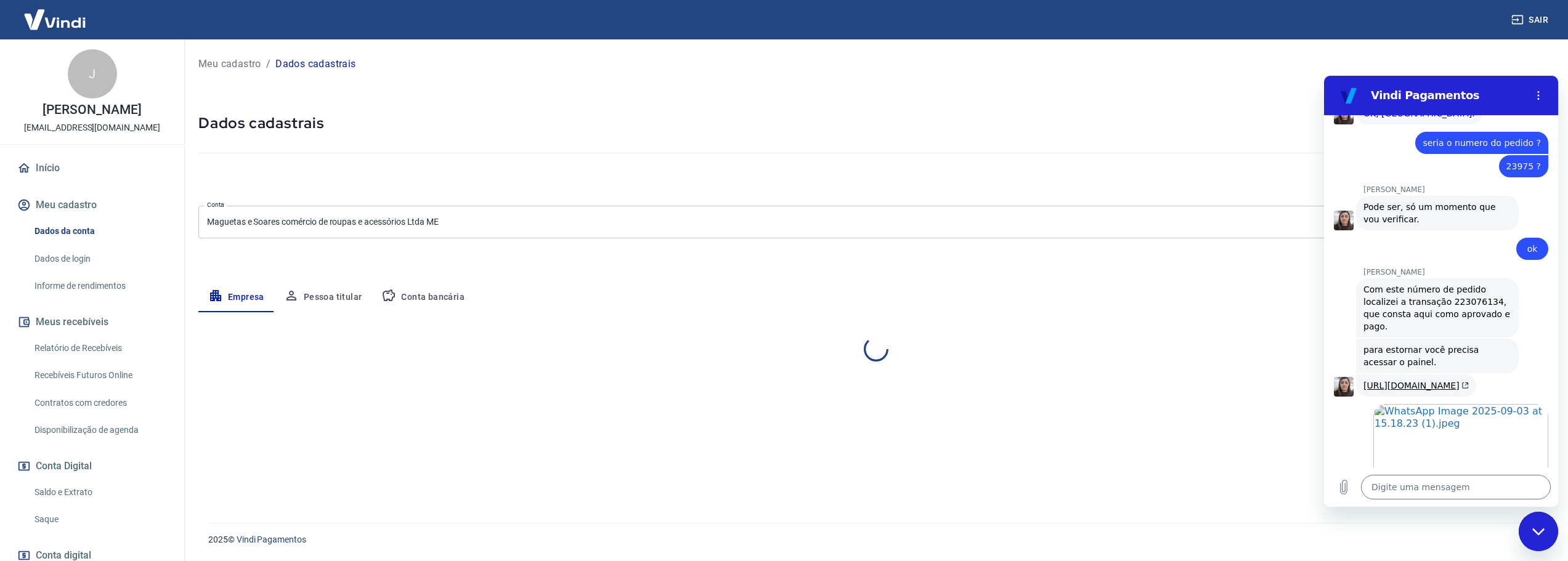
select select "SP"
click at [60, 180] on link "Início" at bounding box center [92, 168] width 155 height 27
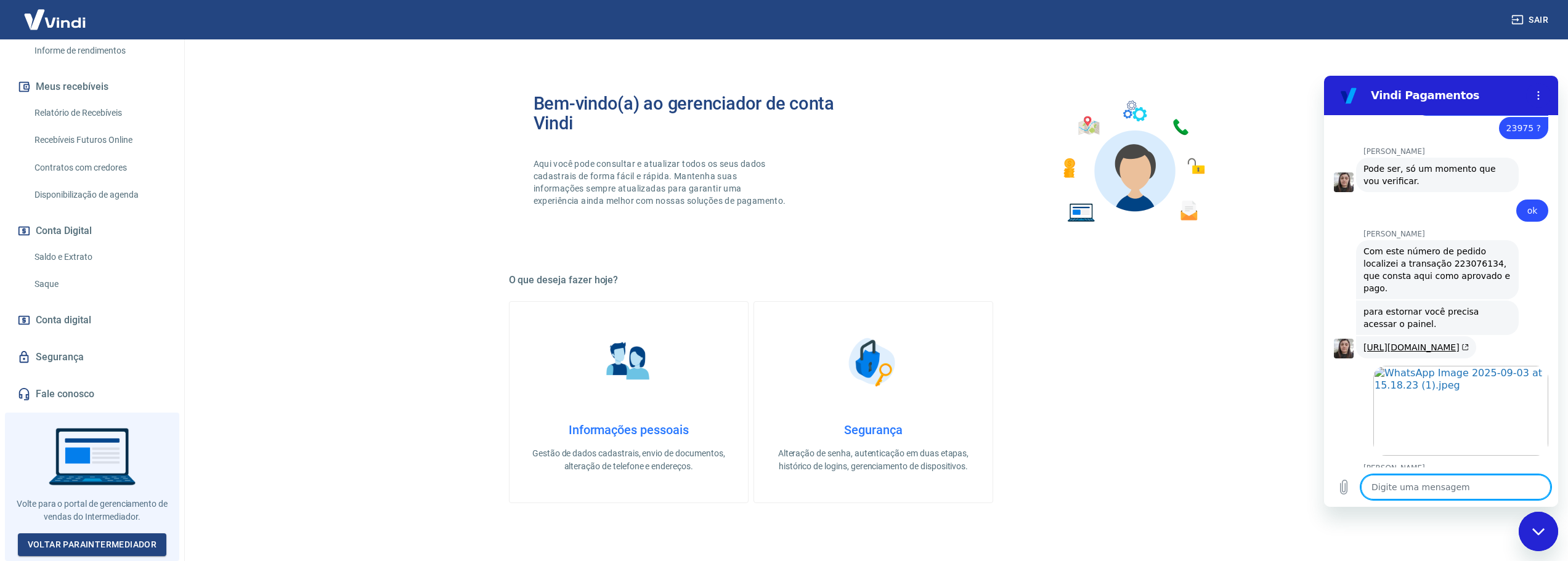
scroll to position [1984, 0]
click at [1535, 540] on div "Fechar janela de mensagens" at bounding box center [1539, 532] width 37 height 37
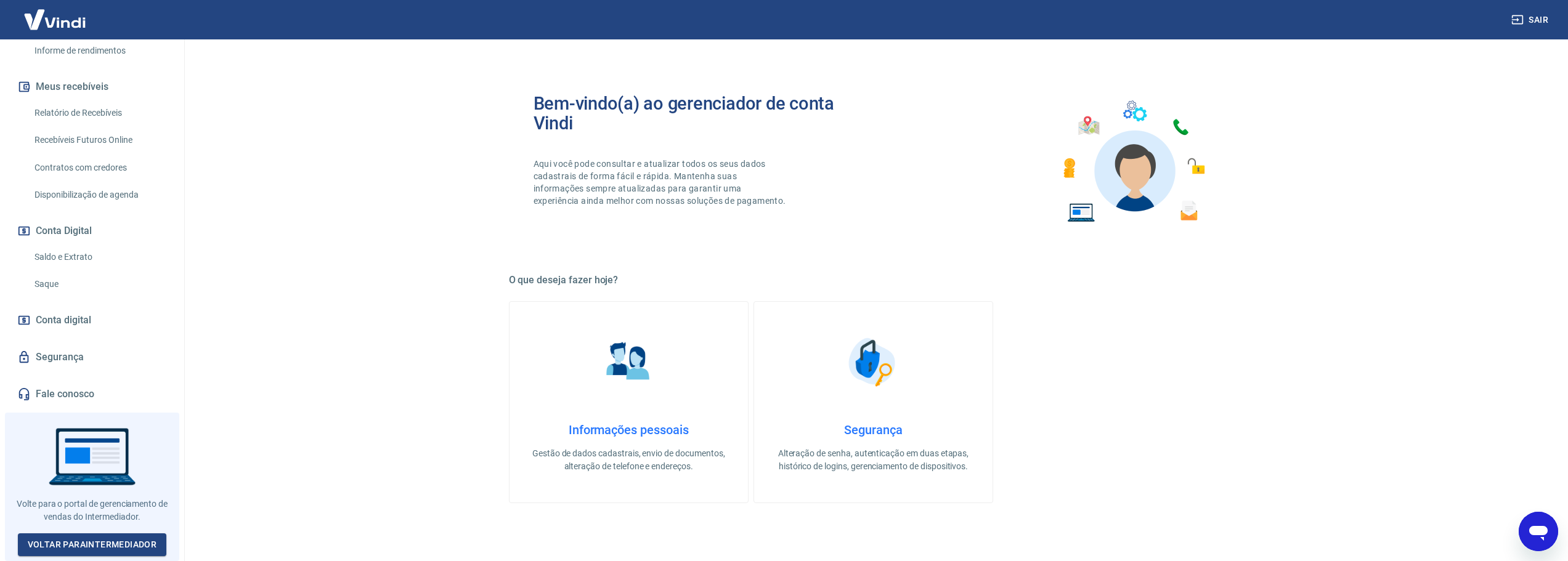
scroll to position [59, 0]
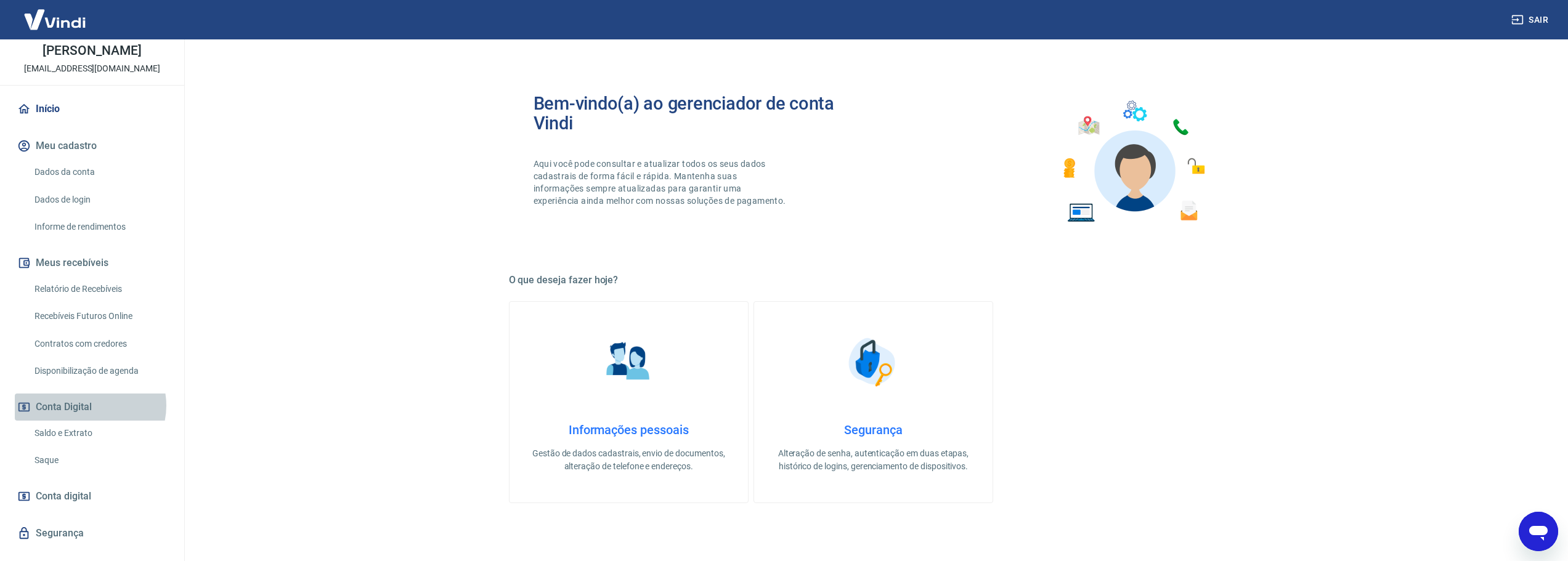
click at [90, 418] on button "Conta Digital" at bounding box center [92, 407] width 155 height 27
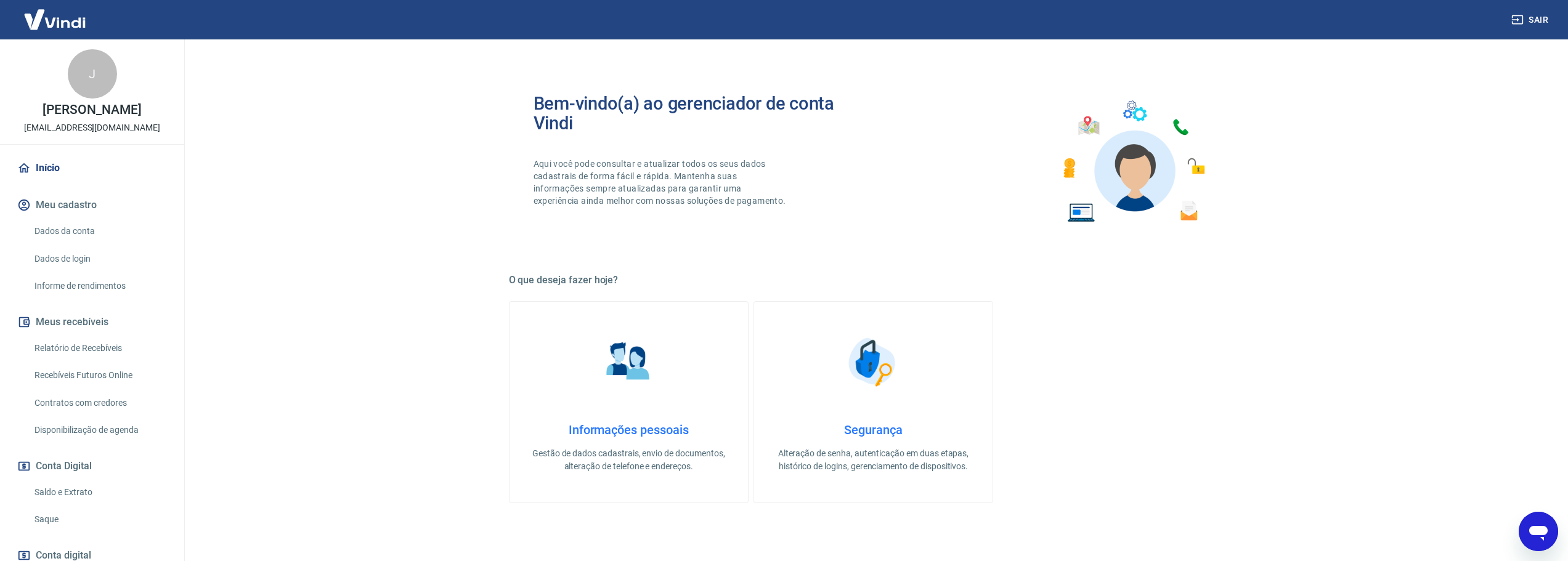
click at [1537, 529] on icon "Abrir janela de mensagens" at bounding box center [1539, 533] width 18 height 15
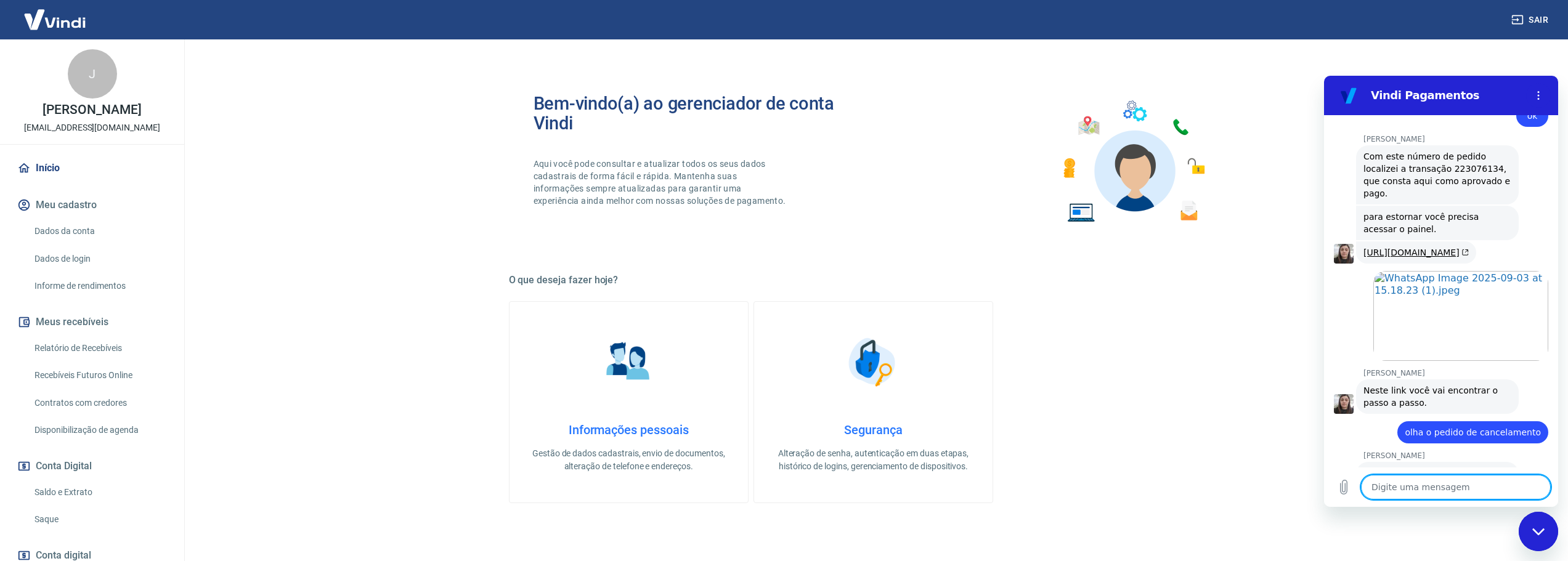
scroll to position [2075, 0]
click at [1438, 483] on textarea at bounding box center [1456, 487] width 190 height 24
click at [1475, 479] on textarea at bounding box center [1456, 487] width 190 height 24
type textarea "x"
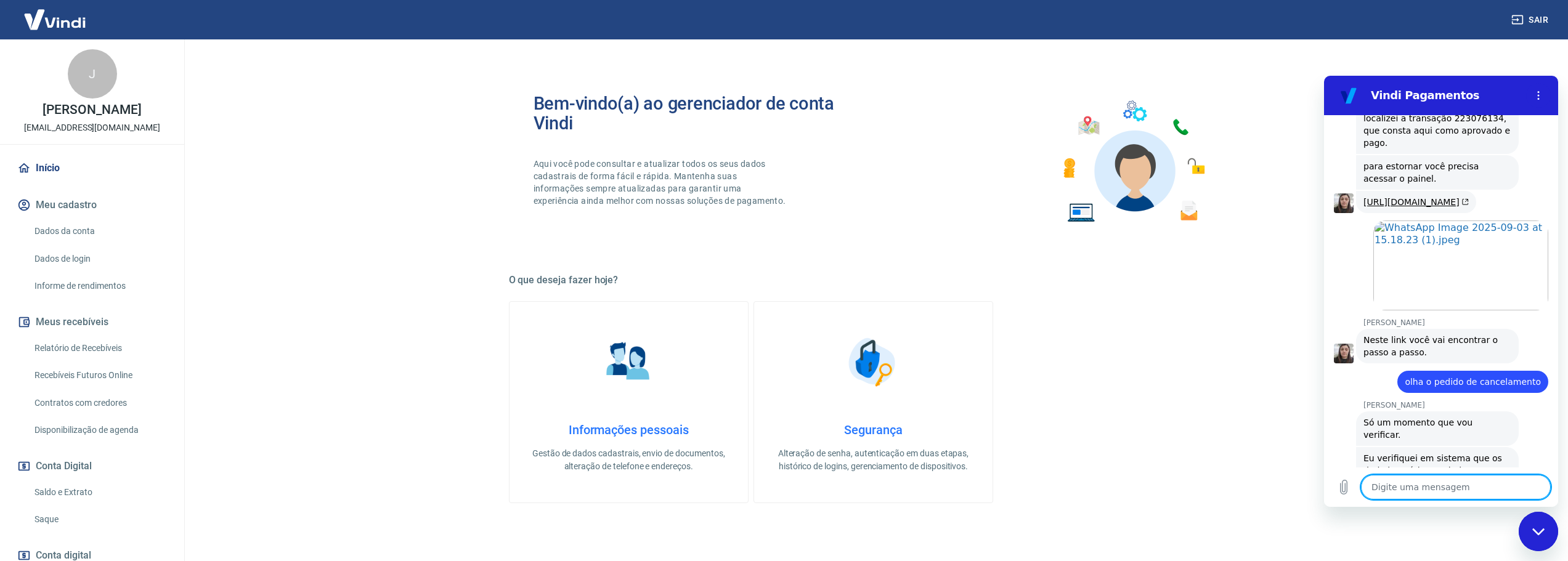
scroll to position [2130, 0]
type textarea "O"
type textarea "x"
type textarea "Ok"
type textarea "x"
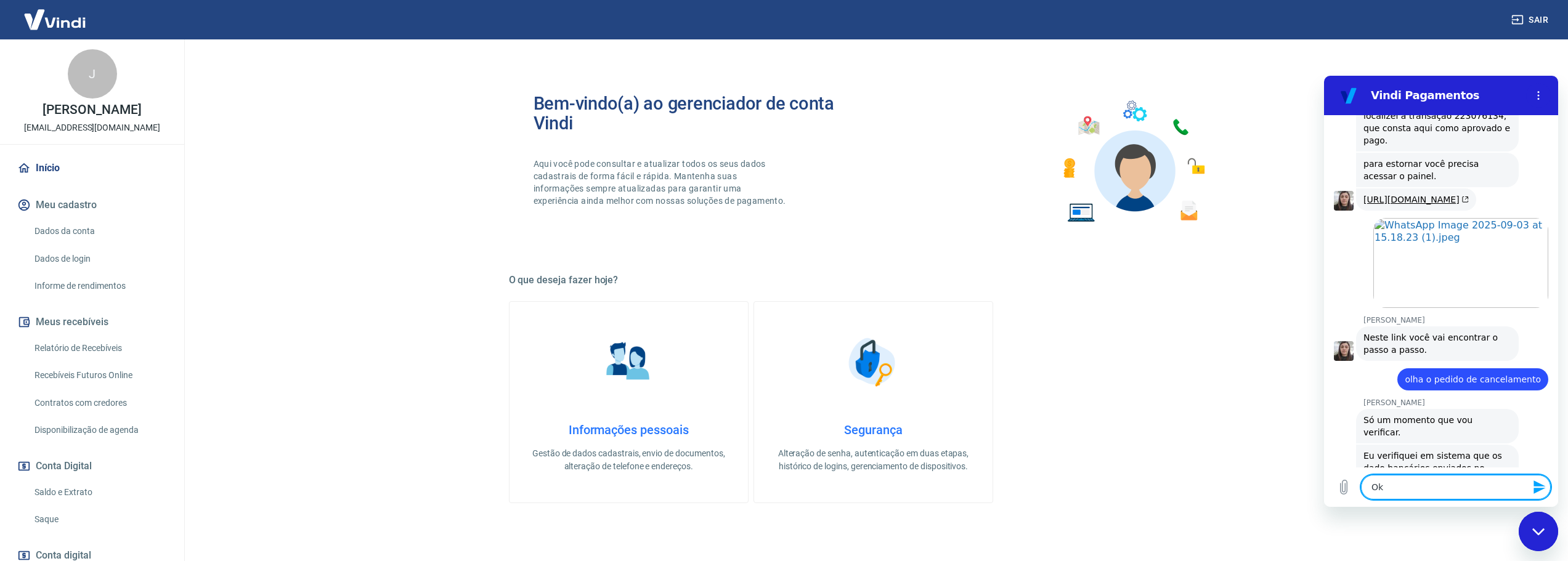
type textarea "Ok"
type textarea "x"
type textarea "Ok"
type textarea "x"
type textarea "Ok,"
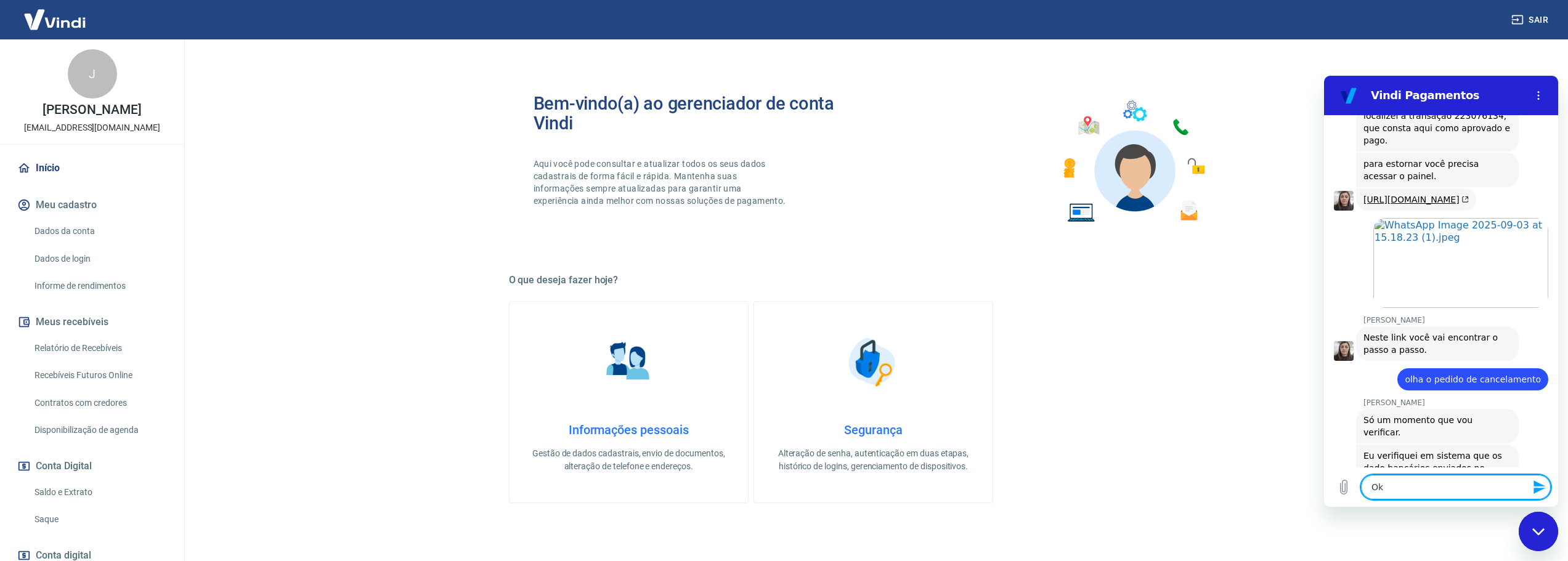
type textarea "x"
type textarea "Ok,"
type textarea "x"
type textarea "Ok, o"
type textarea "x"
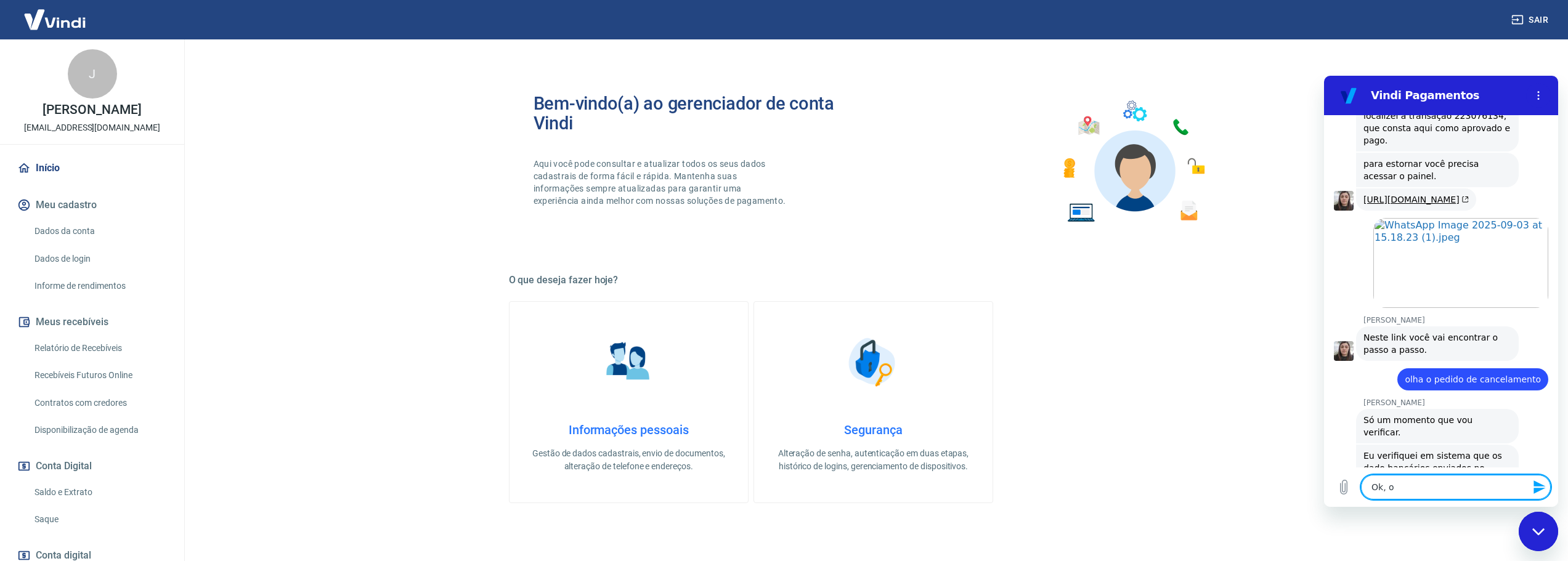
type textarea "Ok, o"
type textarea "x"
type textarea "Ok, o d"
type textarea "x"
type textarea "Ok, o di"
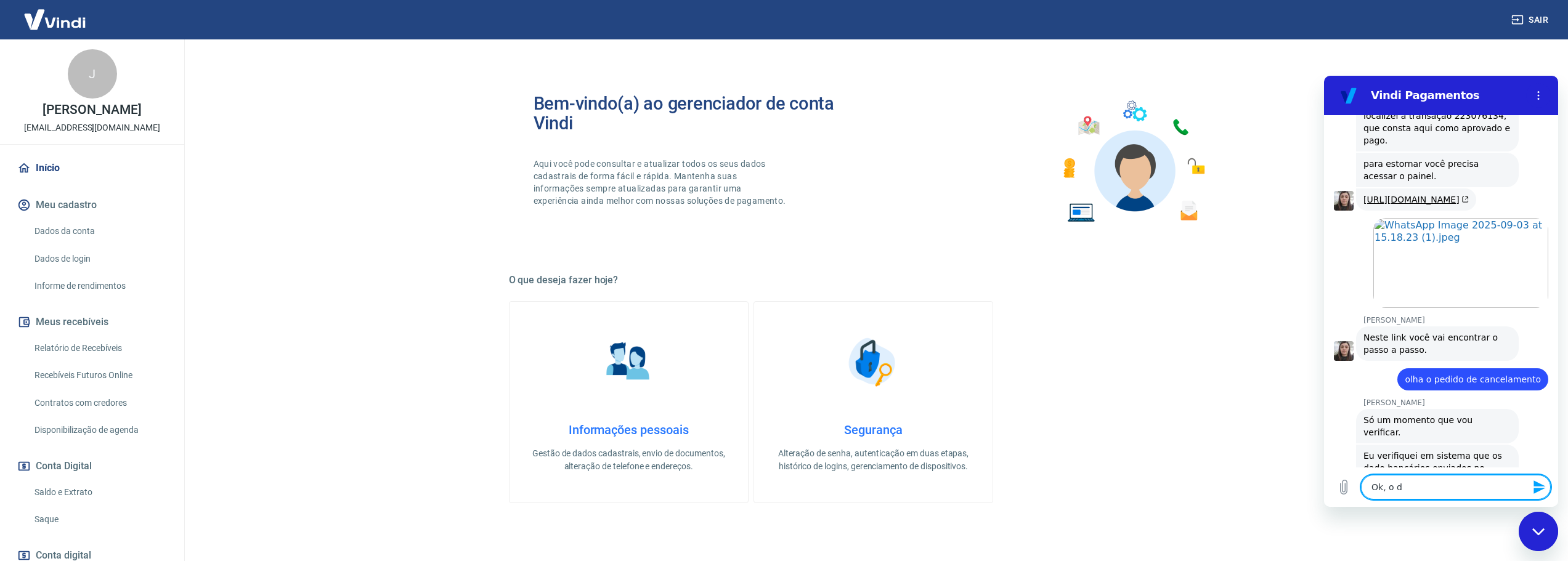
type textarea "x"
type textarea "Ok, o din"
type textarea "x"
type textarea "Ok, o dinh"
type textarea "x"
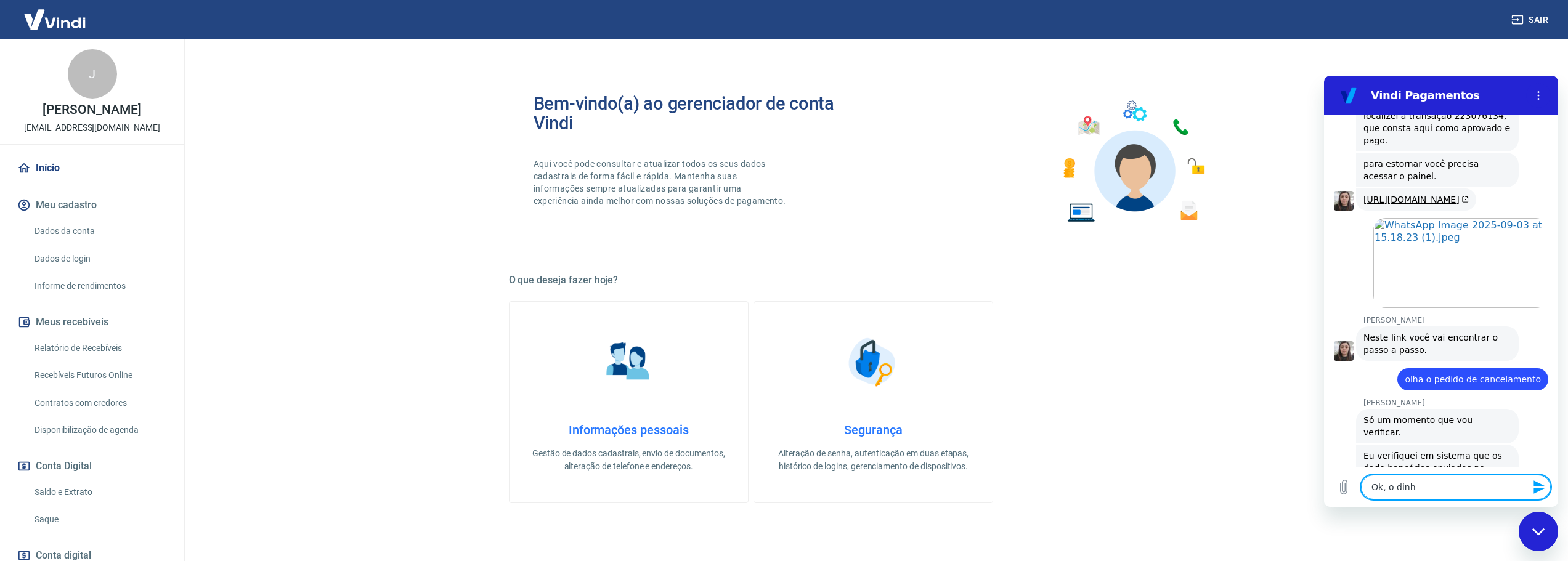
type textarea "Ok, o dinhe"
type textarea "x"
type textarea "Ok, o dinhei"
type textarea "x"
type textarea "Ok, o dinheir"
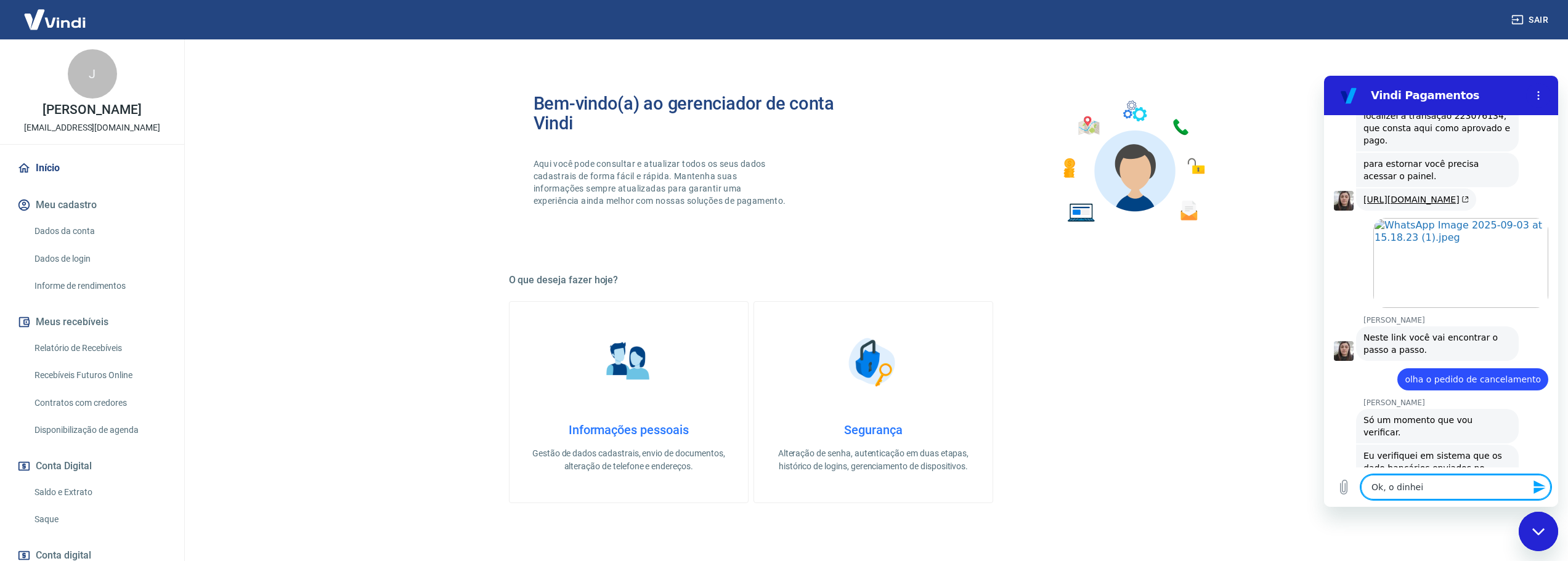
type textarea "x"
type textarea "Ok, o dinheiro"
type textarea "x"
type textarea "Ok, o dinheiro"
type textarea "x"
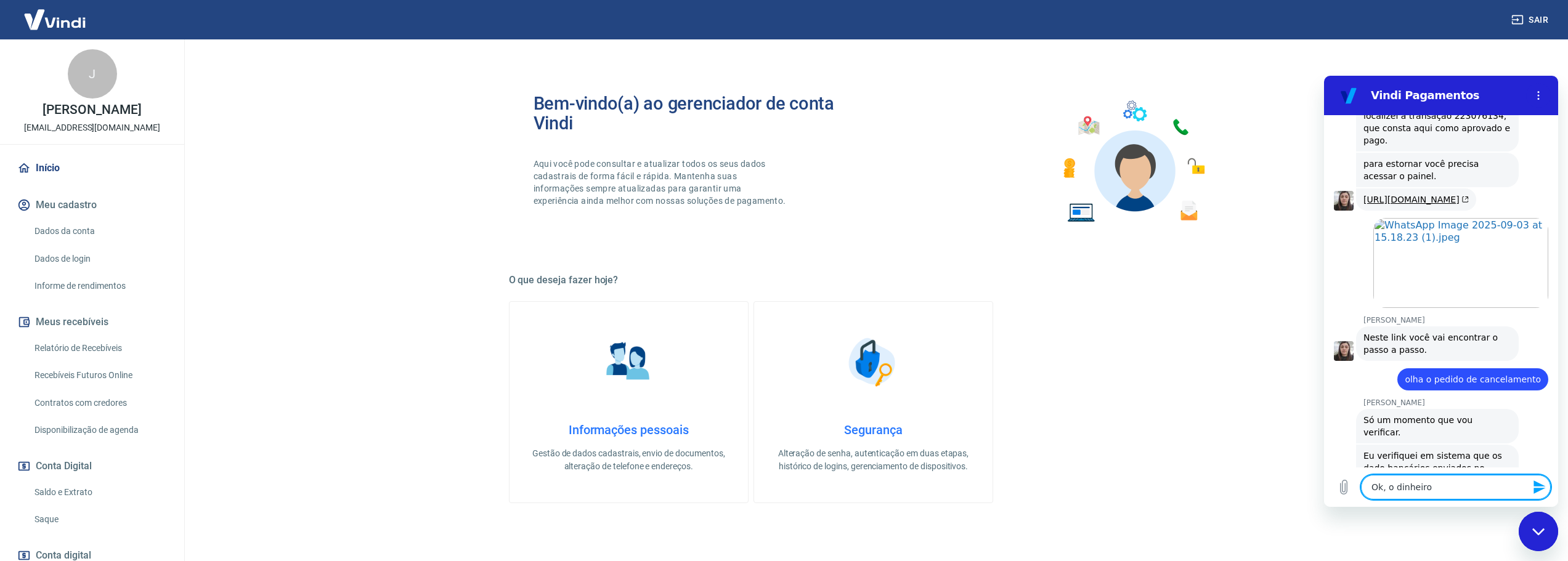
type textarea "Ok, o dinheiro e"
type textarea "x"
type textarea "Ok, o dinheiro en"
type textarea "x"
type textarea "Ok, o dinheiro ent"
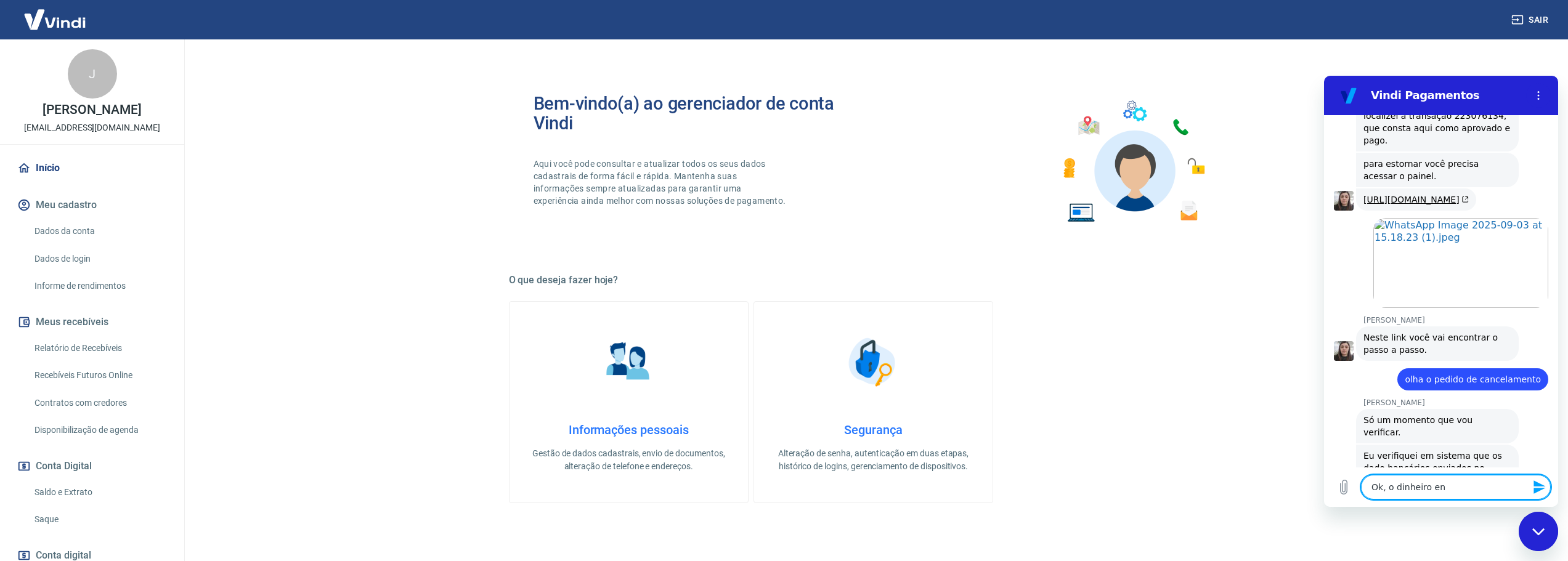
type textarea "x"
type textarea "Ok, o dinheiro entã"
type textarea "x"
type textarea "Ok, o dinheiro então"
type textarea "x"
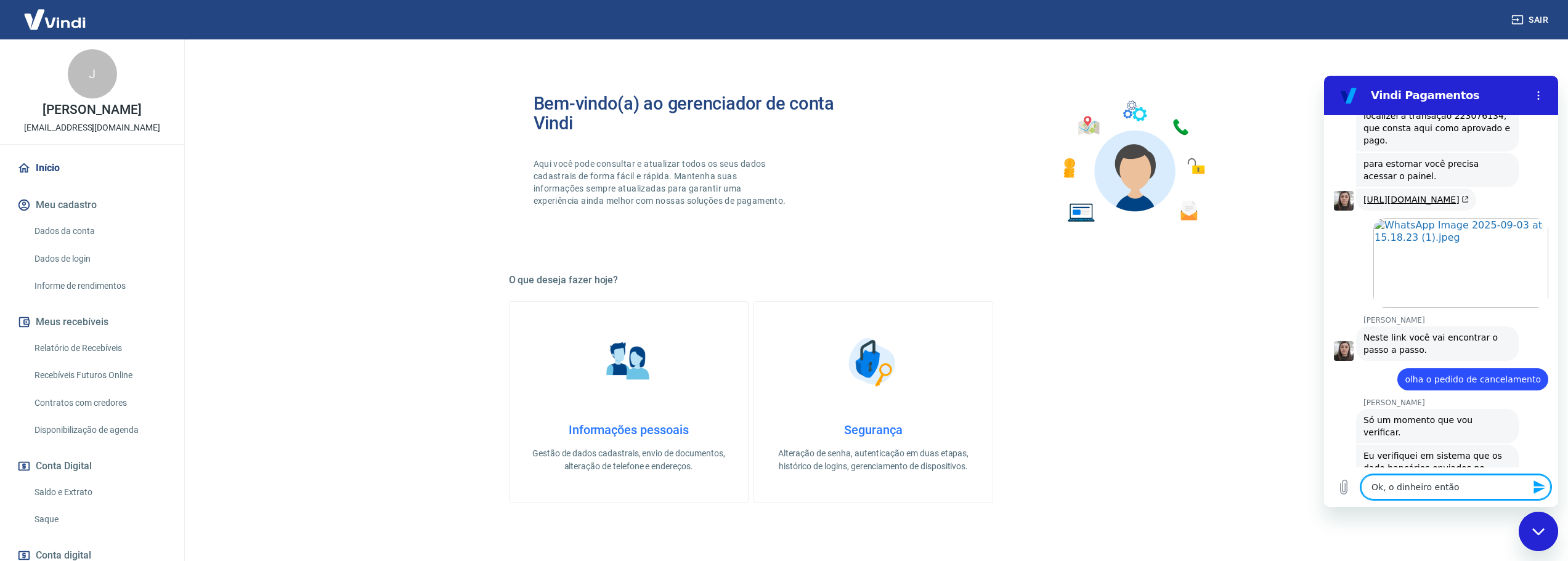
type textarea "Ok, o dinheiro então"
type textarea "x"
type textarea "Ok, o dinheiro então"
type textarea "x"
type textarea "Ok, o dinheiro entã"
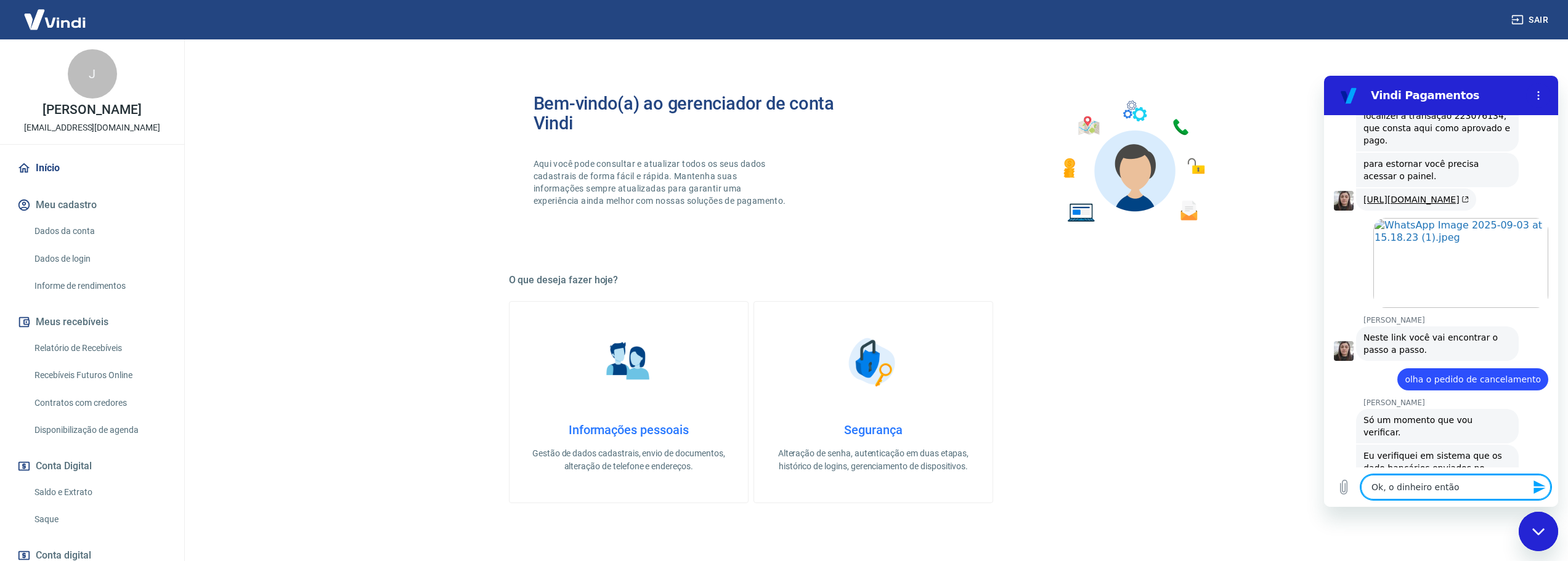
type textarea "x"
type textarea "Ok, o dinheiro ent"
type textarea "x"
type textarea "Ok, o dinheiro en"
type textarea "x"
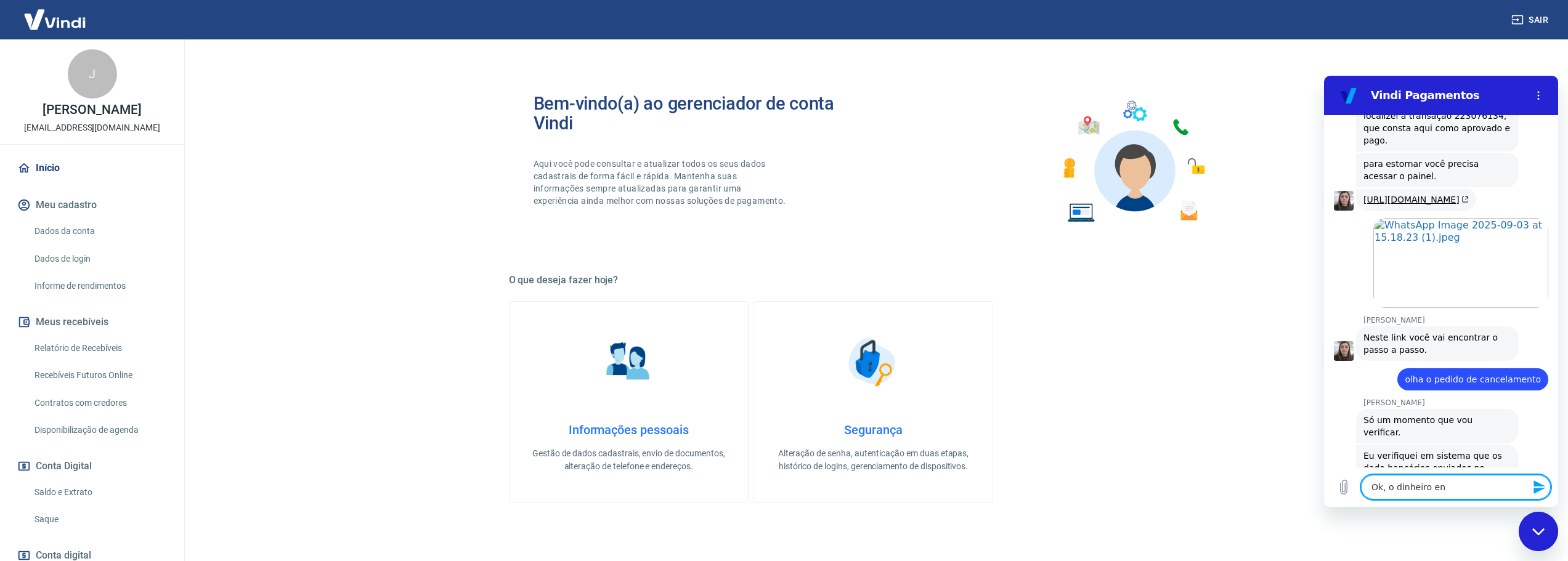
type textarea "Ok, o dinheiro e"
type textarea "x"
type textarea "Ok, o dinheiro"
type textarea "x"
type textarea "Ok, o dinheiro"
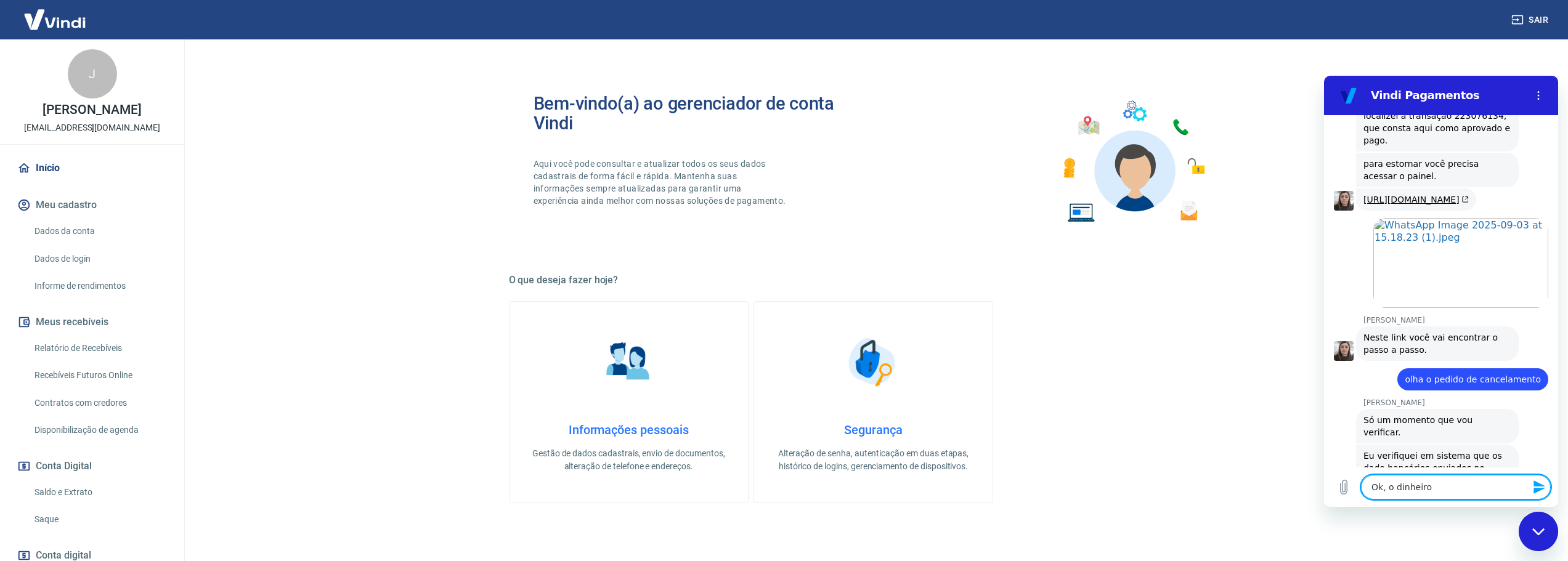
type textarea "x"
type textarea "Ok, o dinheir"
type textarea "x"
type textarea "Ok, o dinhei"
type textarea "x"
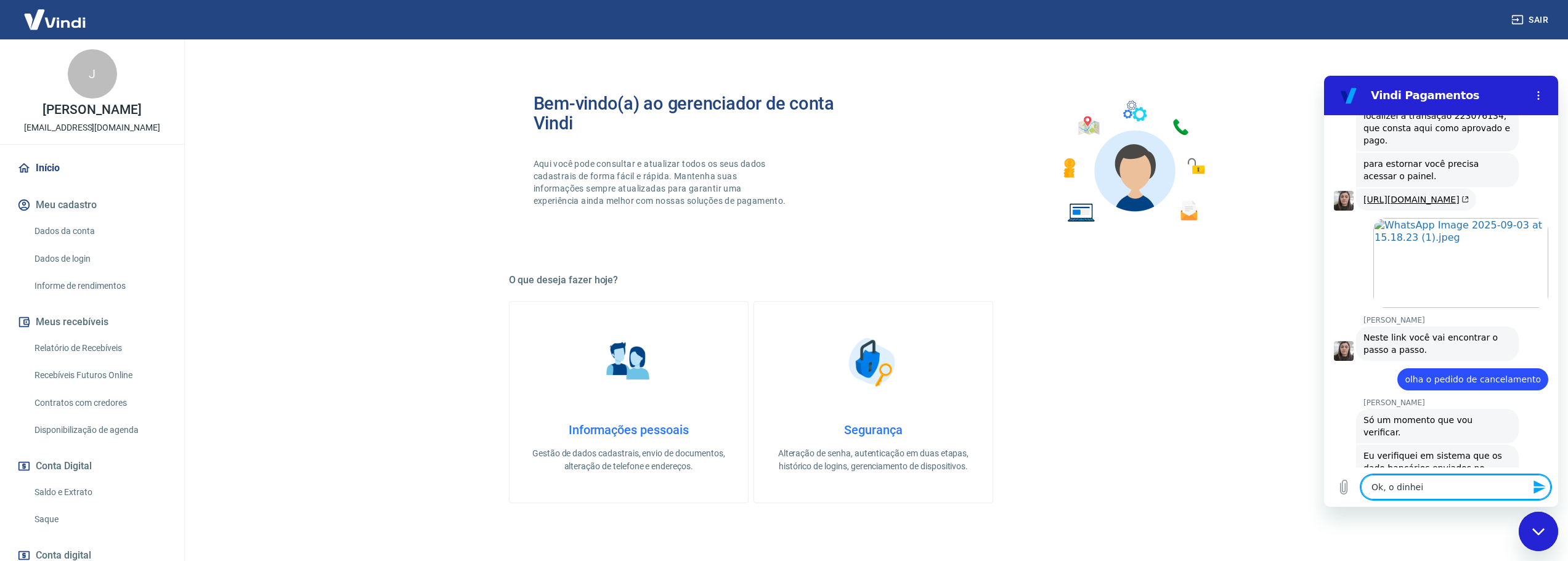
type textarea "Ok, o dinhe"
type textarea "x"
type textarea "Ok, o dinh"
type textarea "x"
type textarea "Ok, o din"
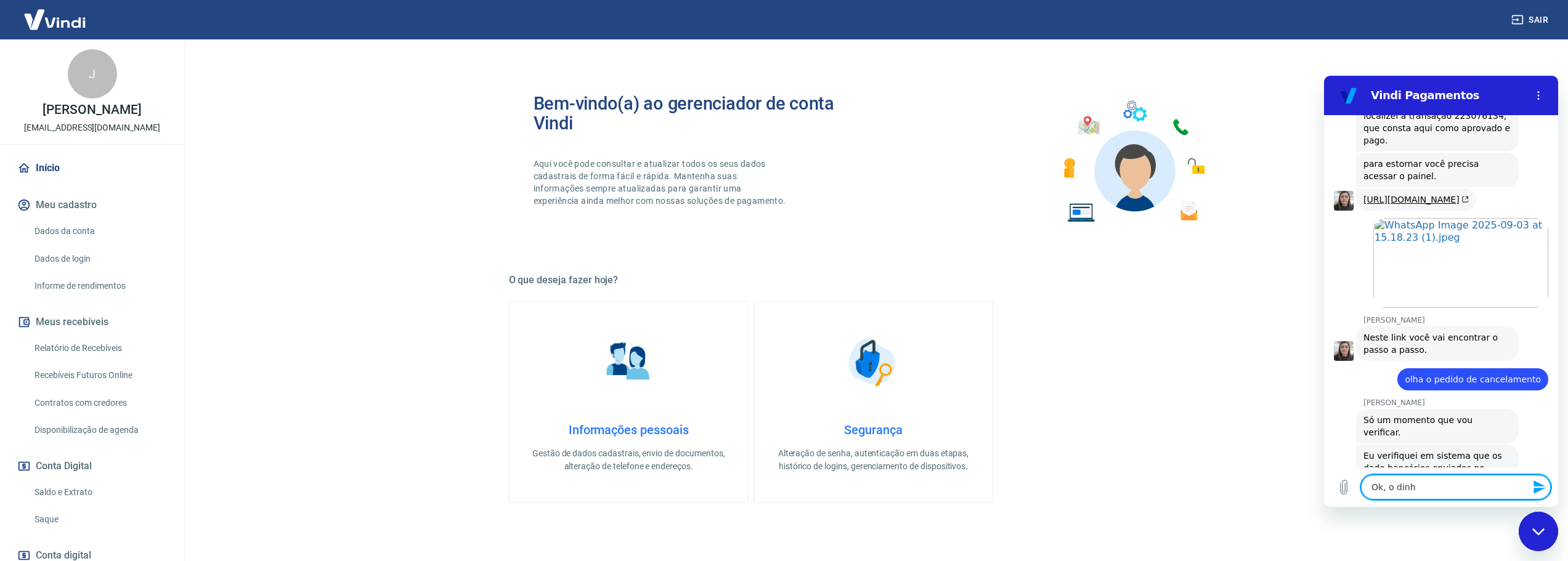
type textarea "x"
type textarea "Ok, o di"
type textarea "x"
type textarea "Ok, o d"
type textarea "x"
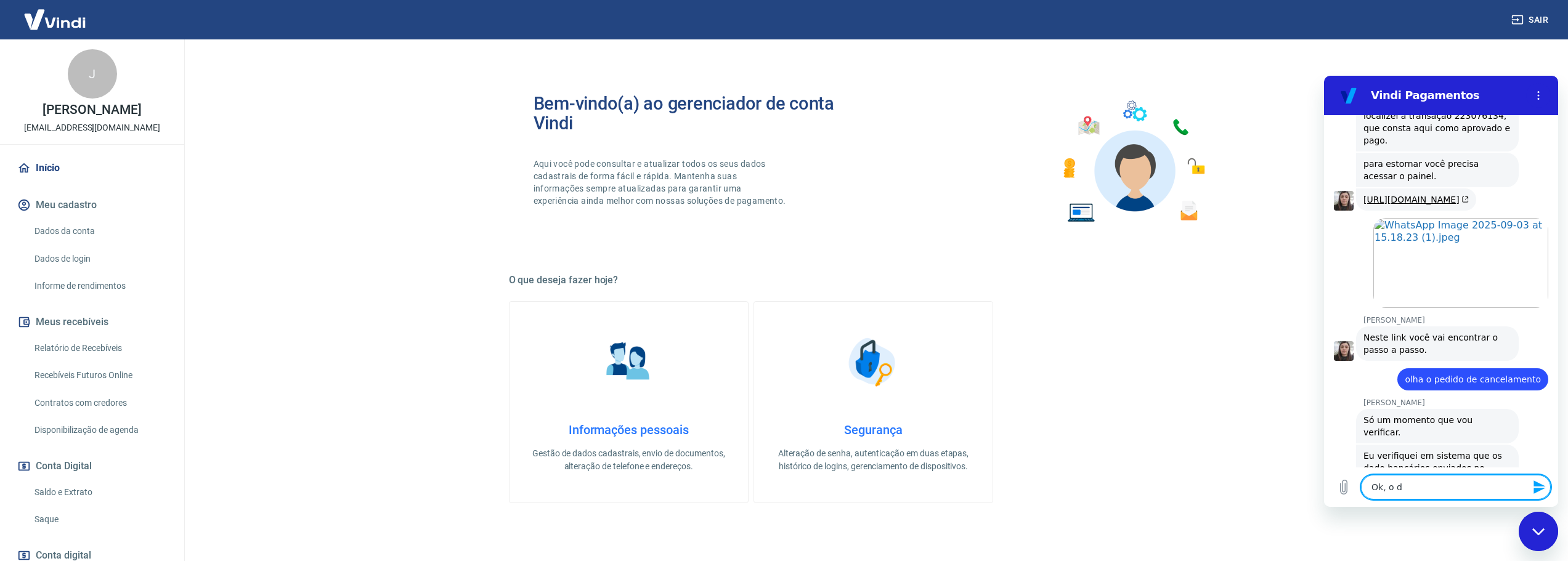
type textarea "Ok, o"
type textarea "x"
type textarea "Ok, o"
type textarea "x"
type textarea "Ok,"
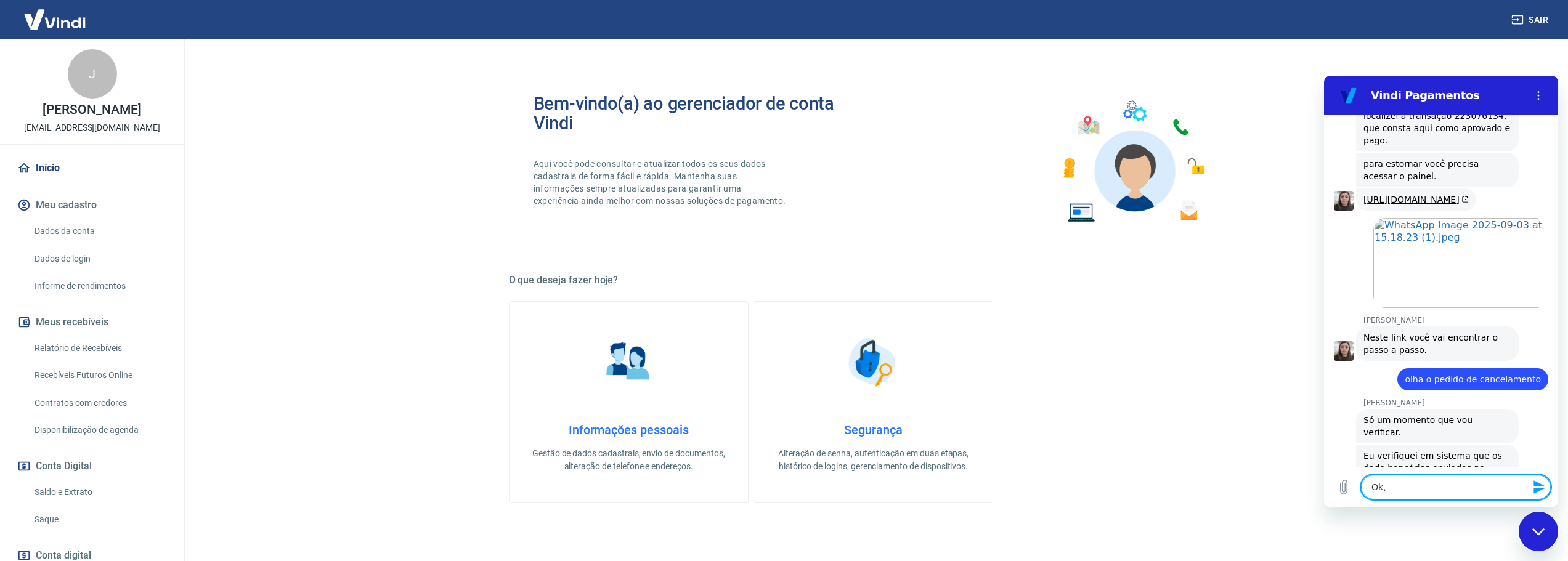
type textarea "x"
type textarea "Ok, n"
type textarea "x"
type textarea "Ok, ne"
type textarea "x"
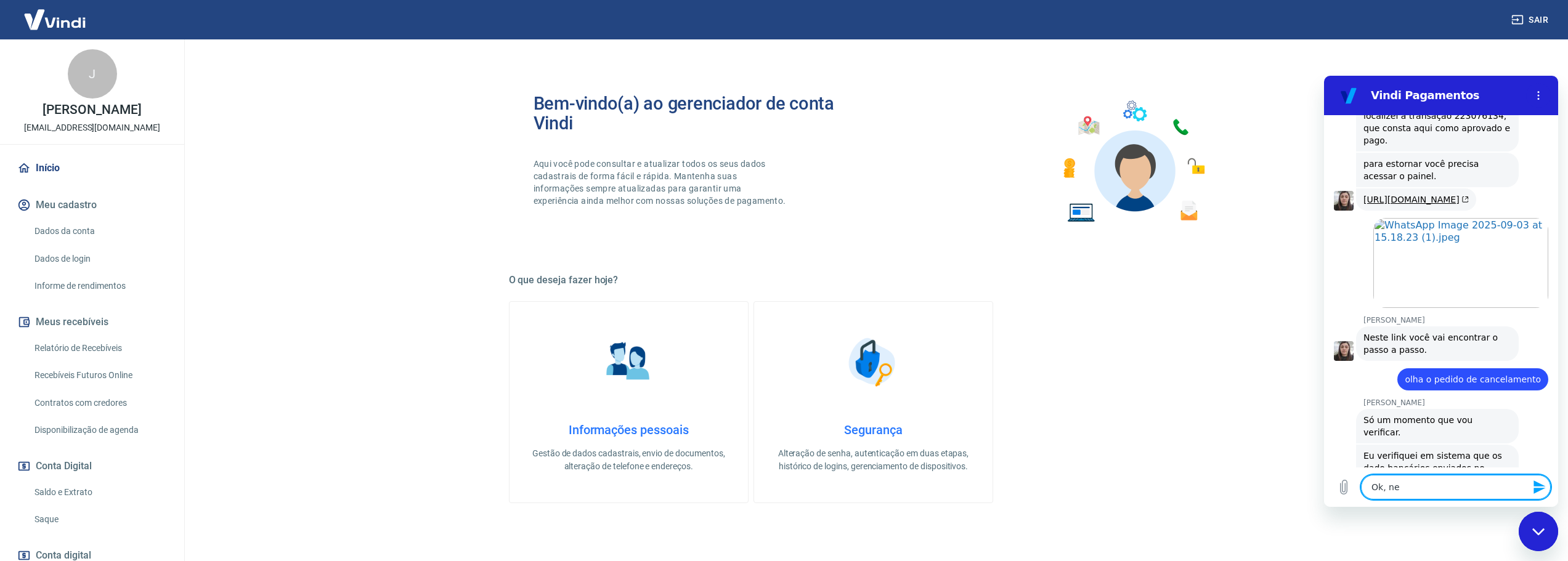
type textarea "Ok, nes"
type textarea "x"
type textarea "Ok, ness"
type textarea "x"
type textarea "Ok, nesse"
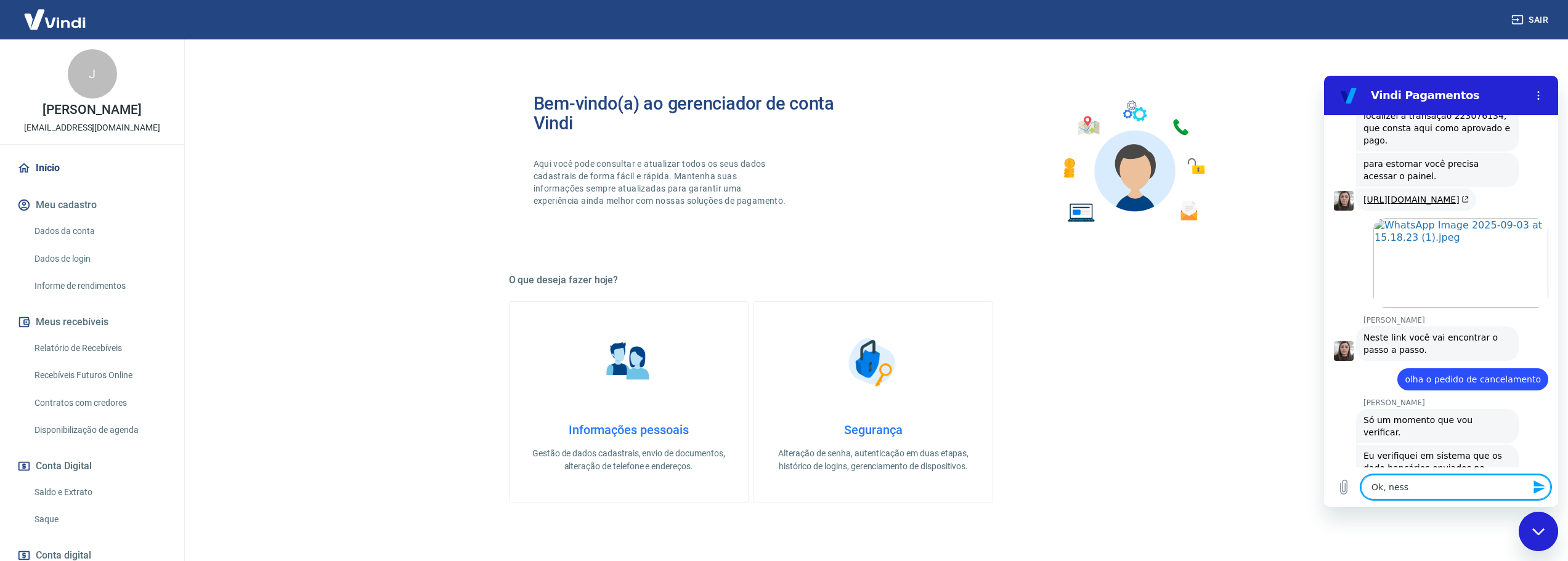
type textarea "x"
type textarea "Ok, nesse"
type textarea "x"
type textarea "Ok, nesse c"
type textarea "x"
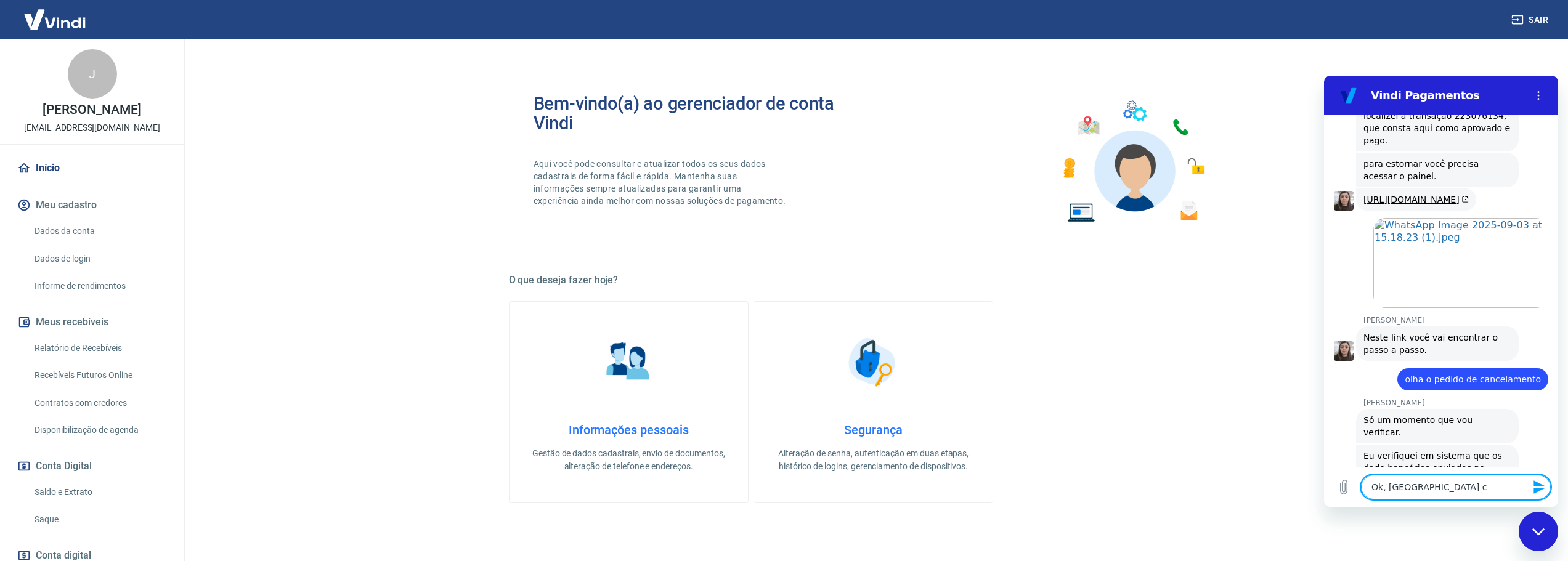
type textarea "Ok, nesse ca"
type textarea "x"
type textarea "Ok, nesse cas"
type textarea "x"
type textarea "Ok, nesse caso"
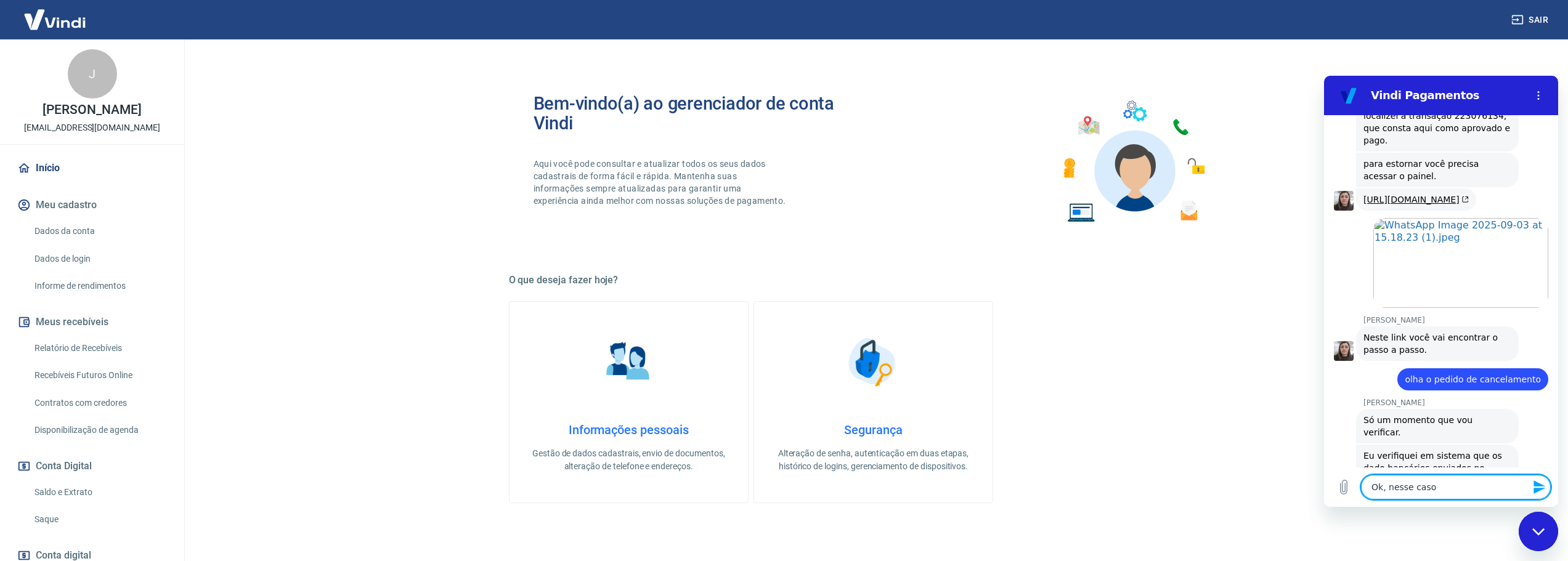
type textarea "x"
type textarea "Ok, nesse caso"
type textarea "x"
type textarea "Ok, nesse caso s"
type textarea "x"
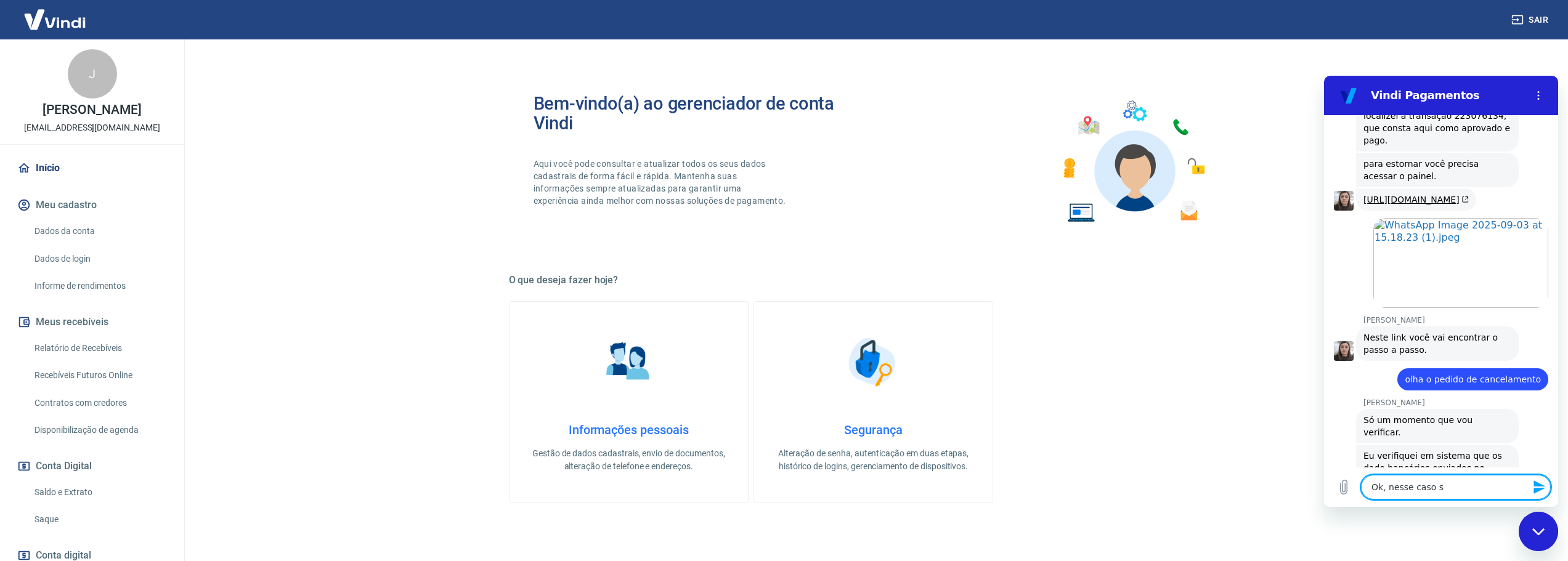
type textarea "Ok, nesse caso se"
type textarea "x"
type textarea "Ok, nesse caso ser"
type textarea "x"
type textarea "Ok, nesse caso seri"
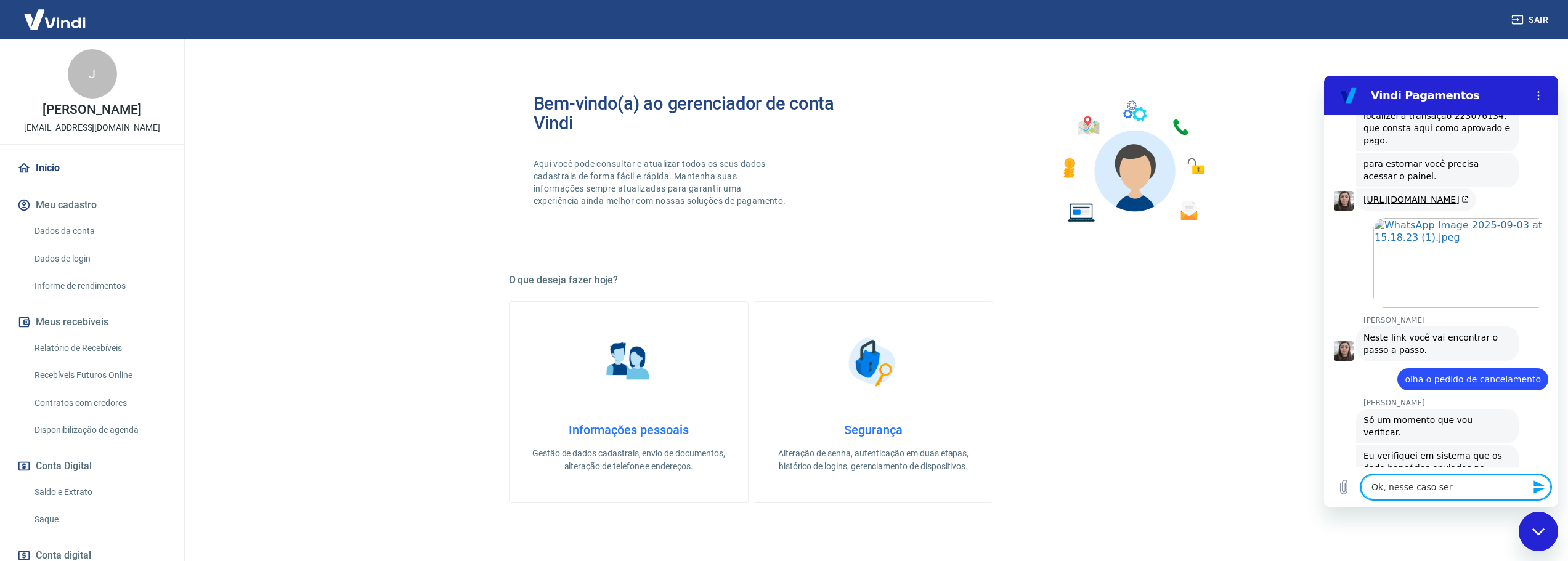
type textarea "x"
type textarea "Ok, nesse caso seria"
type textarea "x"
type textarea "Ok, nesse caso seria"
type textarea "x"
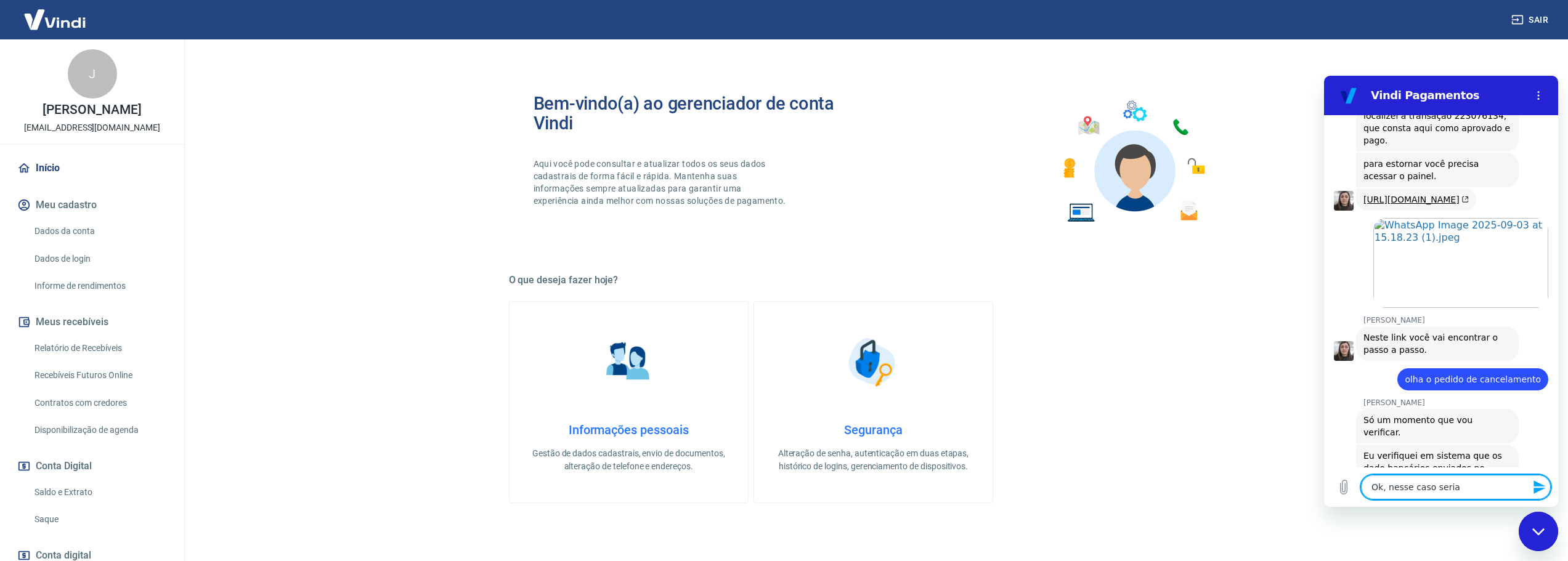
type textarea "Ok, nesse caso seria"
type textarea "x"
type textarea "Ok, nesse caso seri"
type textarea "x"
type textarea "Ok, nesse caso ser"
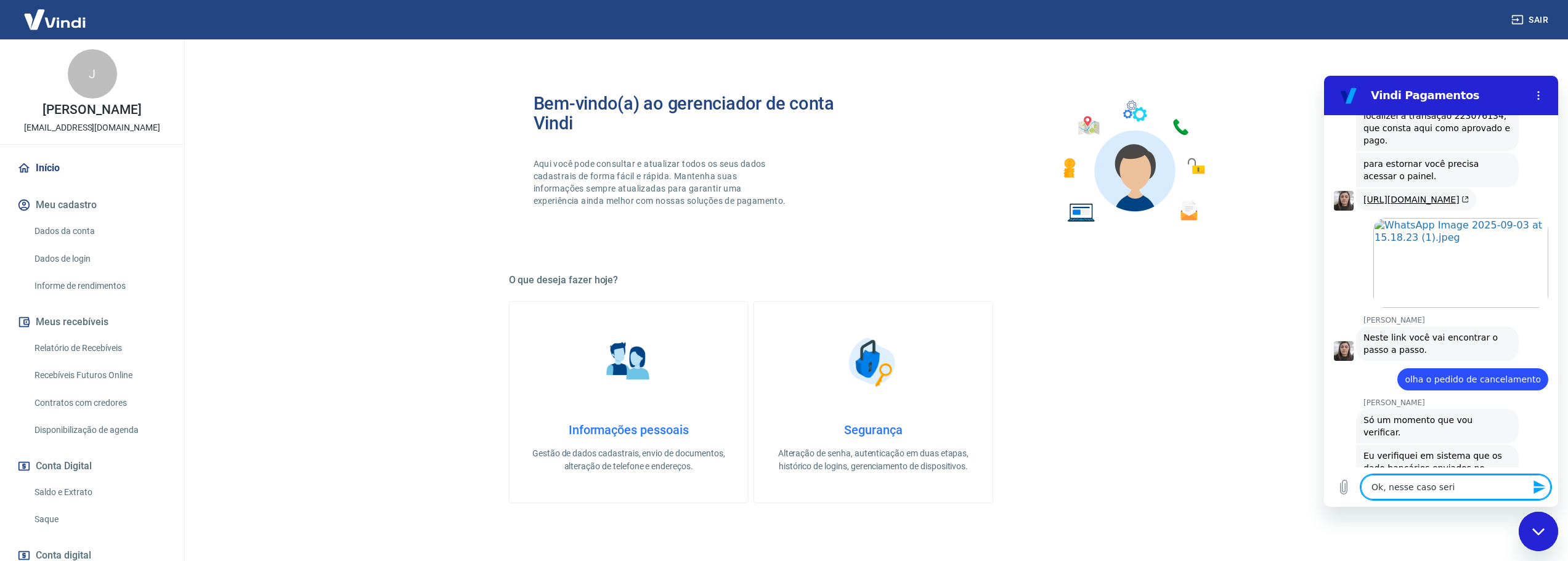
type textarea "x"
type textarea "Ok, nesse caso se"
type textarea "x"
type textarea "Ok, nesse caso s"
type textarea "x"
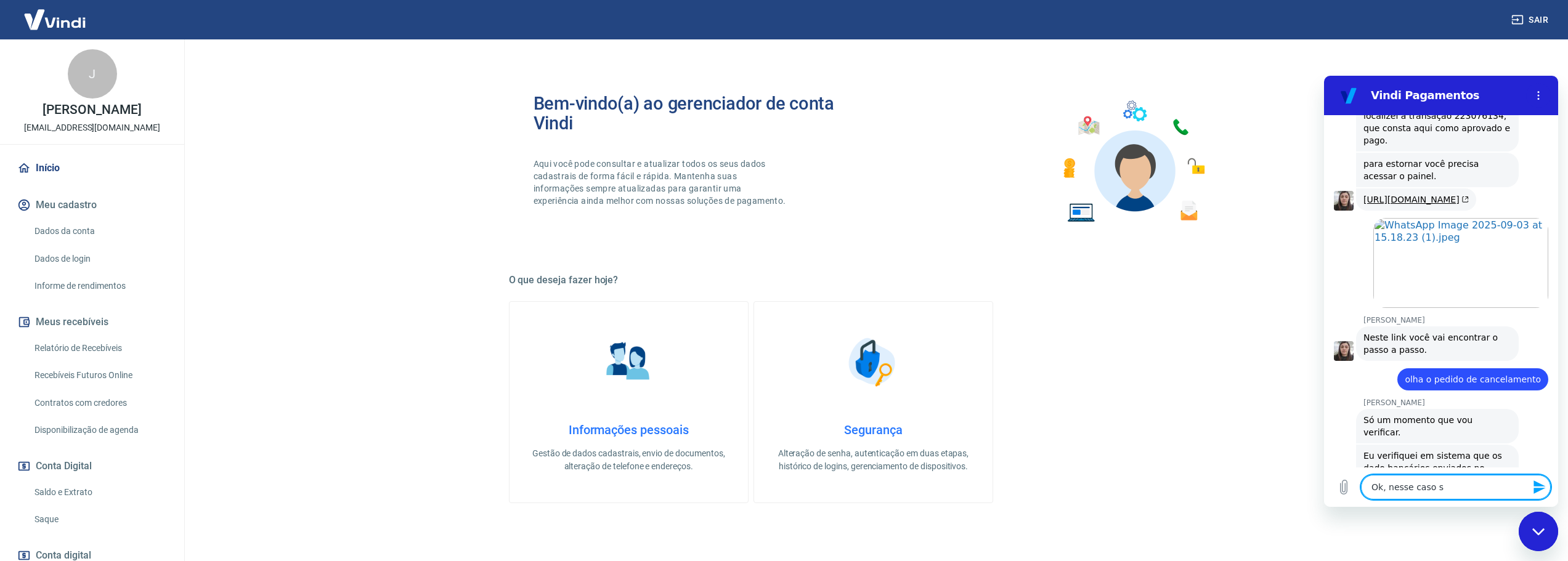
type textarea "Ok, nesse caso"
type textarea "x"
type textarea "Ok, nesse caso"
type textarea "x"
type textarea "Ok, nesse cas"
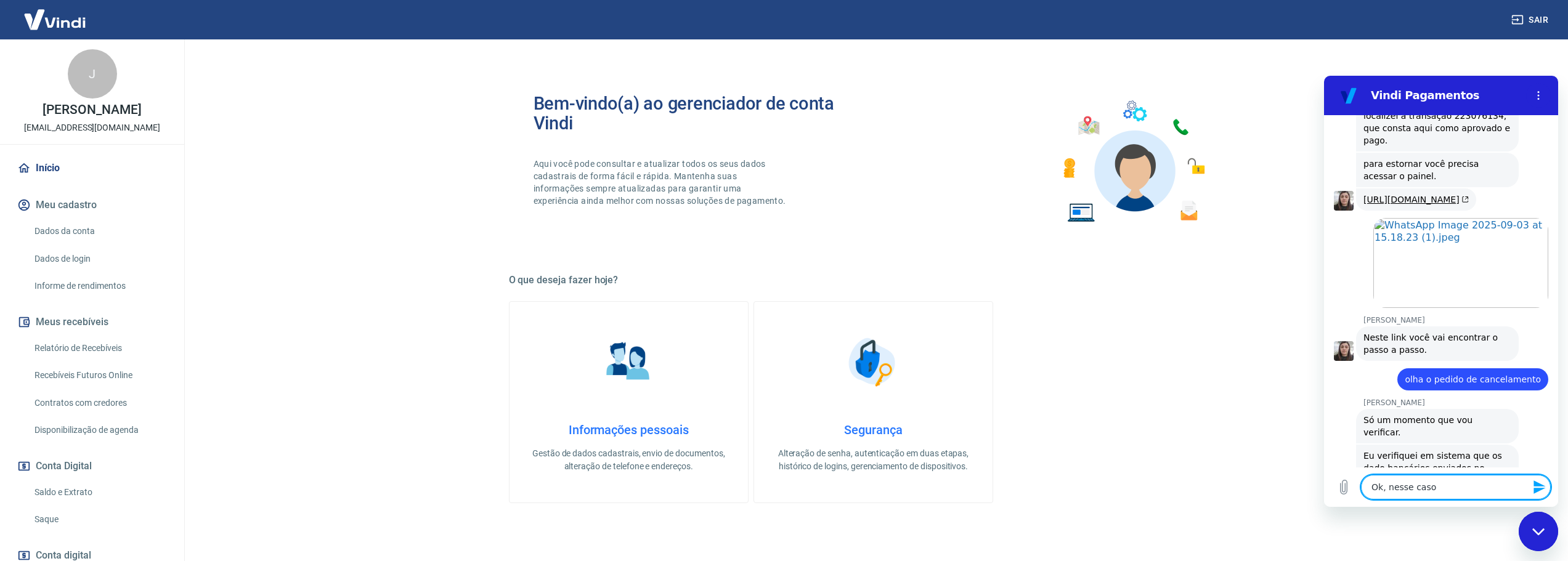
type textarea "x"
type textarea "Ok, nesse ca"
type textarea "x"
type textarea "Ok, nesse c"
type textarea "x"
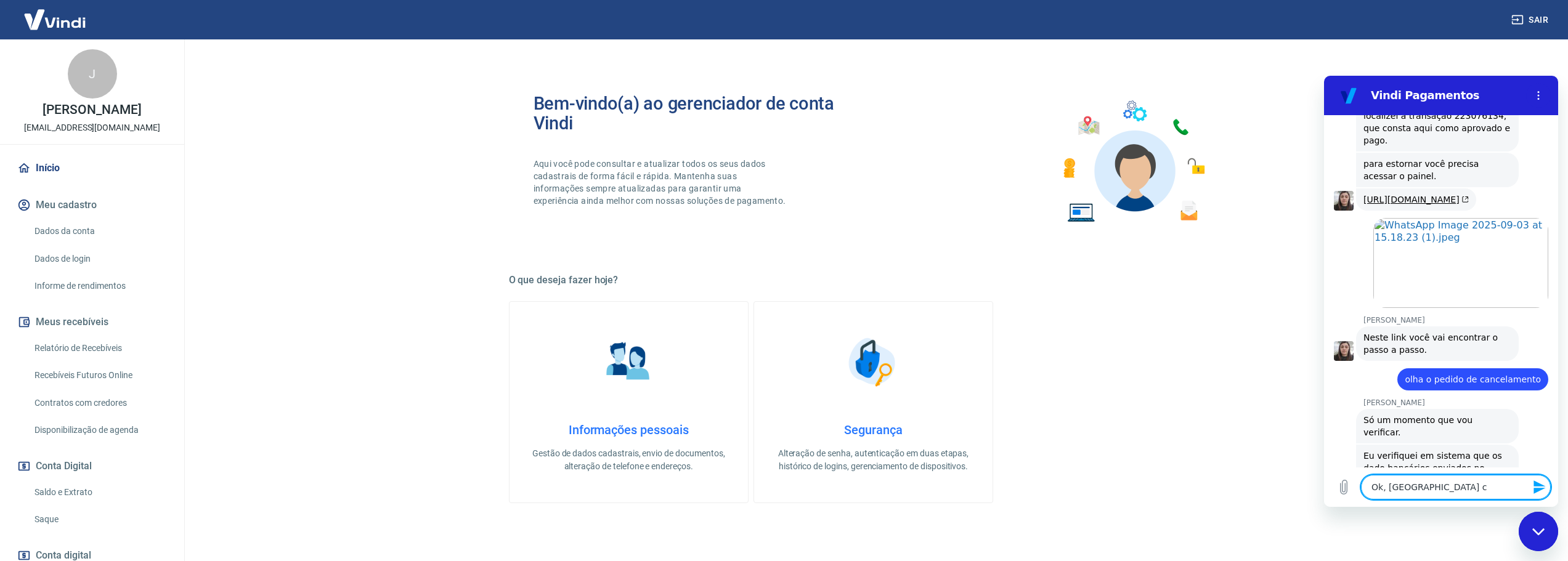
type textarea "Ok, nesse"
type textarea "x"
type textarea "Ok, nesse"
type textarea "x"
type textarea "Ok, ness"
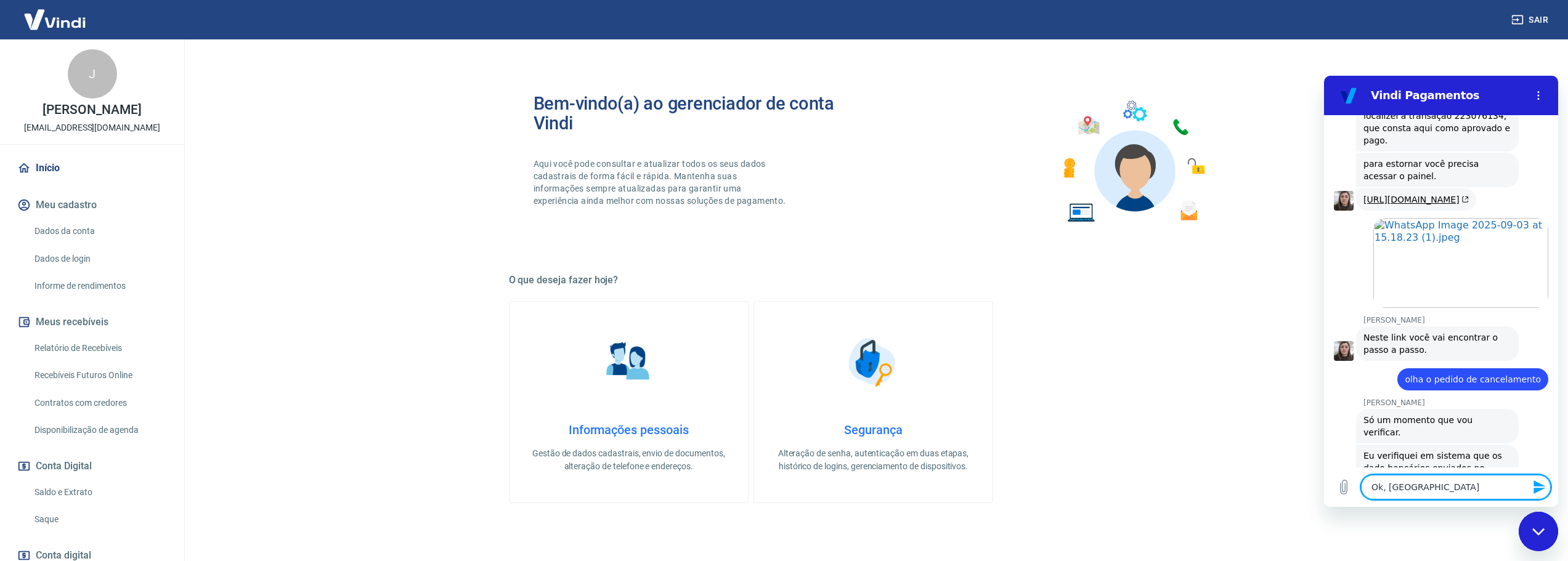
type textarea "x"
type textarea "Ok, nes"
type textarea "x"
type textarea "Ok, ne"
type textarea "x"
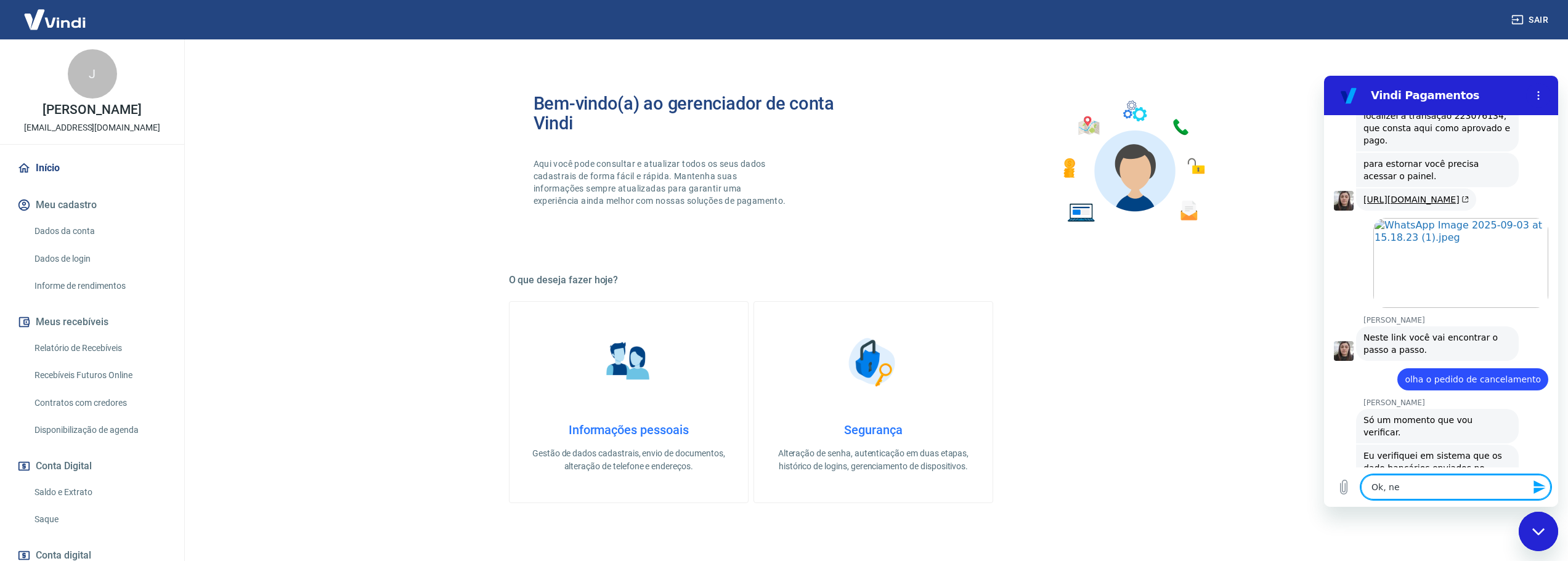
type textarea "Ok, n"
type textarea "x"
type textarea "Ok,"
type textarea "x"
type textarea "Ok, e"
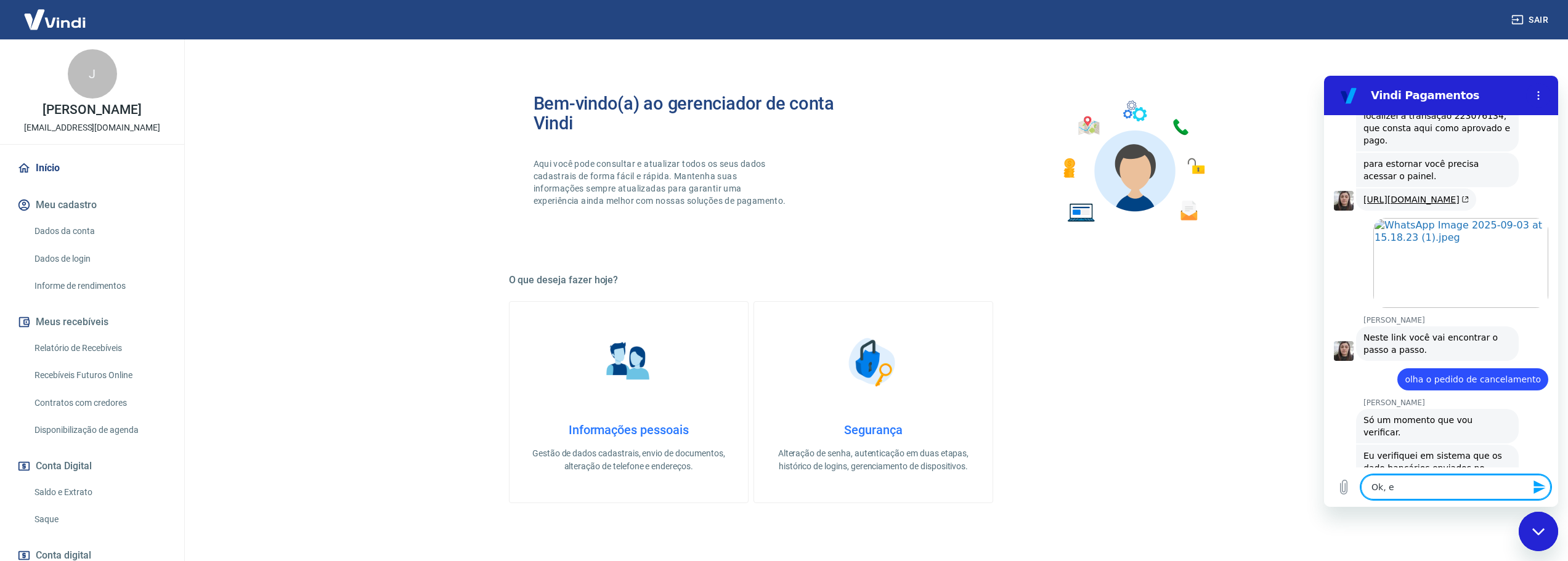
type textarea "x"
type textarea "Ok, en"
type textarea "x"
type textarea "Ok, ent"
type textarea "x"
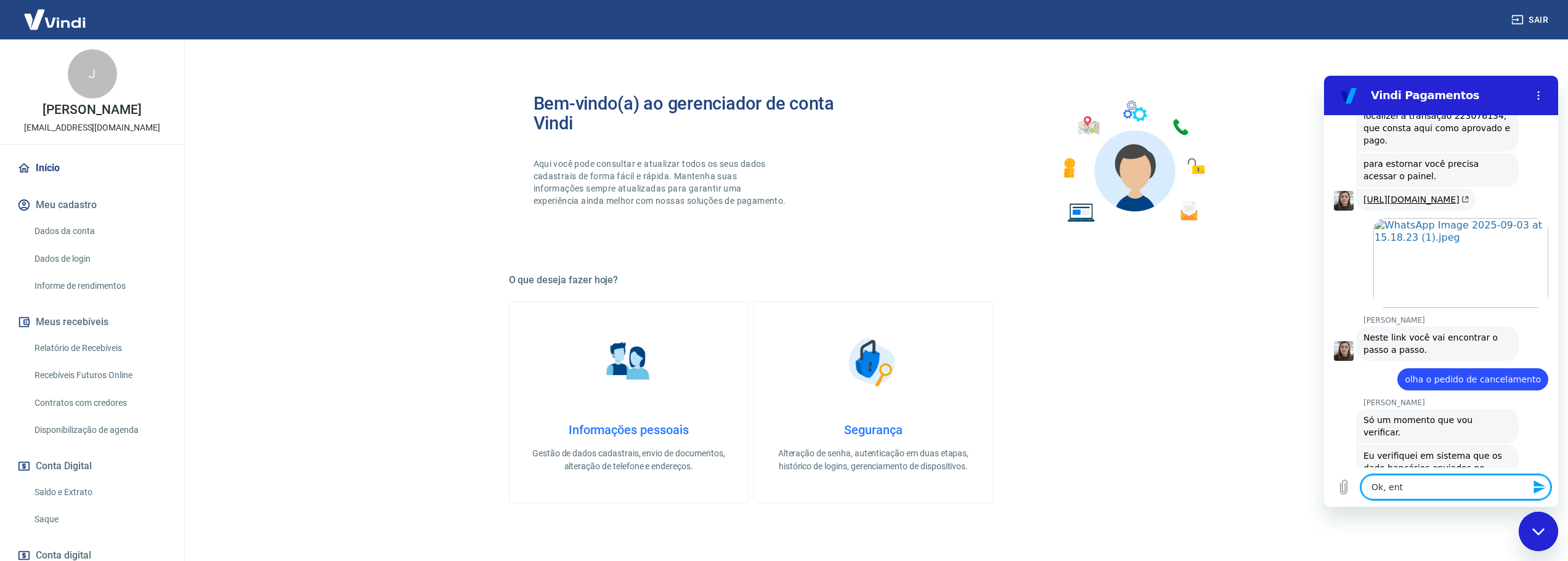
type textarea "Ok, enta"
type textarea "x"
type textarea "Ok, entao"
type textarea "x"
type textarea "Ok, entao"
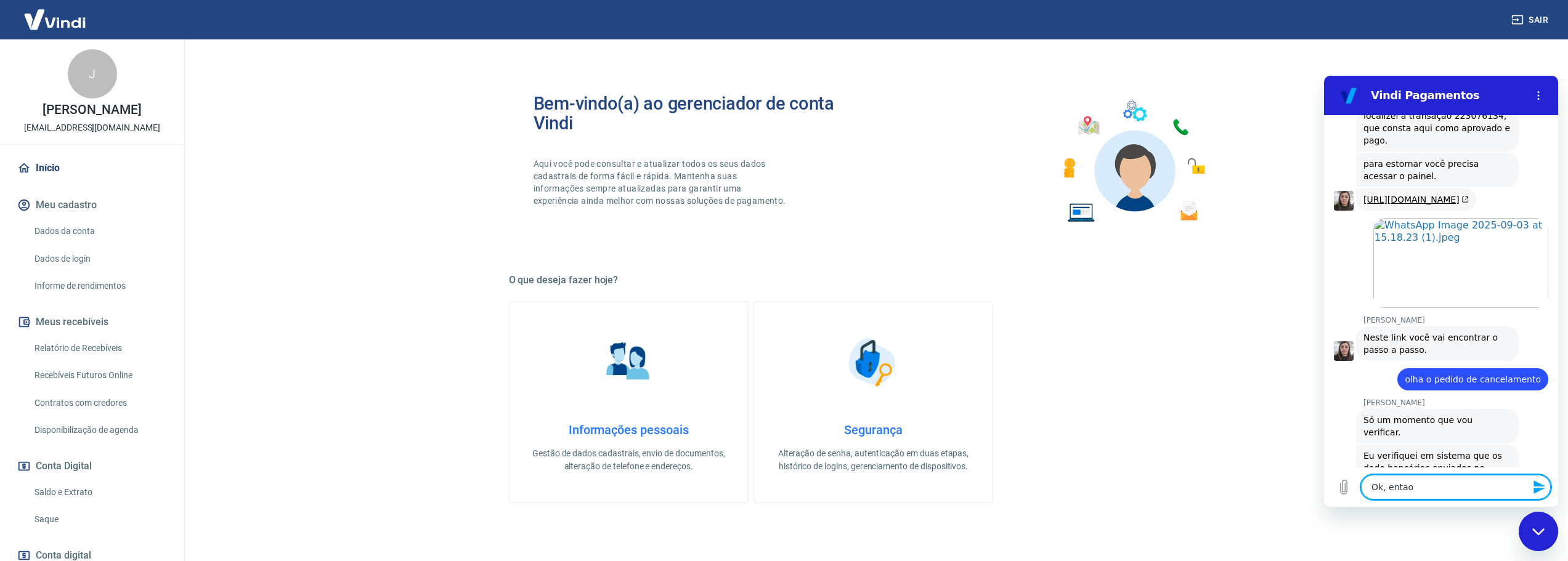
type textarea "x"
type textarea "Ok, entao o"
type textarea "x"
type textarea "Ok, entao o"
type textarea "x"
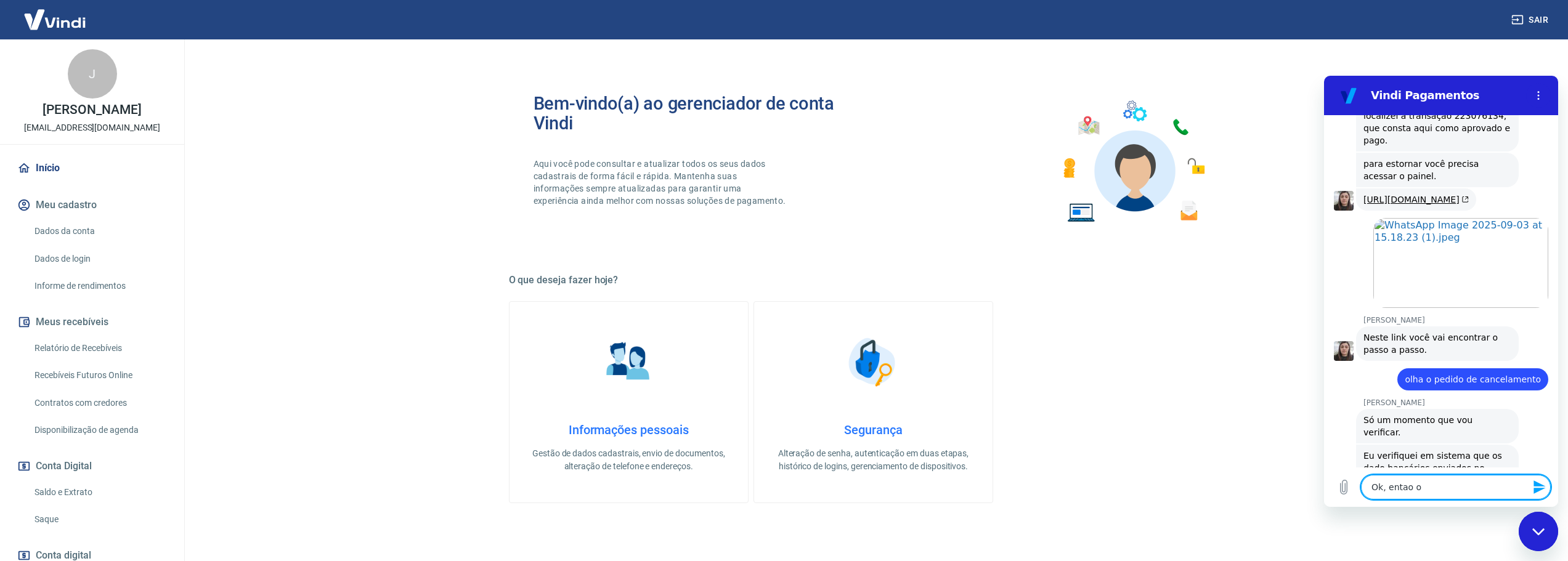
type textarea "Ok, entao o d"
type textarea "x"
type textarea "Ok, entao o di"
type textarea "x"
type textarea "Ok, entao o din"
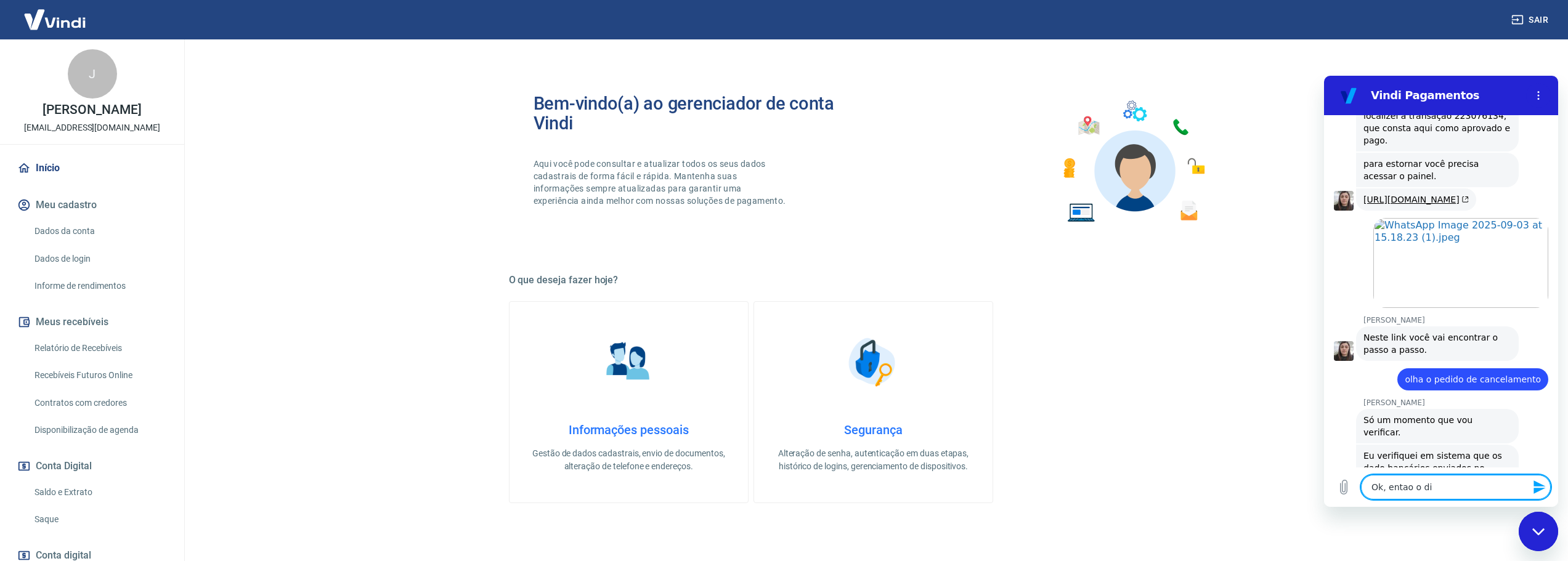
type textarea "x"
type textarea "Ok, entao o dinh"
type textarea "x"
type textarea "Ok, entao o dinhe"
type textarea "x"
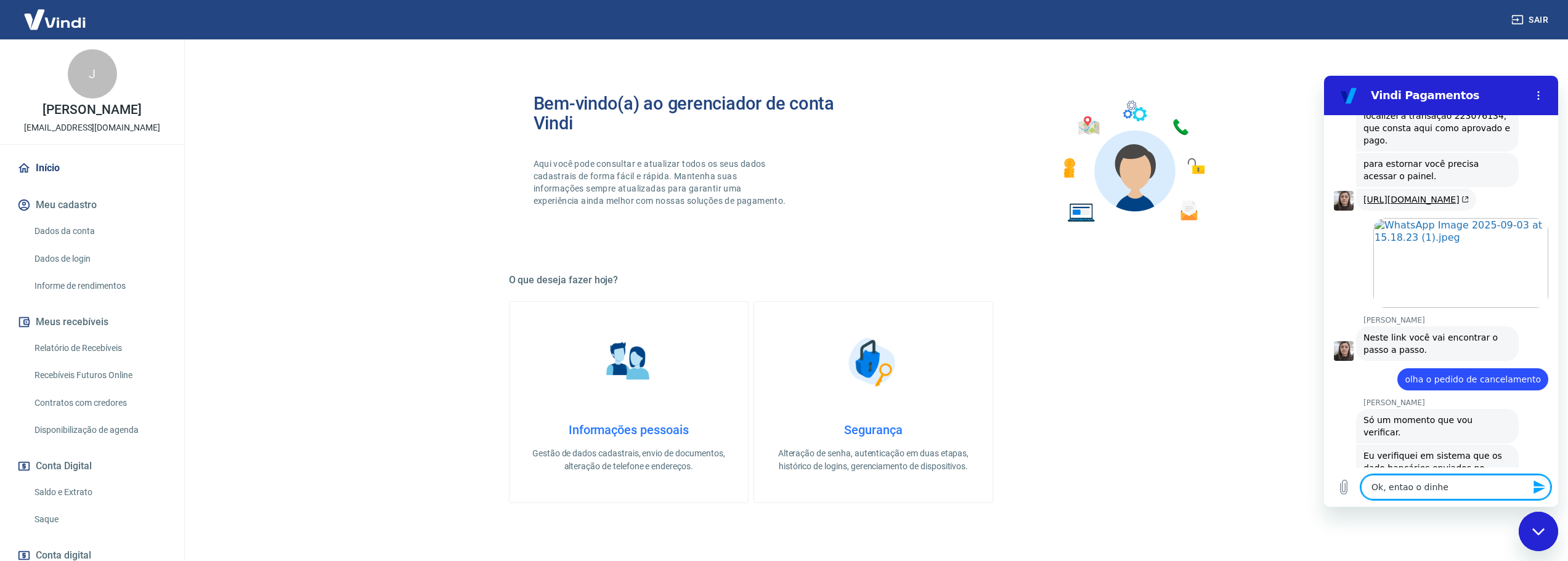
type textarea "Ok, entao o dinhei"
type textarea "x"
type textarea "Ok, entao o dinheir"
type textarea "x"
type textarea "Ok, entao o dinheiro"
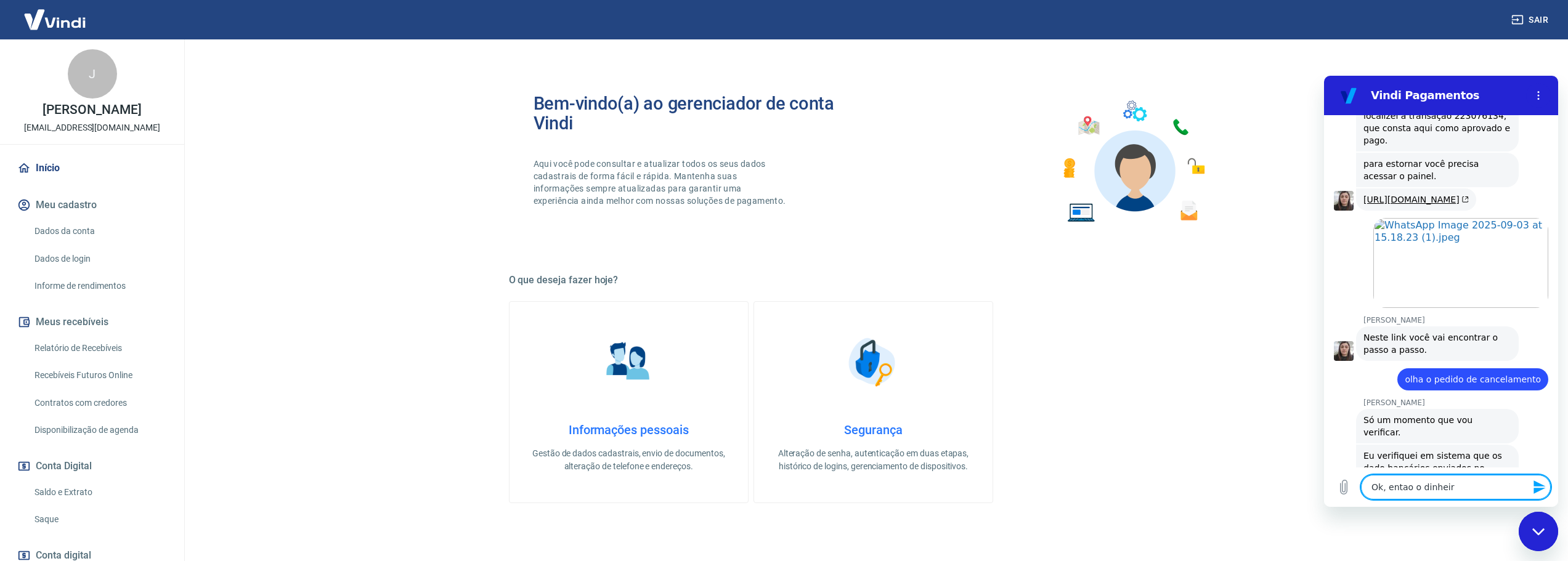
type textarea "x"
type textarea "Ok, entao o dinheiro"
type textarea "x"
type textarea "Ok, entao o dinheiro p"
type textarea "x"
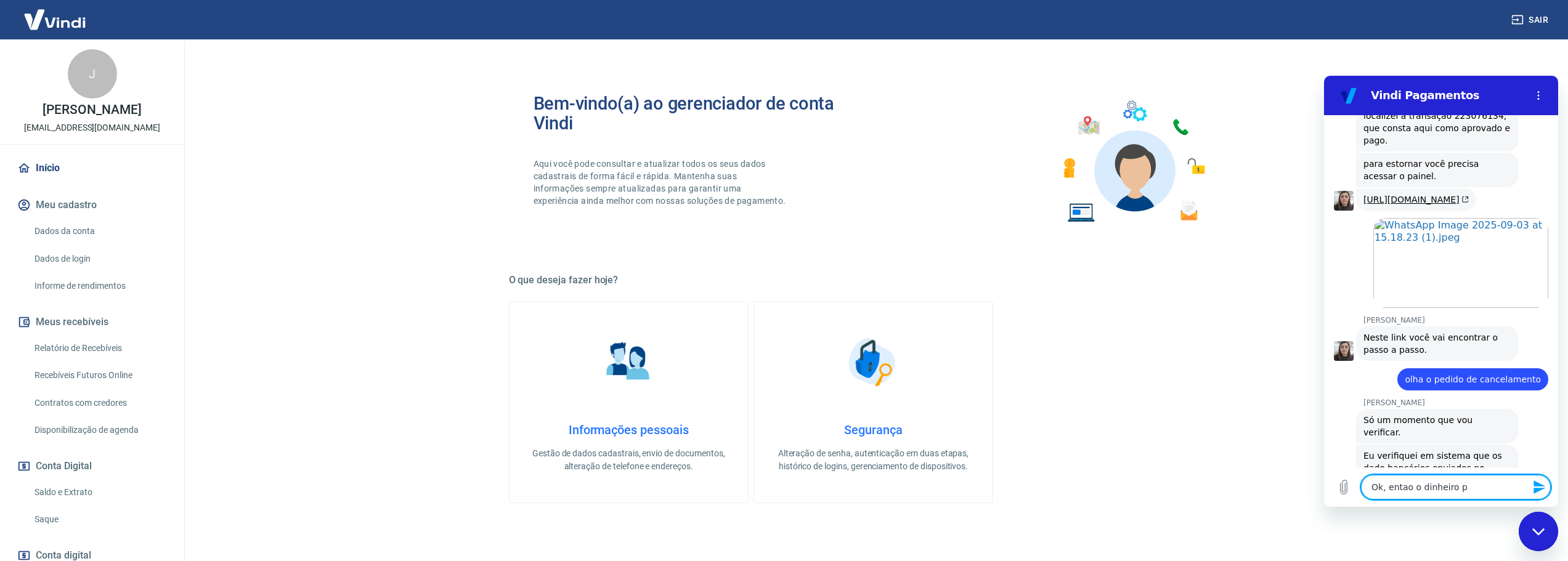
type textarea "Ok, entao o dinheiro pe"
type textarea "x"
type textarea "Ok, entao o dinheiro per"
type textarea "x"
type textarea "Ok, entao o dinheiro perm"
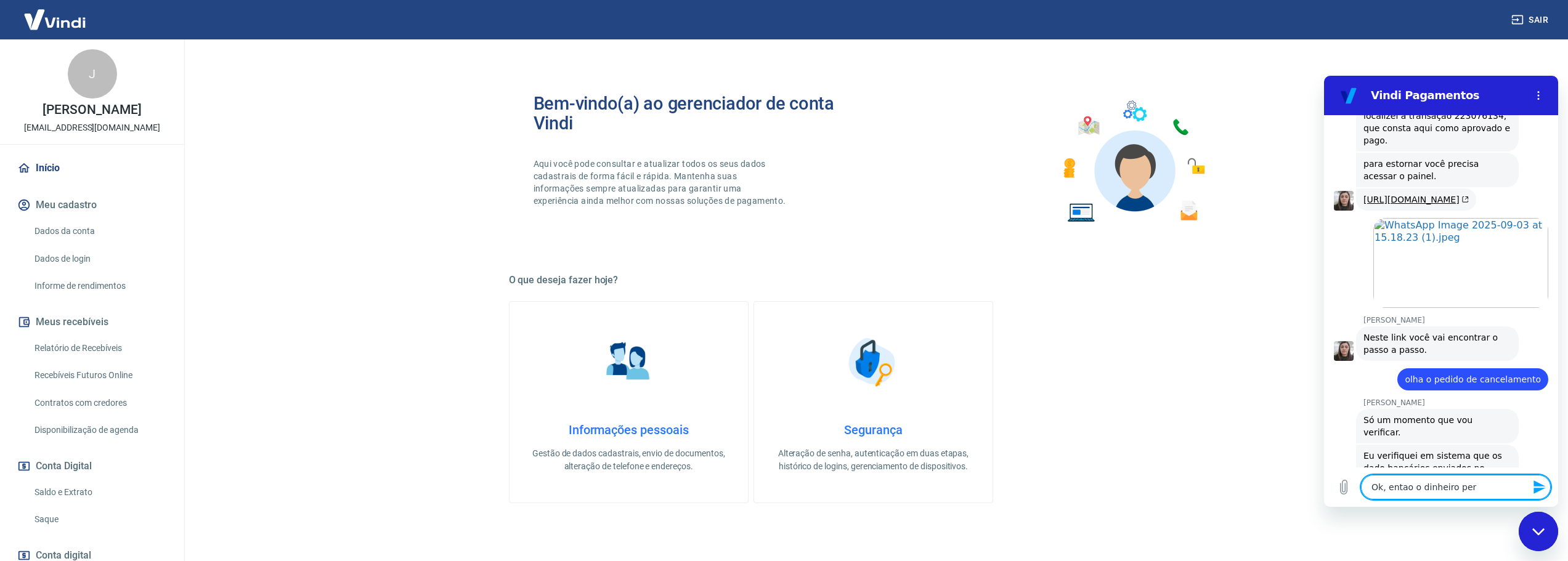
type textarea "x"
type textarea "Ok, entao o dinheiro perma"
type textarea "x"
type textarea "Ok, entao o dinheiro perman"
type textarea "x"
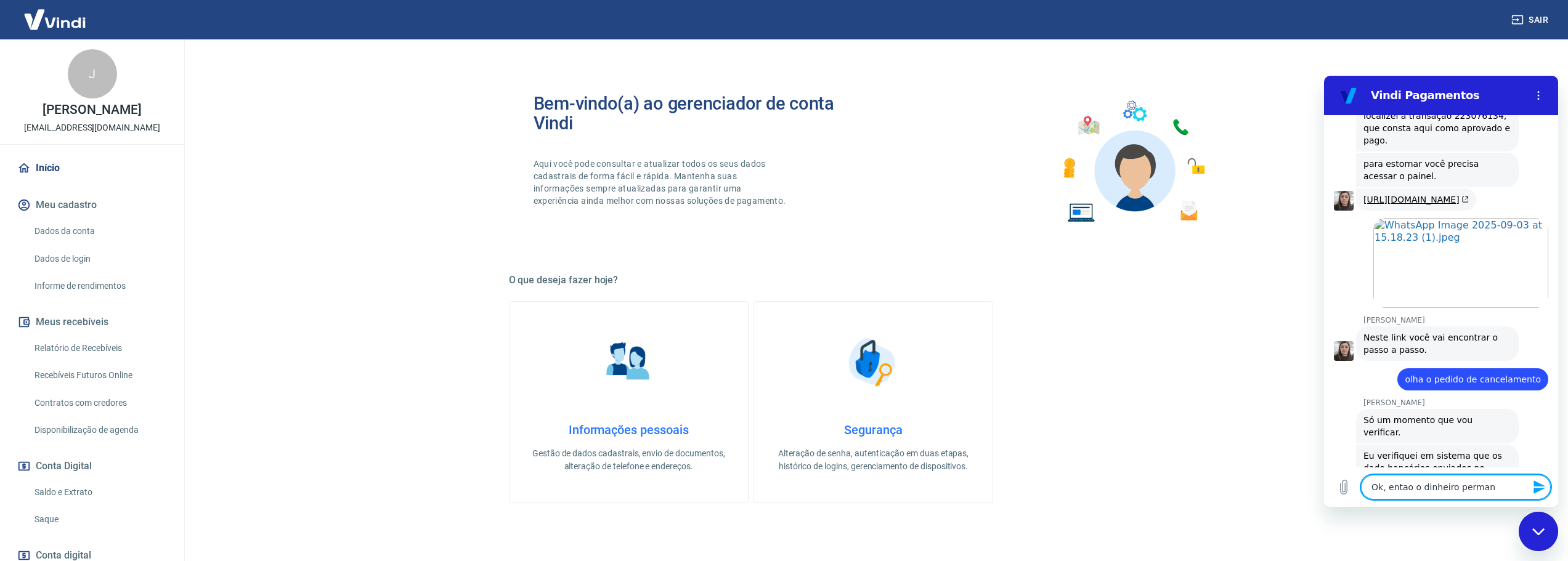
type textarea "Ok, entao o dinheiro permane"
type textarea "x"
type textarea "Ok, entao o dinheiro permanec"
type textarea "x"
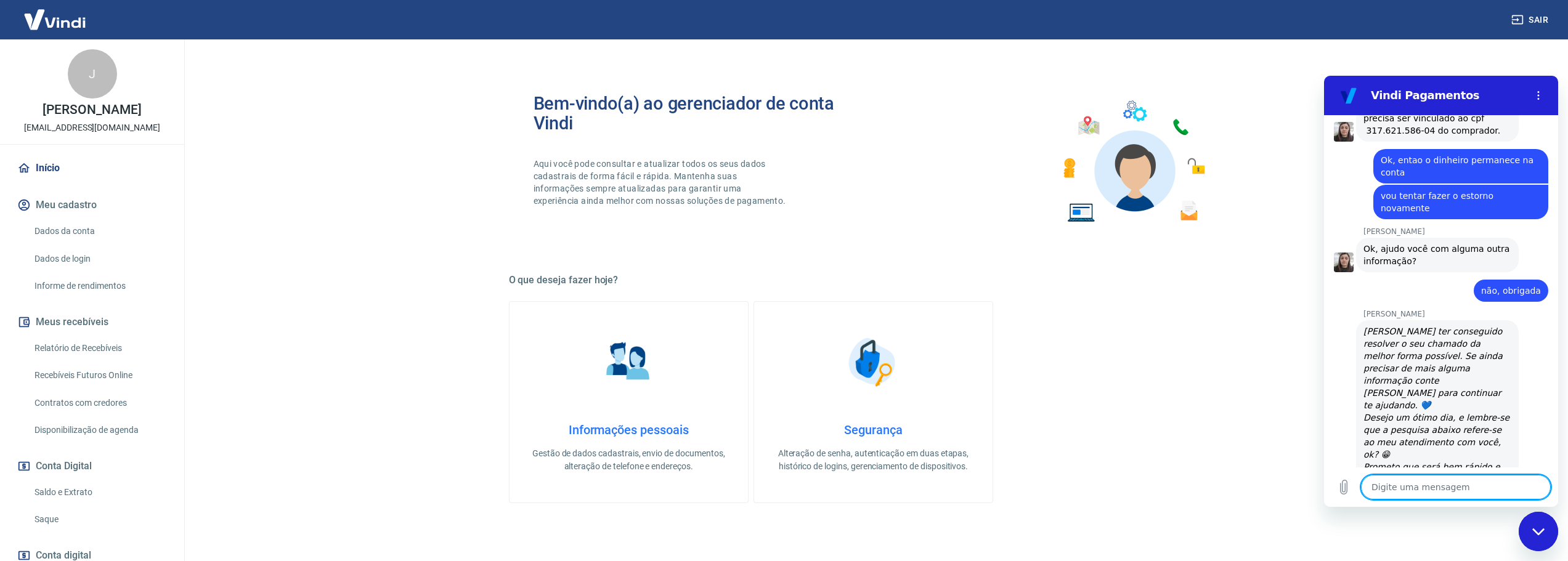
scroll to position [2646, 0]
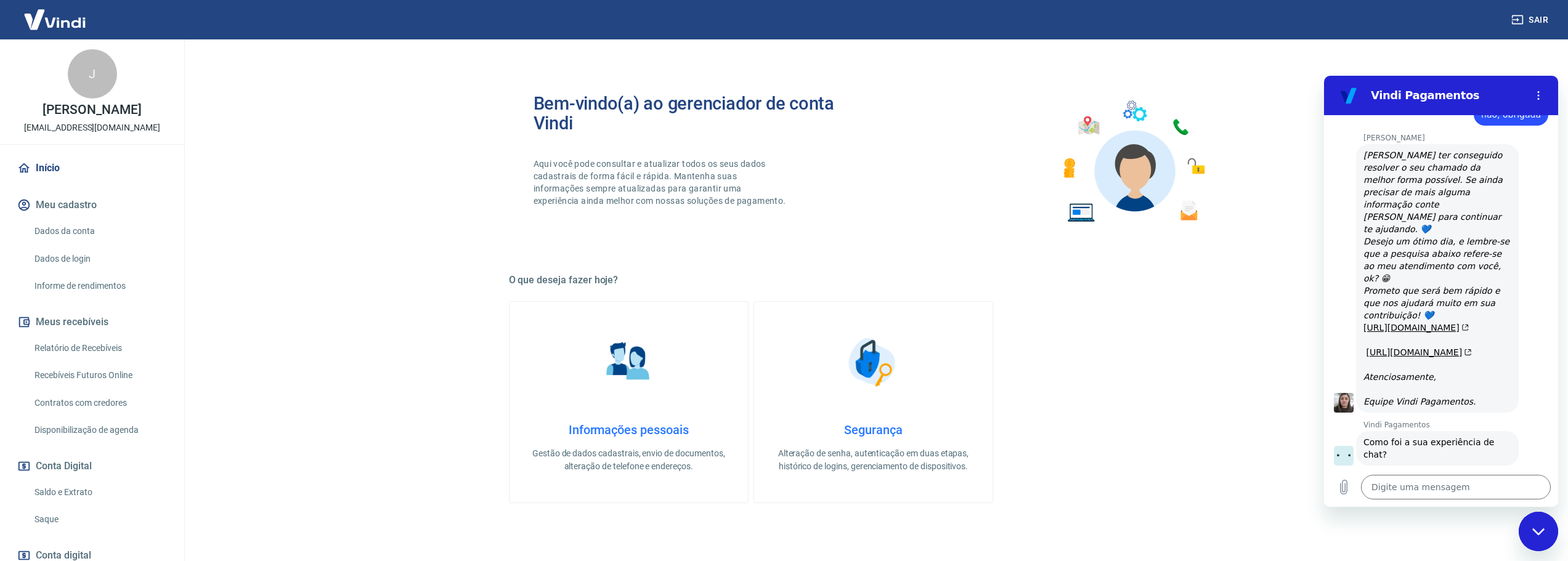
scroll to position [2752, 0]
click at [1540, 523] on div "Fechar janela de mensagens" at bounding box center [1539, 532] width 37 height 37
